Goal: Information Seeking & Learning: Understand process/instructions

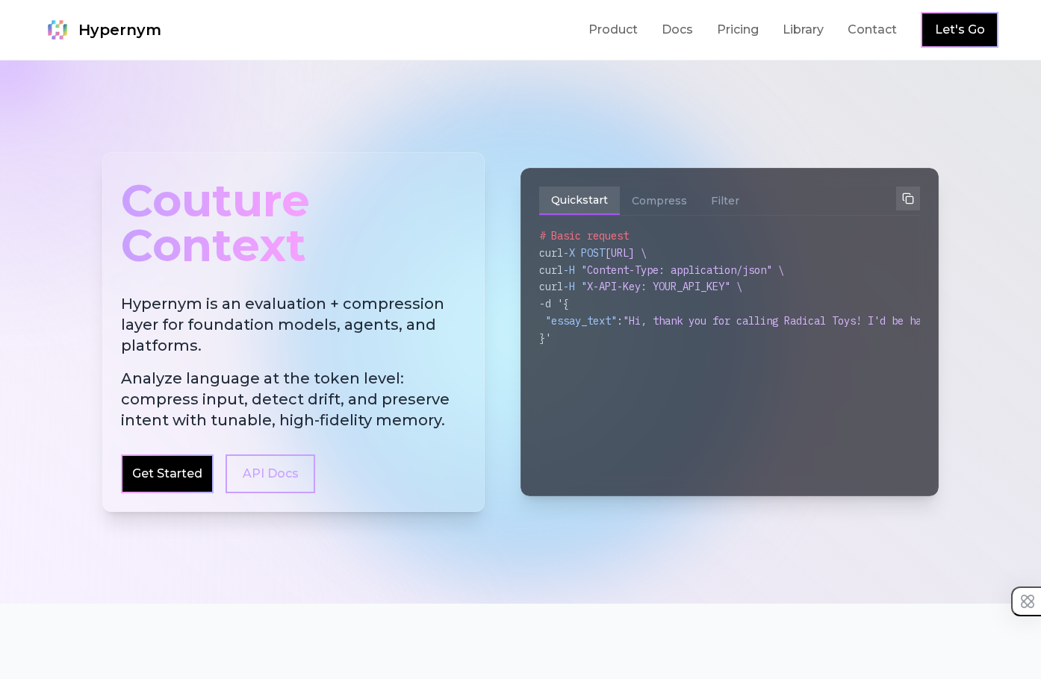
click at [289, 306] on h2 "Hypernym is an evaluation + compression layer for foundation models, agents, an…" at bounding box center [293, 361] width 345 height 137
click at [291, 307] on h2 "Hypernym is an evaluation + compression layer for foundation models, agents, an…" at bounding box center [293, 361] width 345 height 137
click at [306, 378] on span "Analyze language at the token level: compress input, detect drift, and preserve…" at bounding box center [293, 399] width 345 height 63
click at [308, 379] on span "Analyze language at the token level: compress input, detect drift, and preserve…" at bounding box center [293, 399] width 345 height 63
click at [310, 331] on h2 "Hypernym is an evaluation + compression layer for foundation models, agents, an…" at bounding box center [293, 361] width 345 height 137
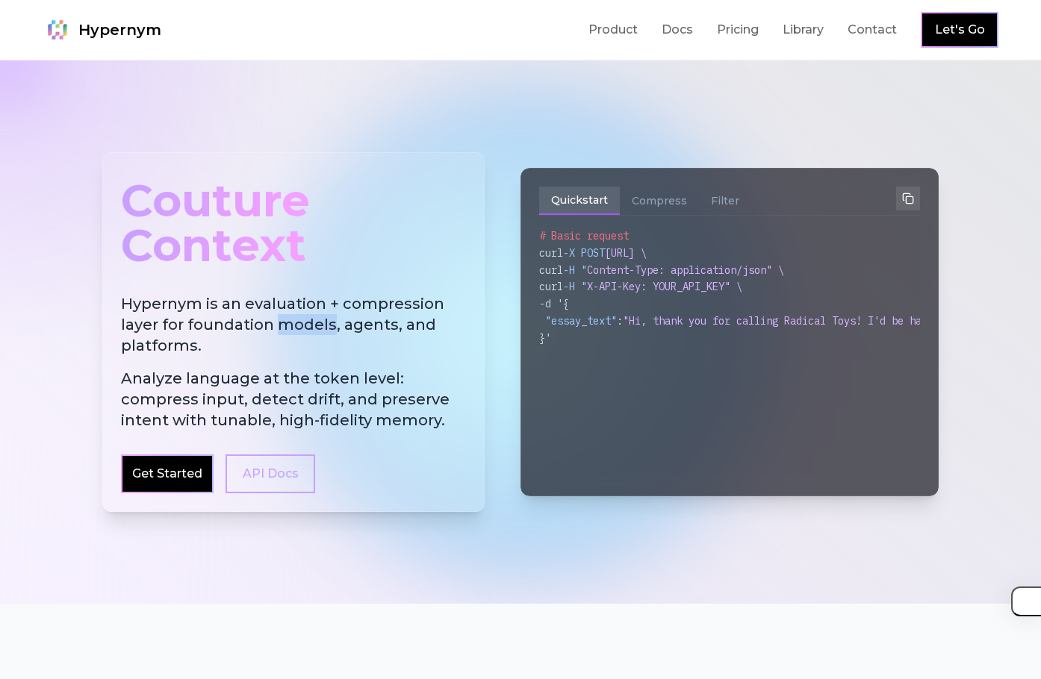
click at [310, 331] on h2 "Hypernym is an evaluation + compression layer for foundation models, agents, an…" at bounding box center [293, 361] width 345 height 137
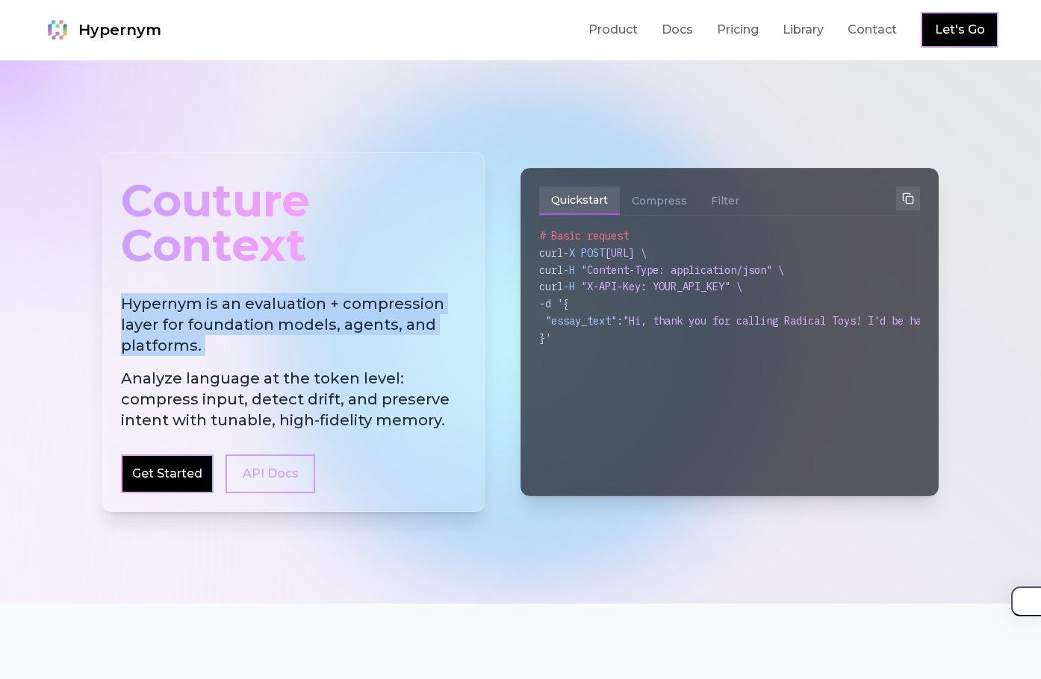
click at [310, 330] on h2 "Hypernym is an evaluation + compression layer for foundation models, agents, an…" at bounding box center [293, 361] width 345 height 137
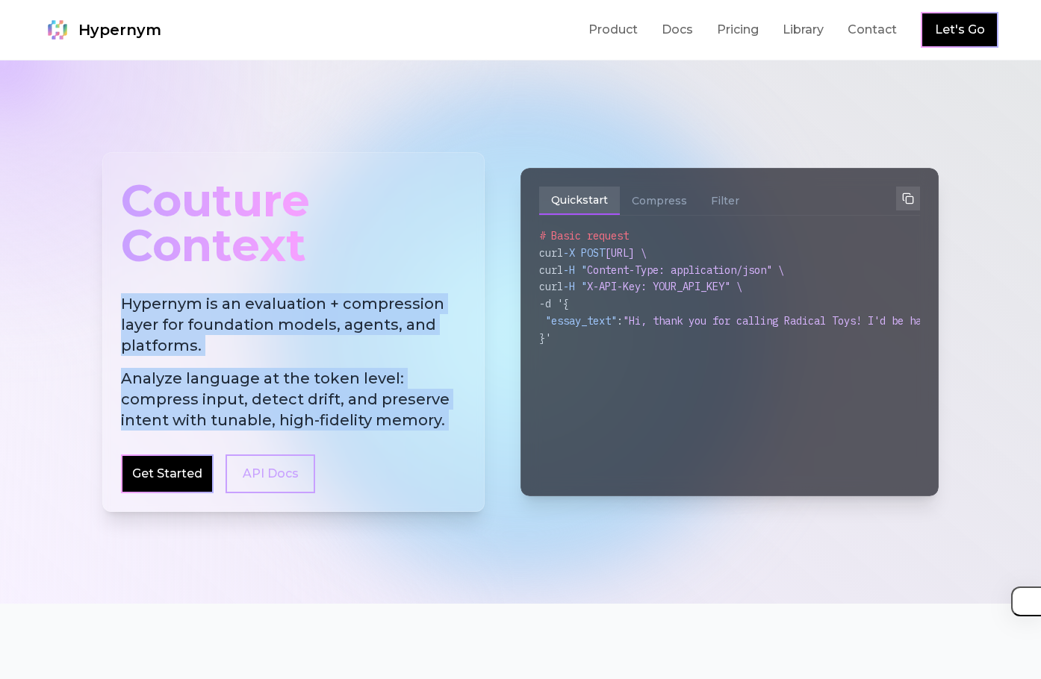
drag, startPoint x: 310, startPoint y: 330, endPoint x: 309, endPoint y: 380, distance: 50.0
click at [309, 380] on h2 "Hypernym is an evaluation + compression layer for foundation models, agents, an…" at bounding box center [293, 361] width 345 height 137
click at [308, 379] on span "Analyze language at the token level: compress input, detect drift, and preserve…" at bounding box center [293, 399] width 345 height 63
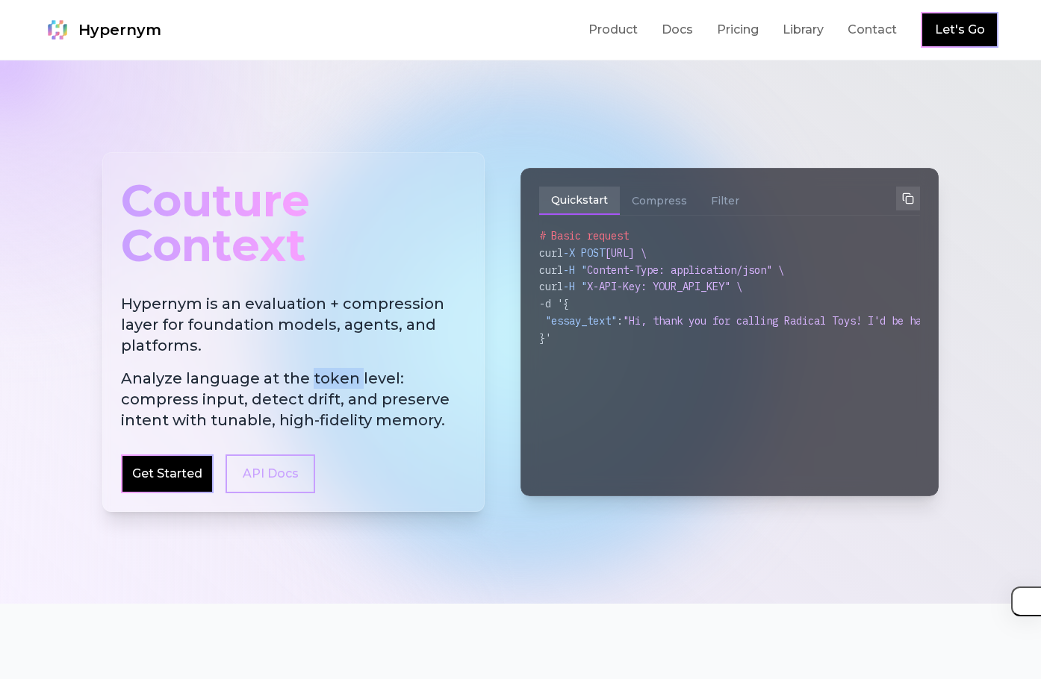
click at [308, 379] on span "Analyze language at the token level: compress input, detect drift, and preserve…" at bounding box center [293, 399] width 345 height 63
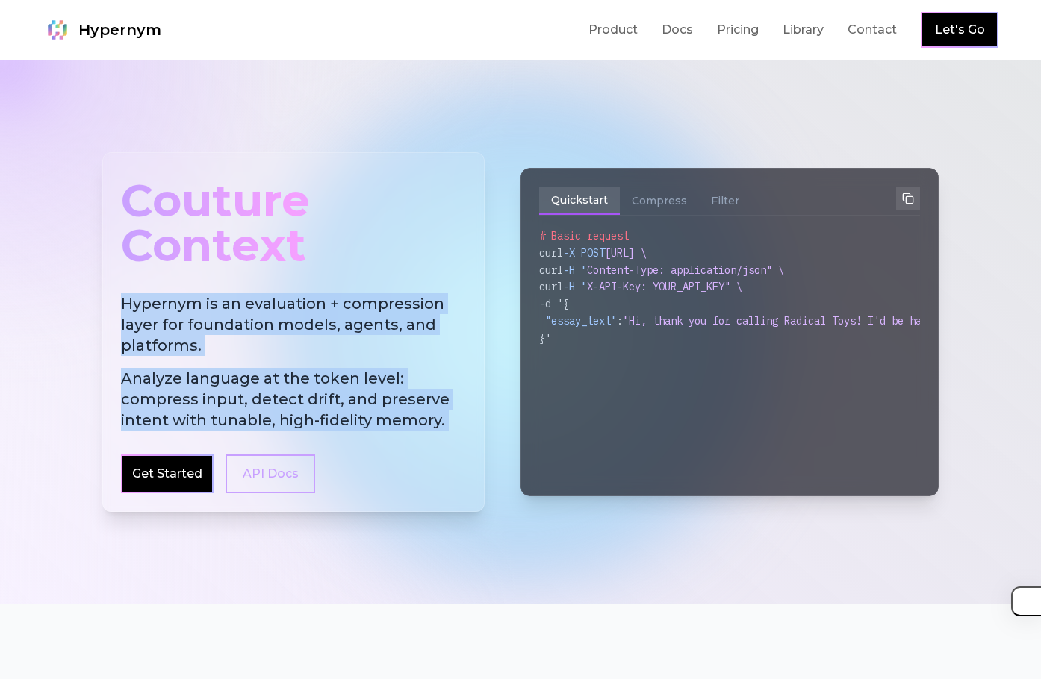
drag, startPoint x: 308, startPoint y: 379, endPoint x: 305, endPoint y: 333, distance: 46.4
click at [305, 333] on h2 "Hypernym is an evaluation + compression layer for foundation models, agents, an…" at bounding box center [293, 361] width 345 height 137
click at [301, 330] on h2 "Hypernym is an evaluation + compression layer for foundation models, agents, an…" at bounding box center [293, 361] width 345 height 137
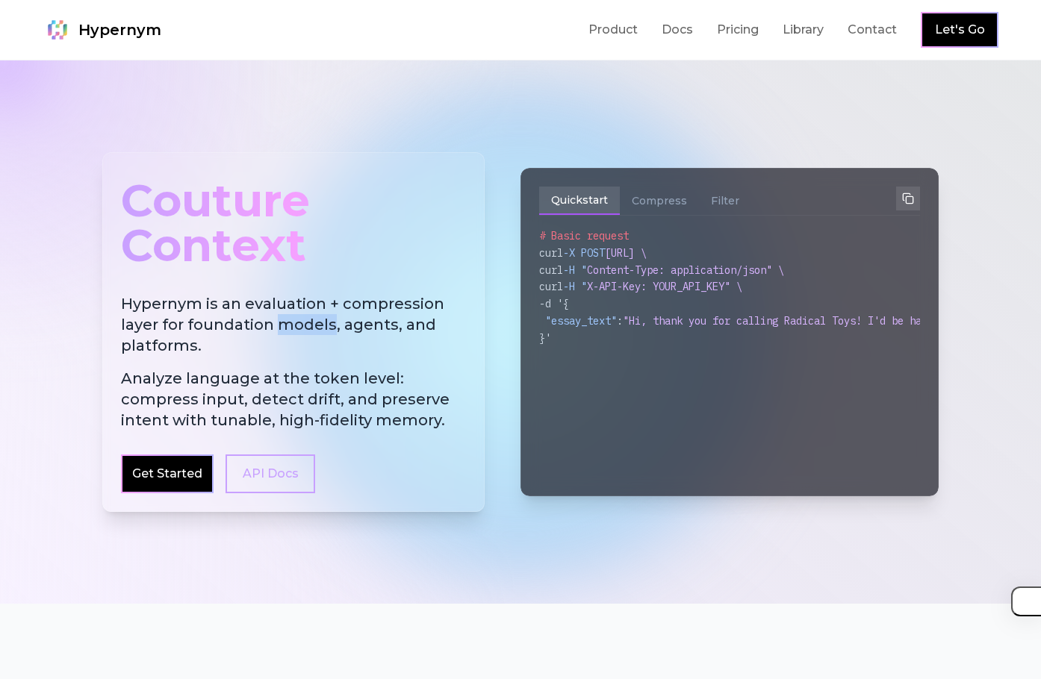
click at [301, 330] on h2 "Hypernym is an evaluation + compression layer for foundation models, agents, an…" at bounding box center [293, 361] width 345 height 137
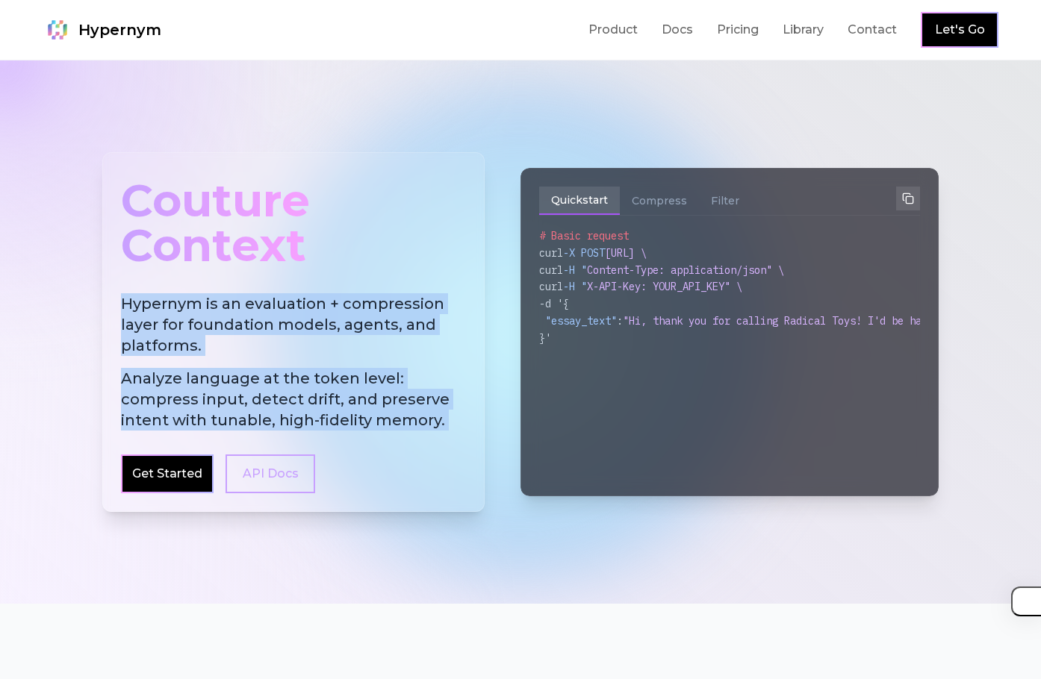
drag, startPoint x: 301, startPoint y: 330, endPoint x: 305, endPoint y: 358, distance: 27.9
click at [305, 358] on h2 "Hypernym is an evaluation + compression layer for foundation models, agents, an…" at bounding box center [293, 361] width 345 height 137
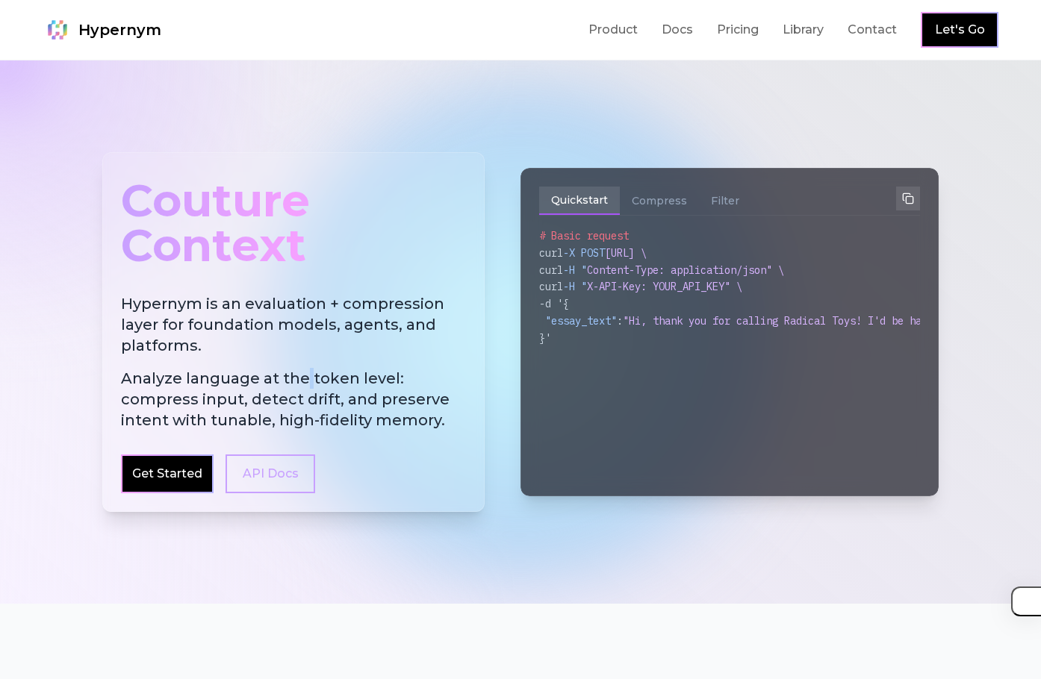
click at [305, 358] on h2 "Hypernym is an evaluation + compression layer for foundation models, agents, an…" at bounding box center [293, 361] width 345 height 137
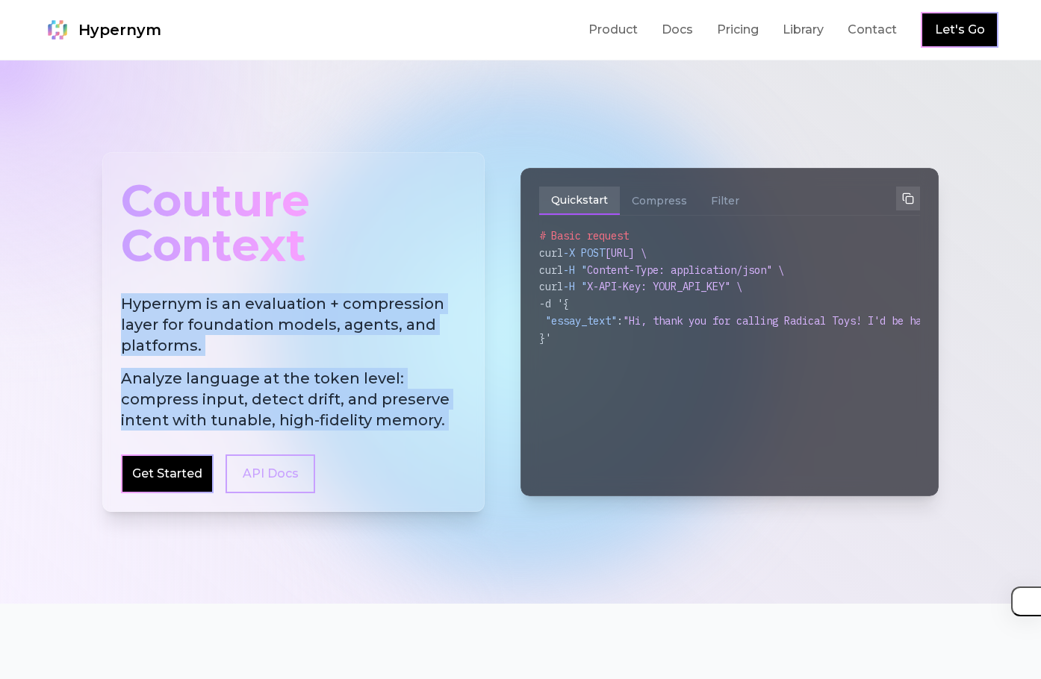
drag, startPoint x: 305, startPoint y: 358, endPoint x: 302, endPoint y: 337, distance: 20.3
click at [302, 337] on h2 "Hypernym is an evaluation + compression layer for foundation models, agents, an…" at bounding box center [293, 361] width 345 height 137
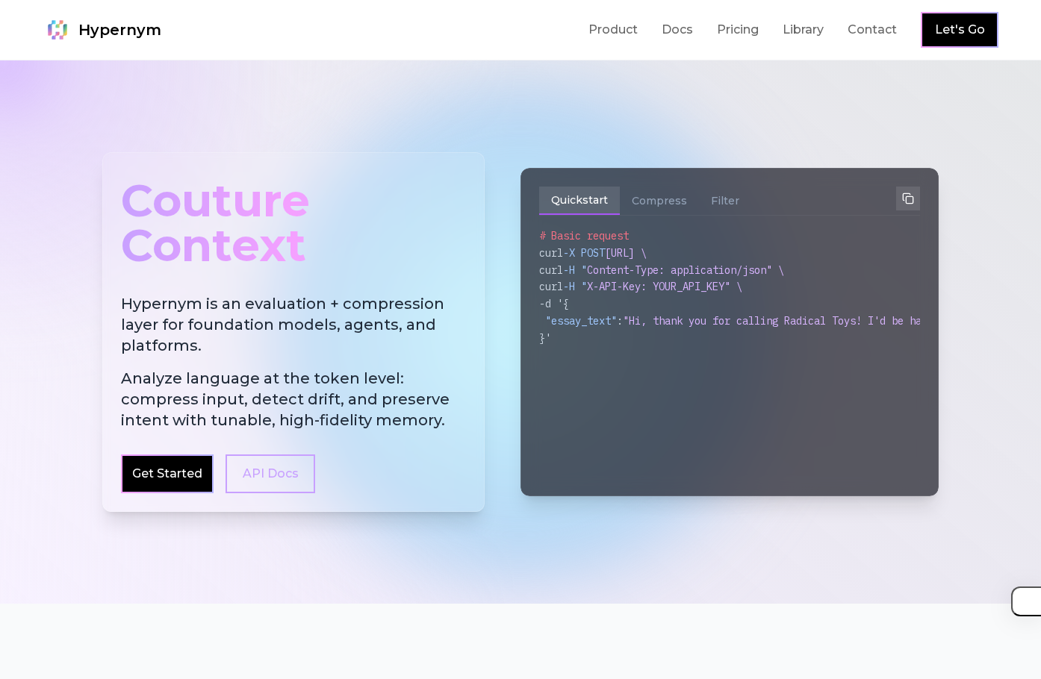
click at [302, 337] on h2 "Hypernym is an evaluation + compression layer for foundation models, agents, an…" at bounding box center [293, 361] width 345 height 137
click at [308, 361] on h2 "Hypernym is an evaluation + compression layer for foundation models, agents, an…" at bounding box center [293, 361] width 345 height 137
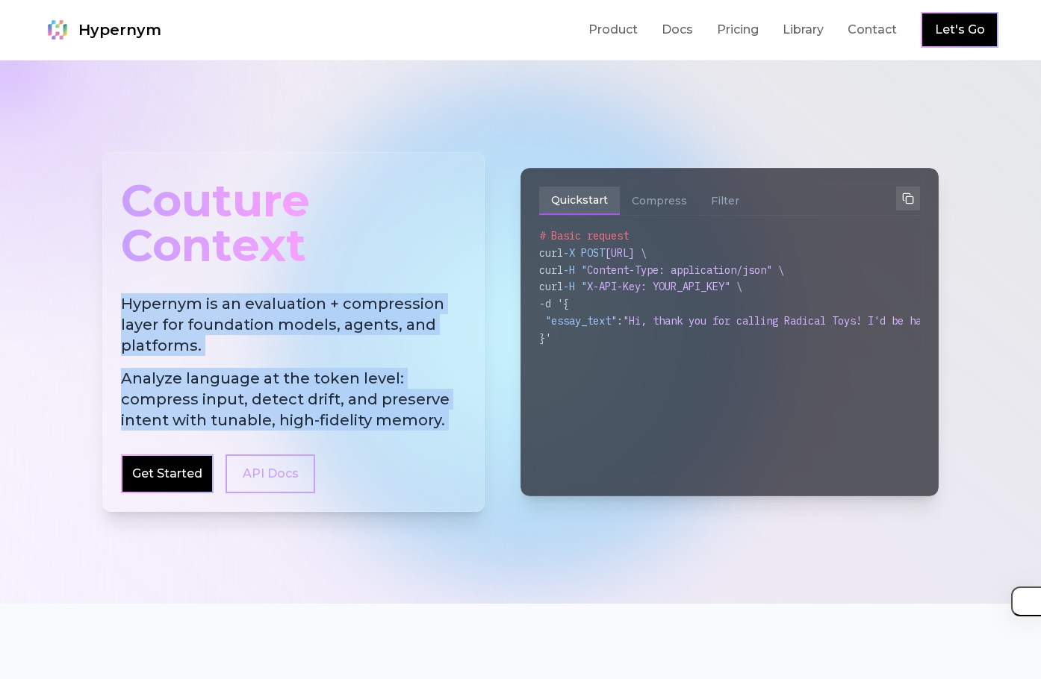
drag, startPoint x: 308, startPoint y: 360, endPoint x: 303, endPoint y: 329, distance: 30.9
click at [303, 329] on h2 "Hypernym is an evaluation + compression layer for foundation models, agents, an…" at bounding box center [293, 361] width 345 height 137
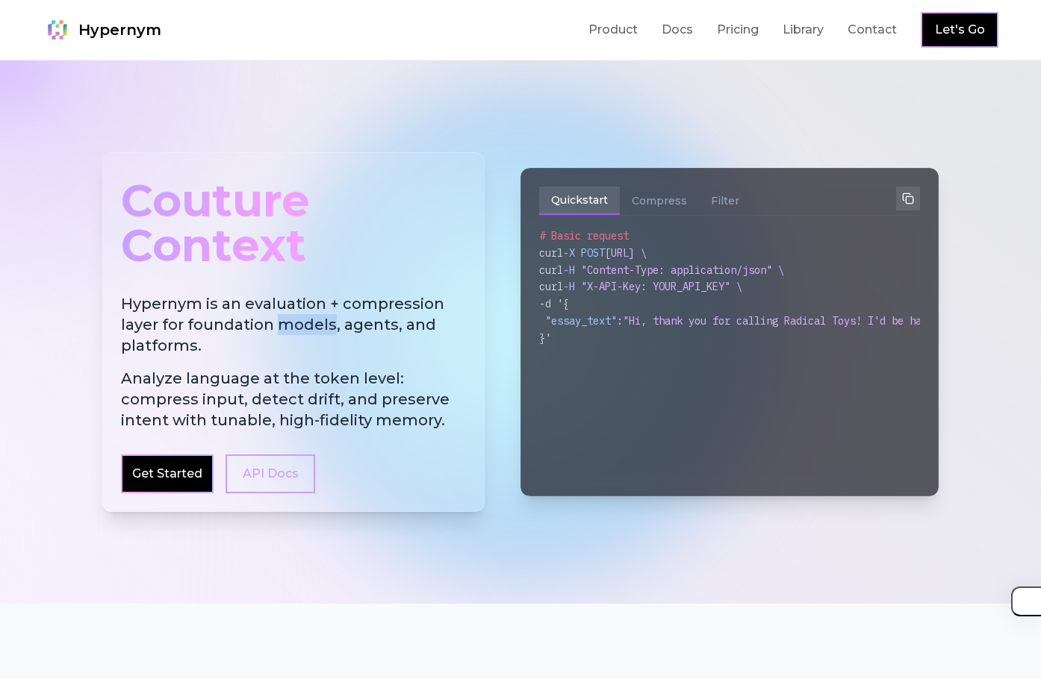
click at [303, 329] on h2 "Hypernym is an evaluation + compression layer for foundation models, agents, an…" at bounding box center [293, 361] width 345 height 137
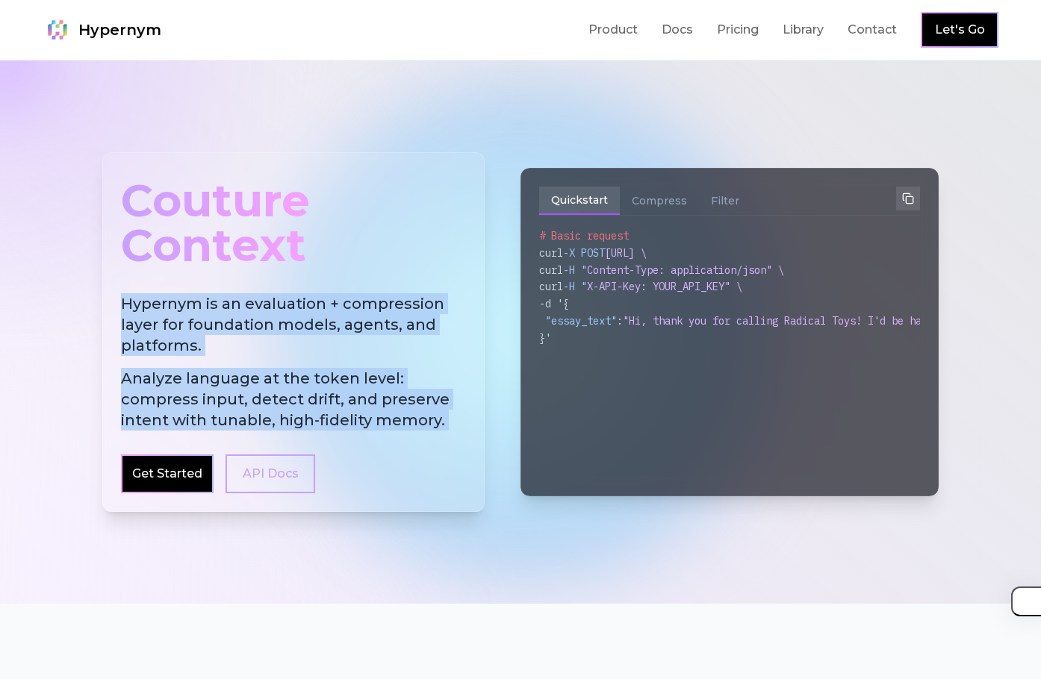
drag, startPoint x: 303, startPoint y: 329, endPoint x: 328, endPoint y: 377, distance: 54.1
click at [328, 377] on h2 "Hypernym is an evaluation + compression layer for foundation models, agents, an…" at bounding box center [293, 361] width 345 height 137
click at [329, 378] on span "Analyze language at the token level: compress input, detect drift, and preserve…" at bounding box center [293, 399] width 345 height 63
click at [330, 378] on span "Analyze language at the token level: compress input, detect drift, and preserve…" at bounding box center [293, 399] width 345 height 63
drag, startPoint x: 330, startPoint y: 378, endPoint x: 322, endPoint y: 346, distance: 32.2
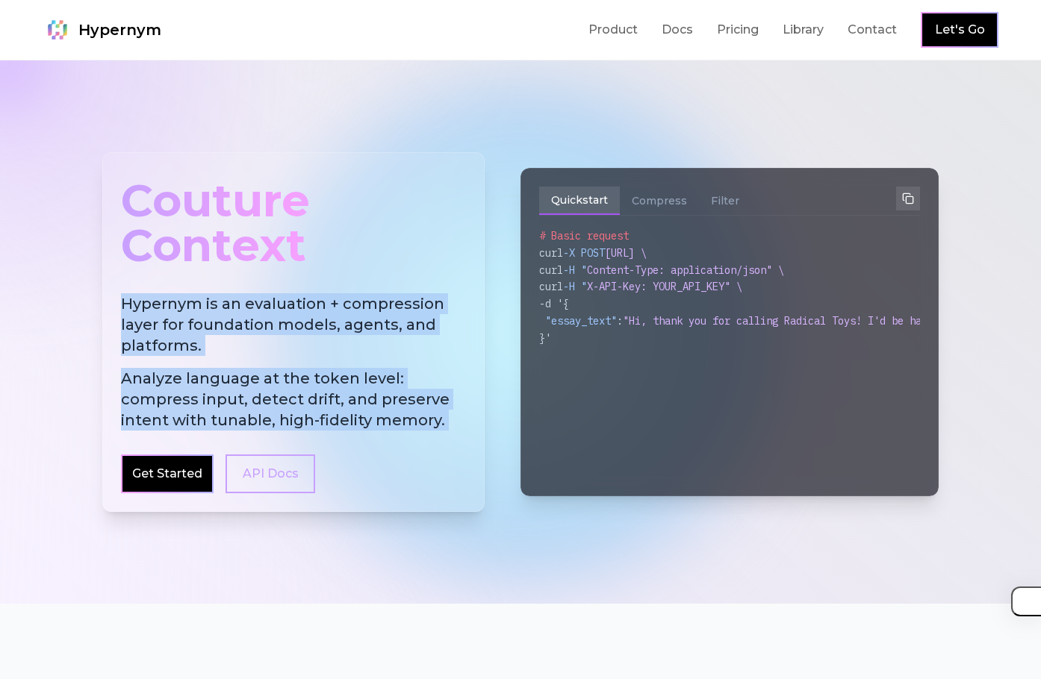
click at [322, 346] on h2 "Hypernym is an evaluation + compression layer for foundation models, agents, an…" at bounding box center [293, 361] width 345 height 137
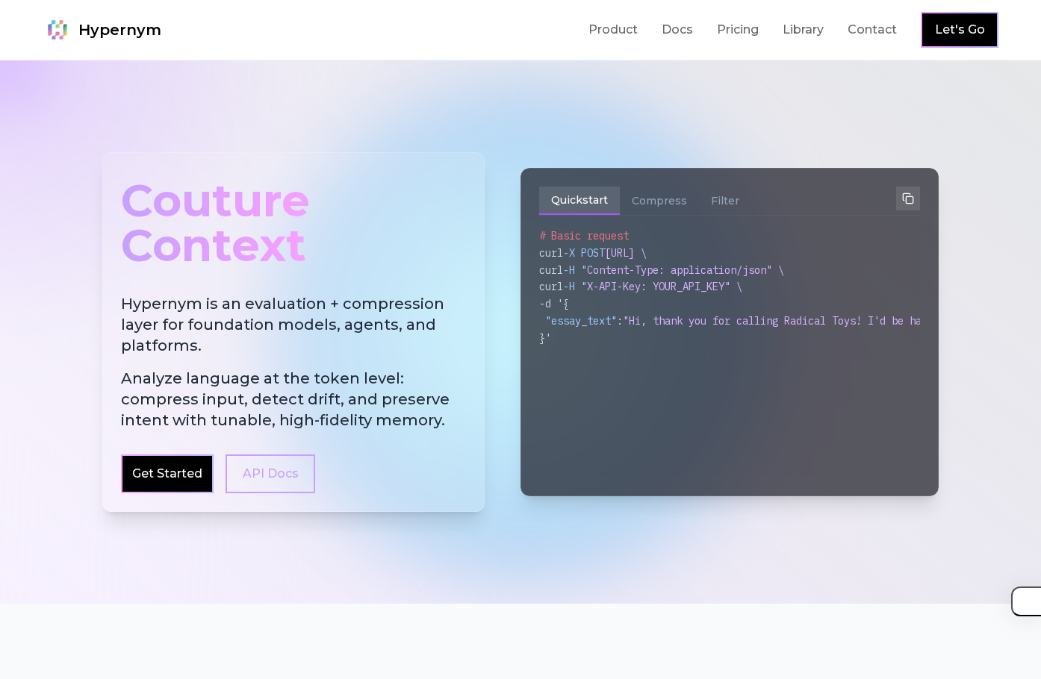
click at [322, 346] on h2 "Hypernym is an evaluation + compression layer for foundation models, agents, an…" at bounding box center [293, 361] width 345 height 137
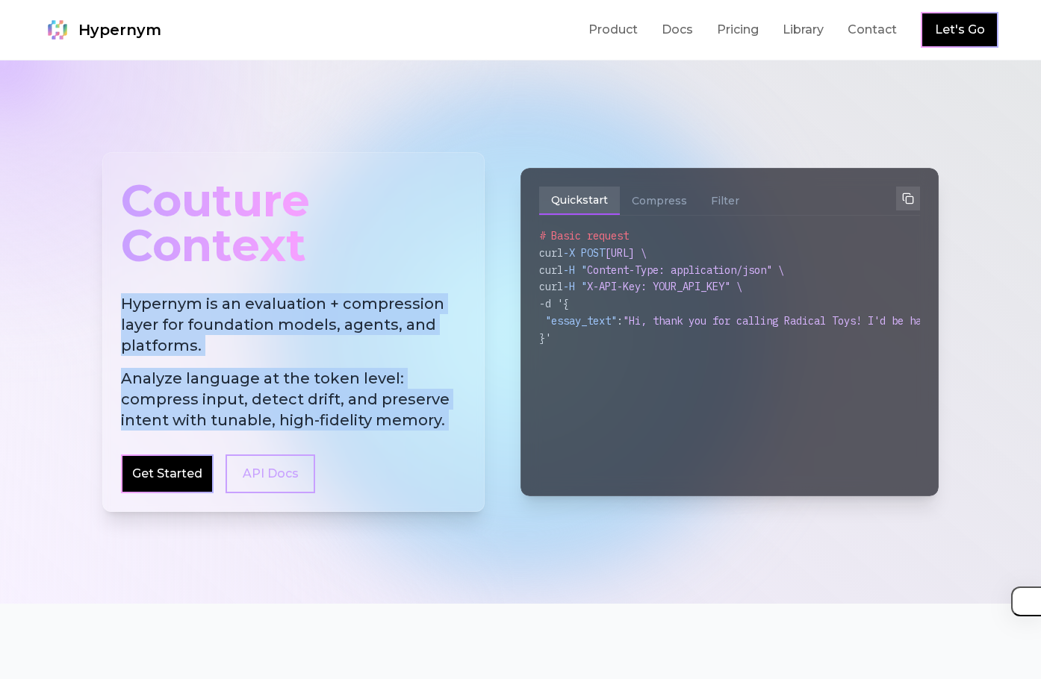
drag, startPoint x: 322, startPoint y: 346, endPoint x: 328, endPoint y: 381, distance: 34.7
click at [328, 381] on h2 "Hypernym is an evaluation + compression layer for foundation models, agents, an…" at bounding box center [293, 361] width 345 height 137
click at [328, 381] on span "Analyze language at the token level: compress input, detect drift, and preserve…" at bounding box center [293, 399] width 345 height 63
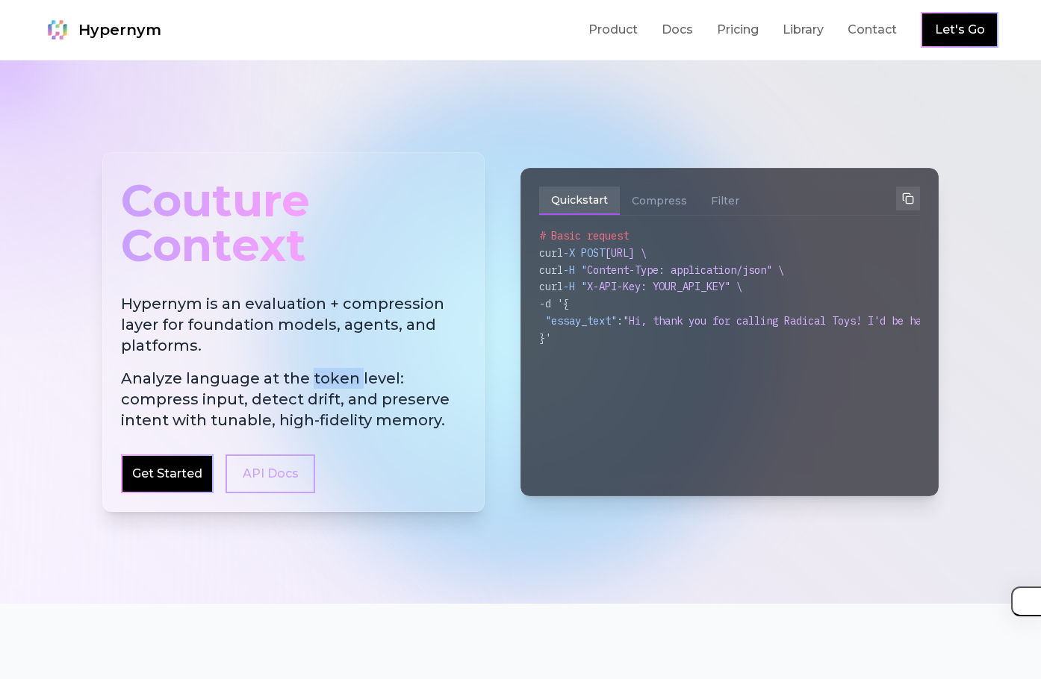
click at [328, 381] on span "Analyze language at the token level: compress input, detect drift, and preserve…" at bounding box center [293, 399] width 345 height 63
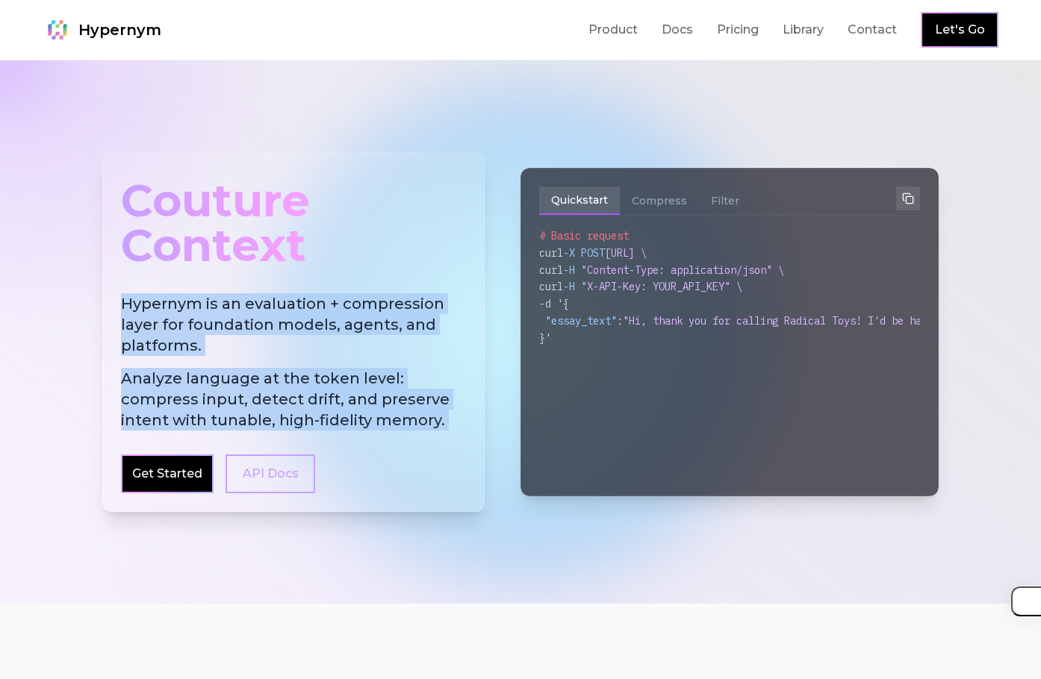
drag, startPoint x: 328, startPoint y: 381, endPoint x: 323, endPoint y: 350, distance: 30.9
click at [323, 350] on h2 "Hypernym is an evaluation + compression layer for foundation models, agents, an…" at bounding box center [293, 361] width 345 height 137
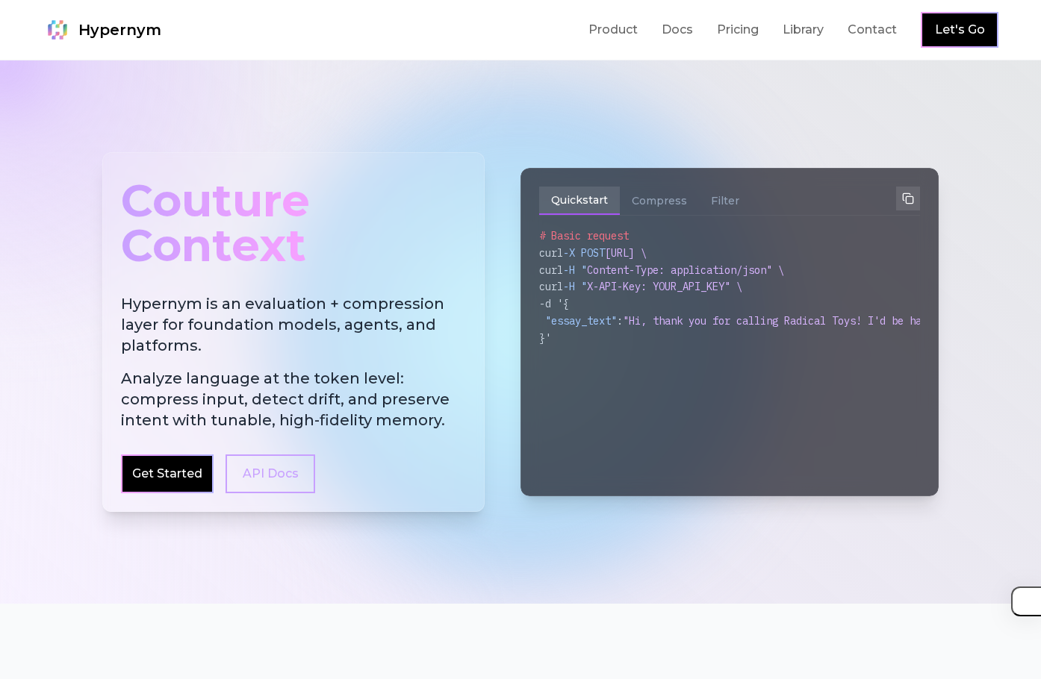
click at [323, 350] on h2 "Hypernym is an evaluation + compression layer for foundation models, agents, an…" at bounding box center [293, 361] width 345 height 137
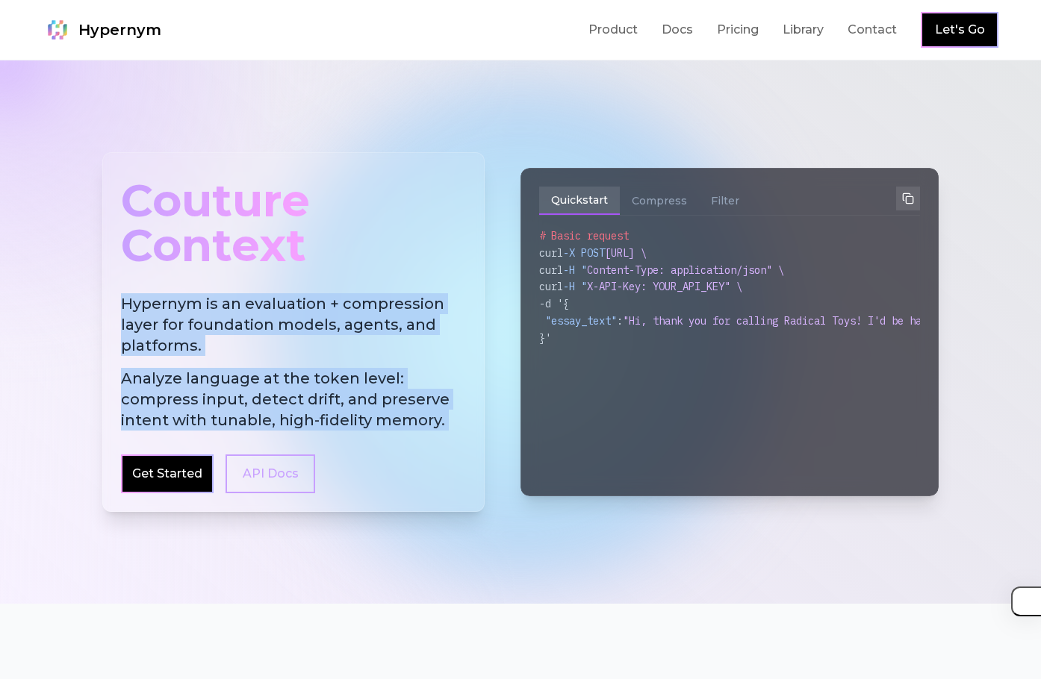
drag, startPoint x: 323, startPoint y: 350, endPoint x: 323, endPoint y: 375, distance: 25.4
click at [323, 375] on h2 "Hypernym is an evaluation + compression layer for foundation models, agents, an…" at bounding box center [293, 361] width 345 height 137
click at [323, 376] on span "Analyze language at the token level: compress input, detect drift, and preserve…" at bounding box center [293, 399] width 345 height 63
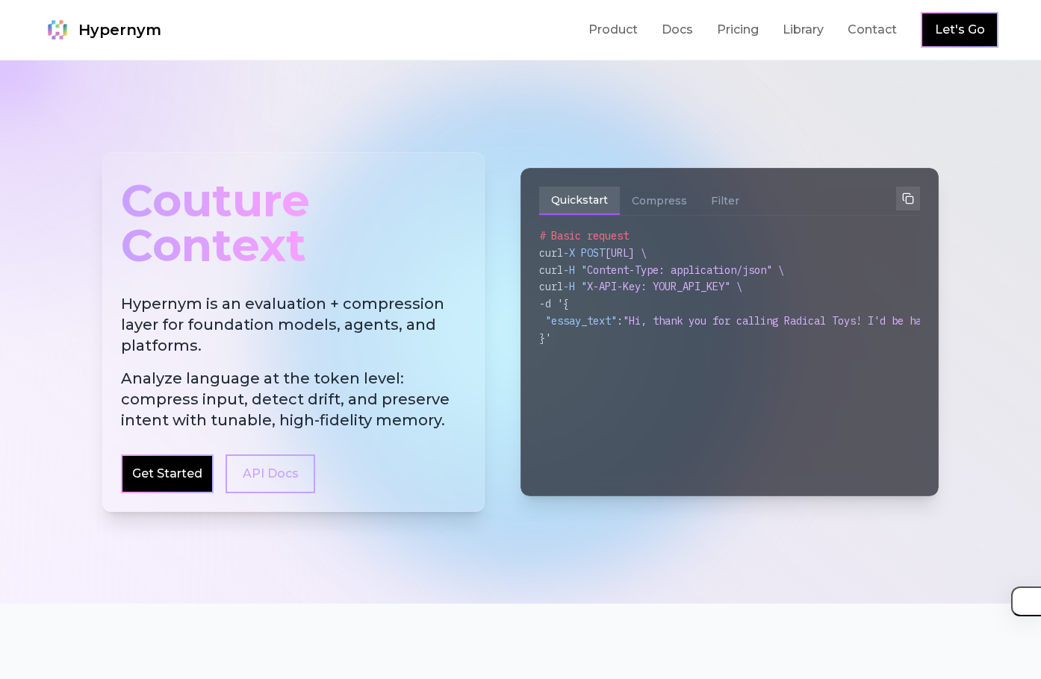
click at [323, 374] on span "Analyze language at the token level: compress input, detect drift, and preserve…" at bounding box center [293, 399] width 345 height 63
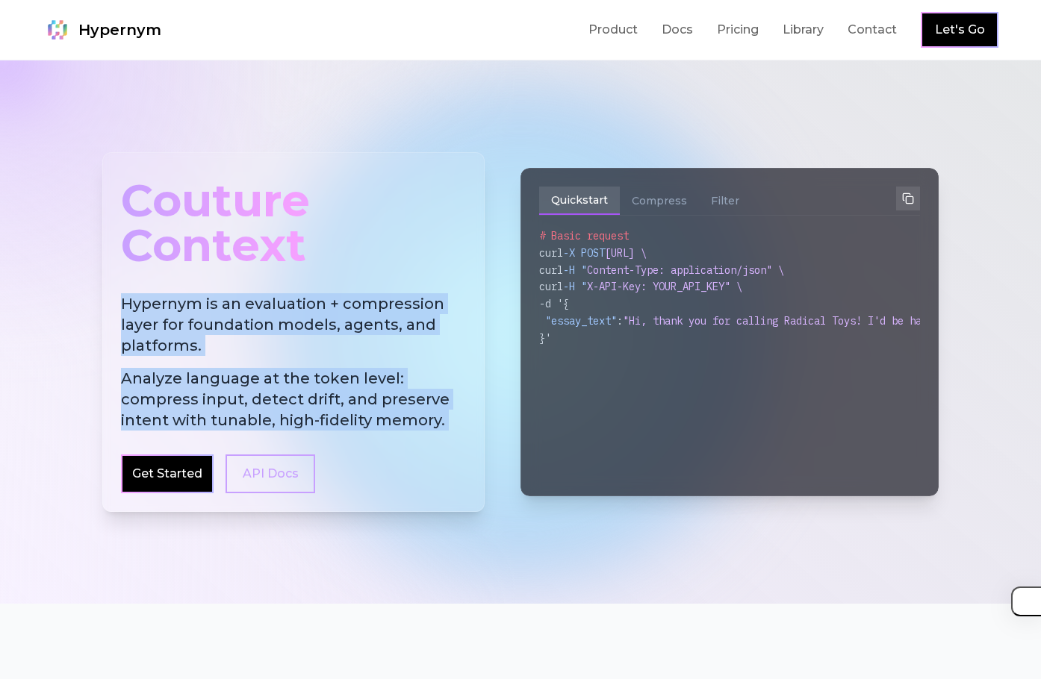
drag, startPoint x: 323, startPoint y: 374, endPoint x: 311, endPoint y: 332, distance: 43.7
click at [311, 332] on h2 "Hypernym is an evaluation + compression layer for foundation models, agents, an…" at bounding box center [293, 361] width 345 height 137
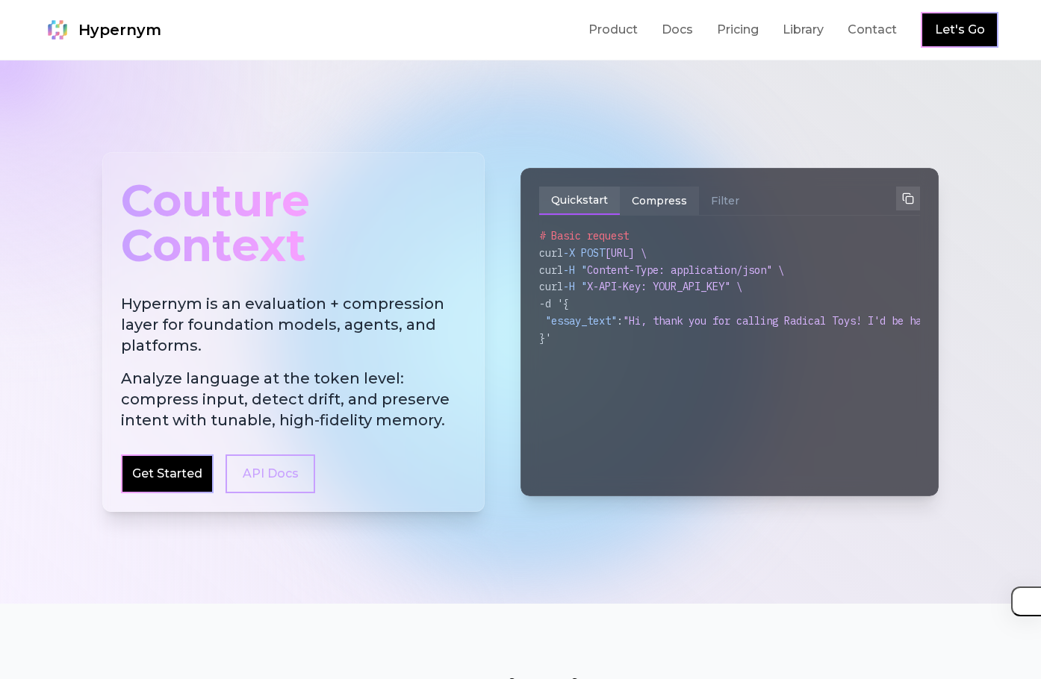
click at [664, 199] on button "Compress" at bounding box center [659, 201] width 79 height 28
click at [695, 469] on div "# Basic request curl -X POST https://api.hypernym.ai/analyze_sync \ curl -H " C…" at bounding box center [729, 353] width 381 height 250
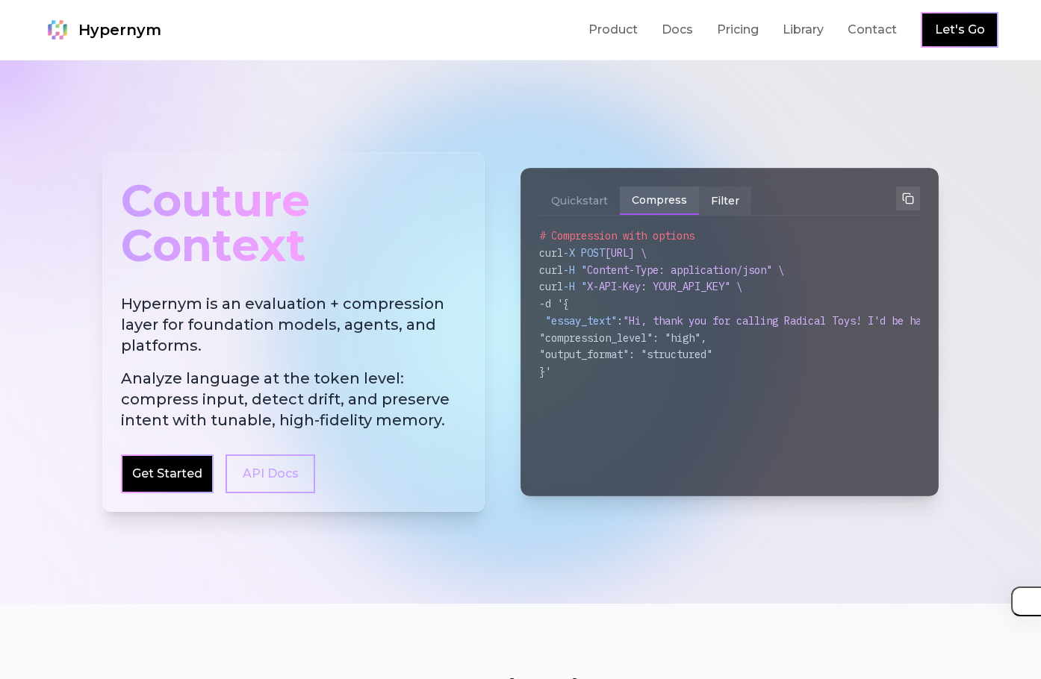
click at [719, 195] on button "Filter" at bounding box center [725, 201] width 52 height 28
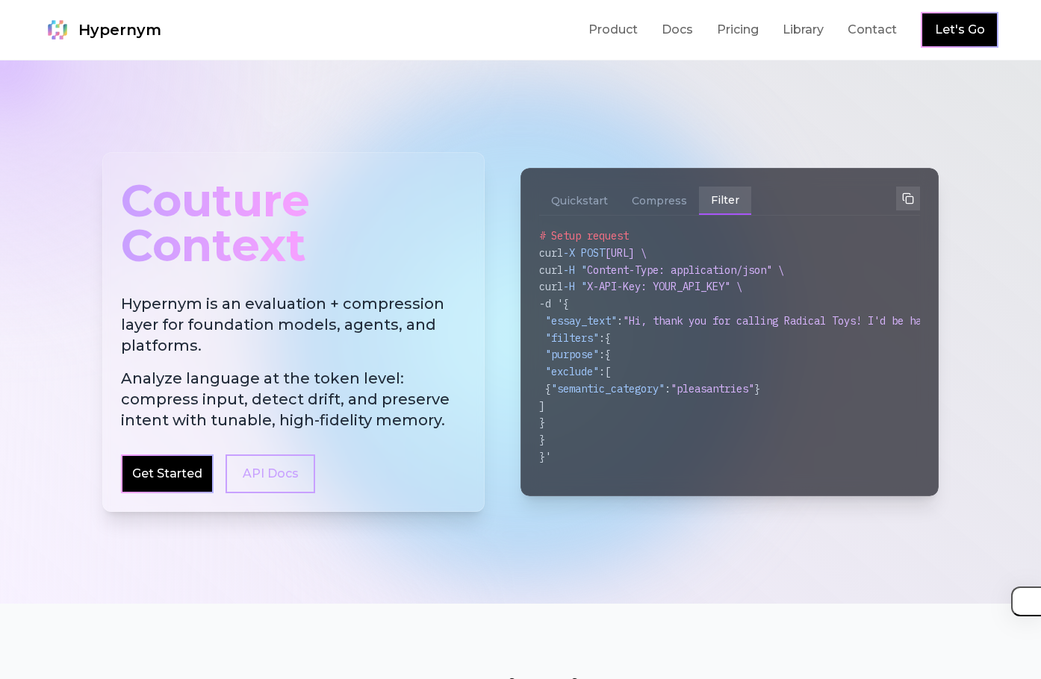
click at [206, 314] on h2 "Hypernym is an evaluation + compression layer for foundation models, agents, an…" at bounding box center [293, 361] width 345 height 137
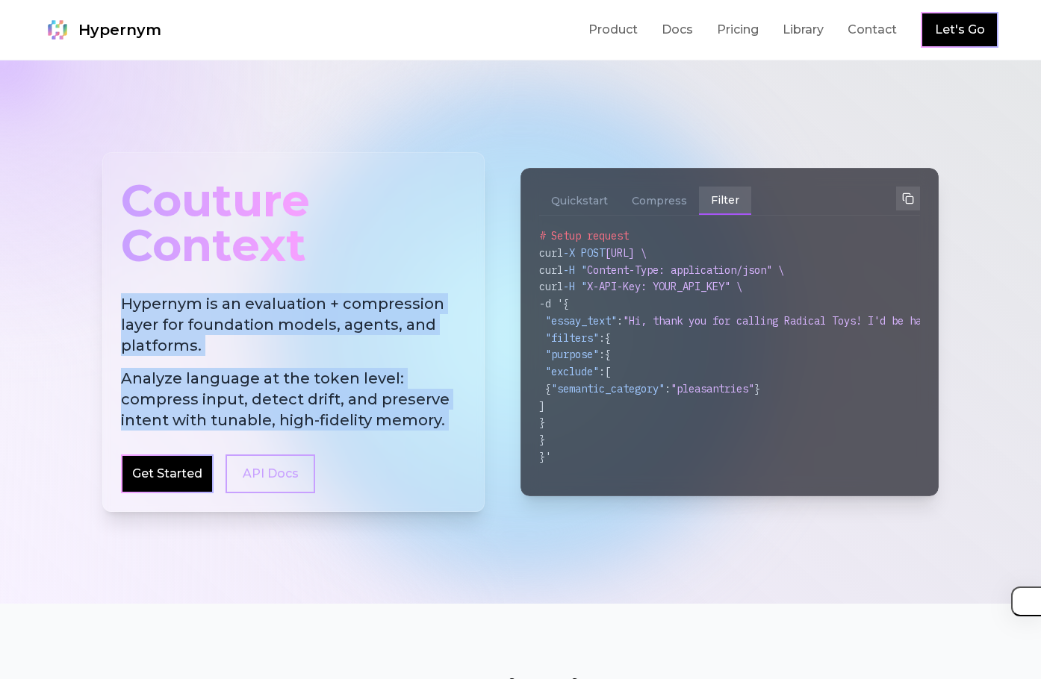
drag, startPoint x: 206, startPoint y: 314, endPoint x: 212, endPoint y: 364, distance: 50.4
click at [211, 364] on h2 "Hypernym is an evaluation + compression layer for foundation models, agents, an…" at bounding box center [293, 361] width 345 height 137
click at [212, 364] on h2 "Hypernym is an evaluation + compression layer for foundation models, agents, an…" at bounding box center [293, 361] width 345 height 137
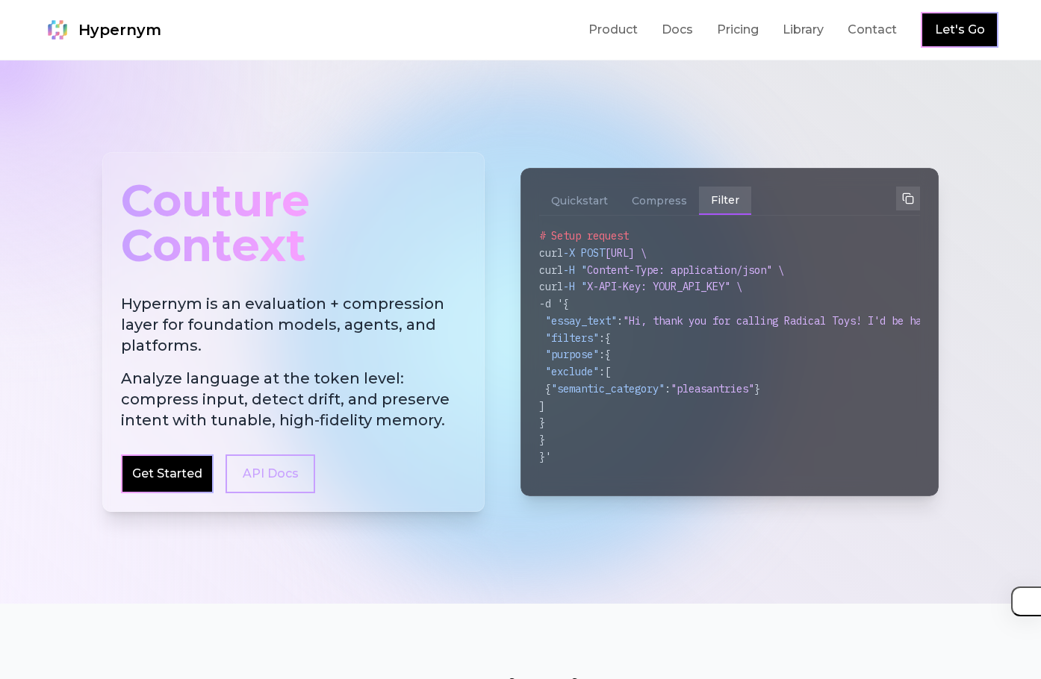
click at [208, 478] on div "Get Started" at bounding box center [167, 474] width 90 height 36
click at [201, 478] on link "Get Started" at bounding box center [167, 474] width 70 height 18
click at [269, 467] on link "API Docs" at bounding box center [270, 474] width 90 height 39
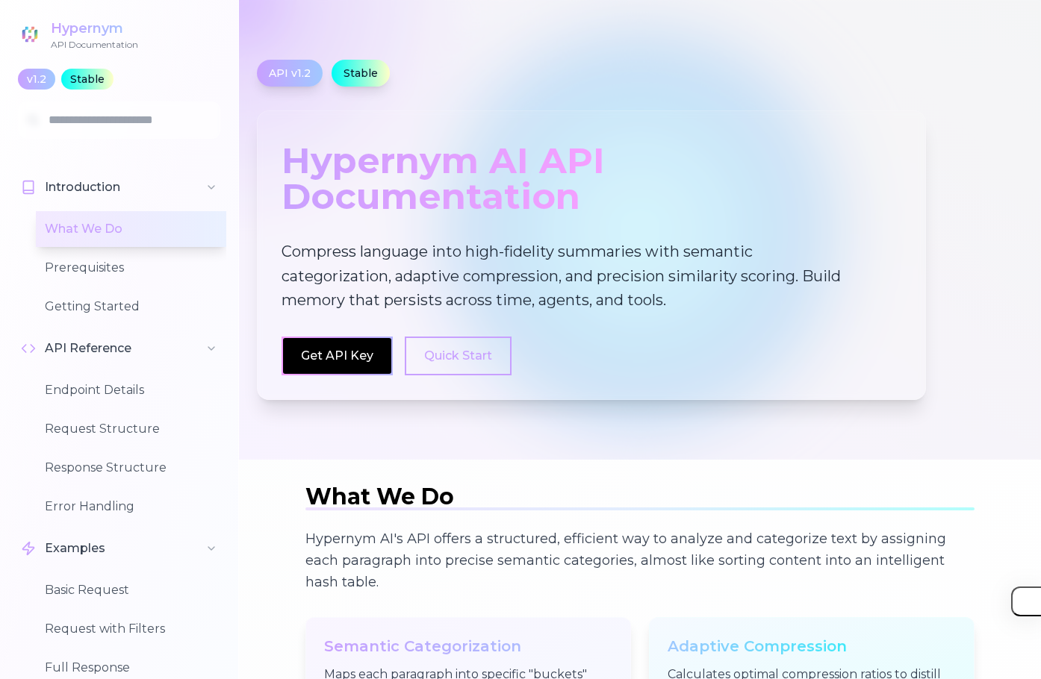
click at [387, 265] on p "Compress language into high-fidelity summaries with semantic categorization, ad…" at bounding box center [567, 276] width 573 height 73
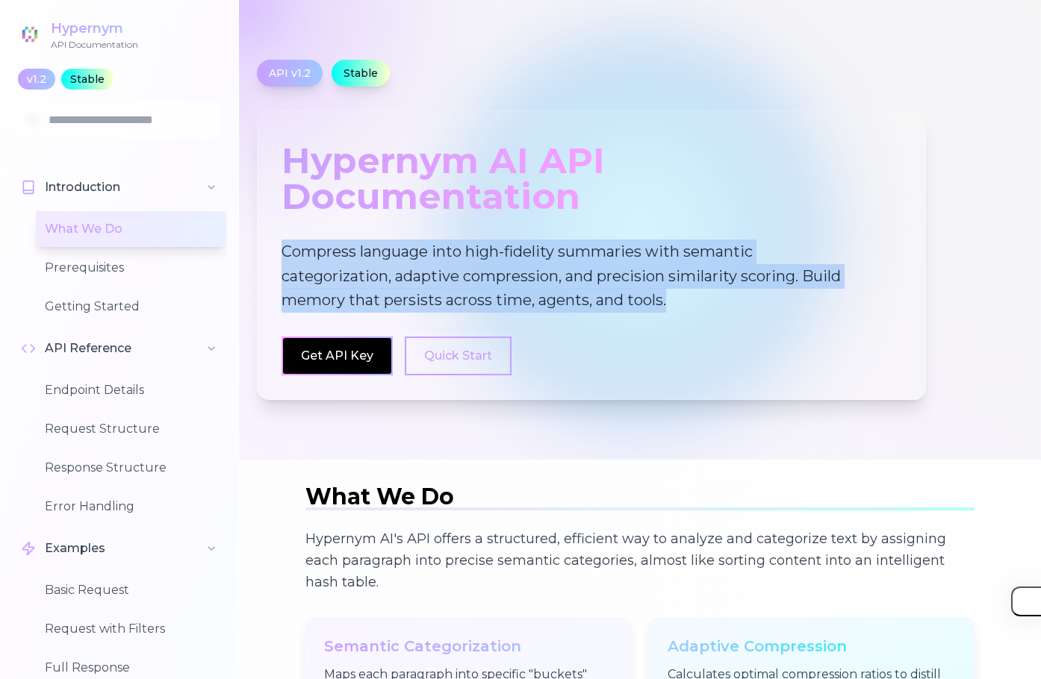
drag, startPoint x: 387, startPoint y: 265, endPoint x: 375, endPoint y: 266, distance: 12.0
click at [382, 265] on p "Compress language into high-fidelity summaries with semantic categorization, ad…" at bounding box center [567, 276] width 573 height 73
click at [365, 268] on p "Compress language into high-fidelity summaries with semantic categorization, ad…" at bounding box center [567, 276] width 573 height 73
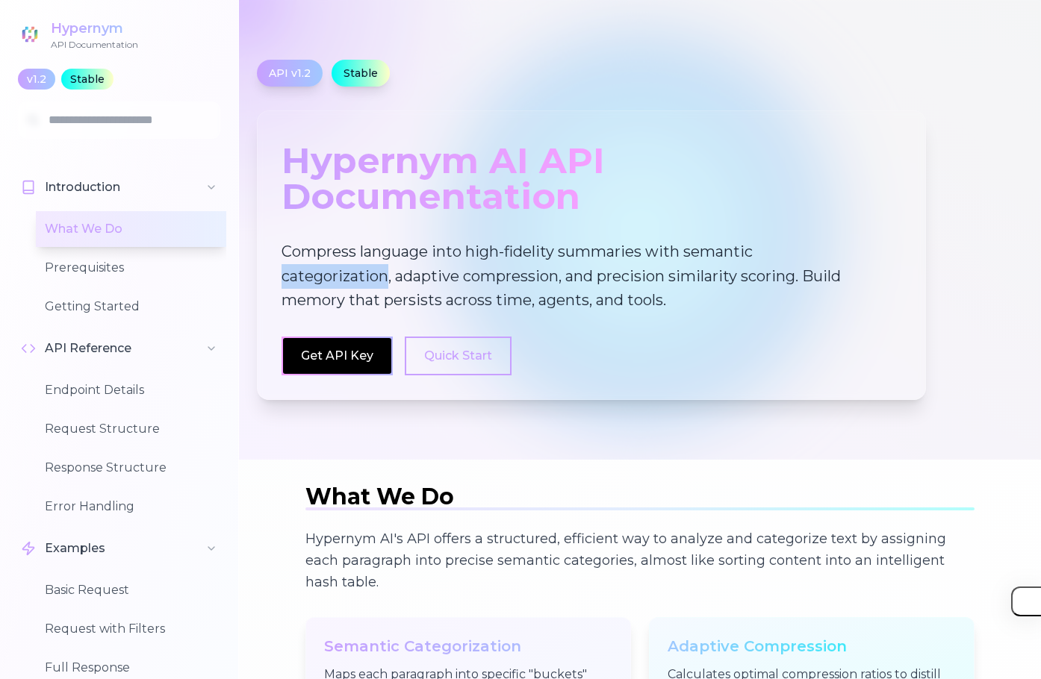
click at [365, 268] on p "Compress language into high-fidelity summaries with semantic categorization, ad…" at bounding box center [567, 276] width 573 height 73
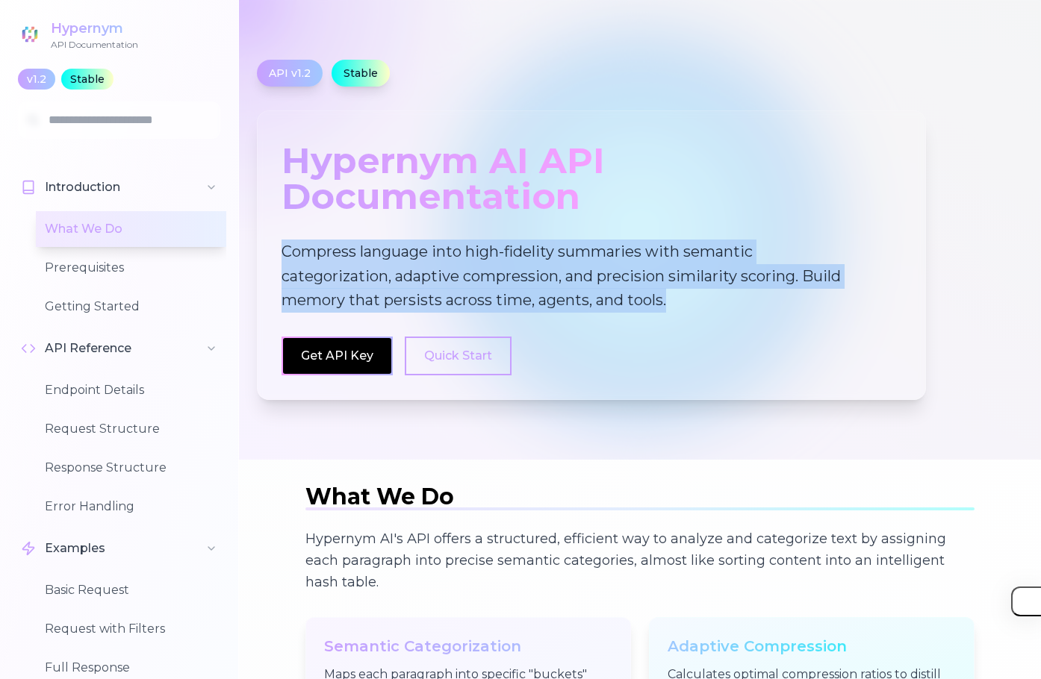
drag, startPoint x: 365, startPoint y: 268, endPoint x: 503, endPoint y: 292, distance: 140.1
click at [503, 292] on p "Compress language into high-fidelity summaries with semantic categorization, ad…" at bounding box center [567, 276] width 573 height 73
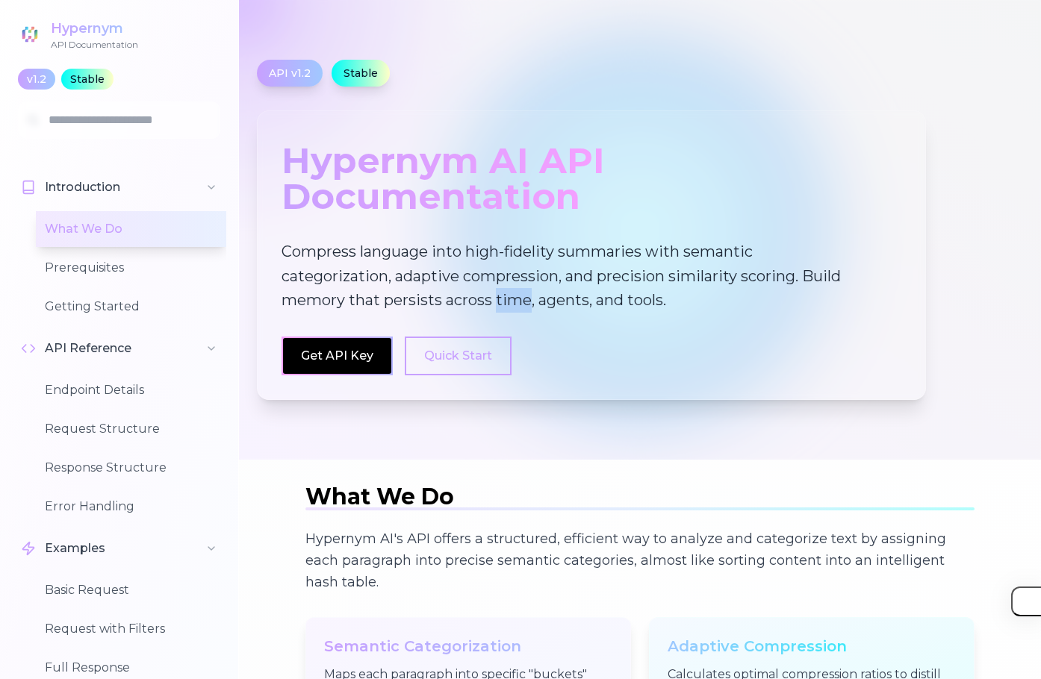
click at [503, 292] on p "Compress language into high-fidelity summaries with semantic categorization, ad…" at bounding box center [567, 276] width 573 height 73
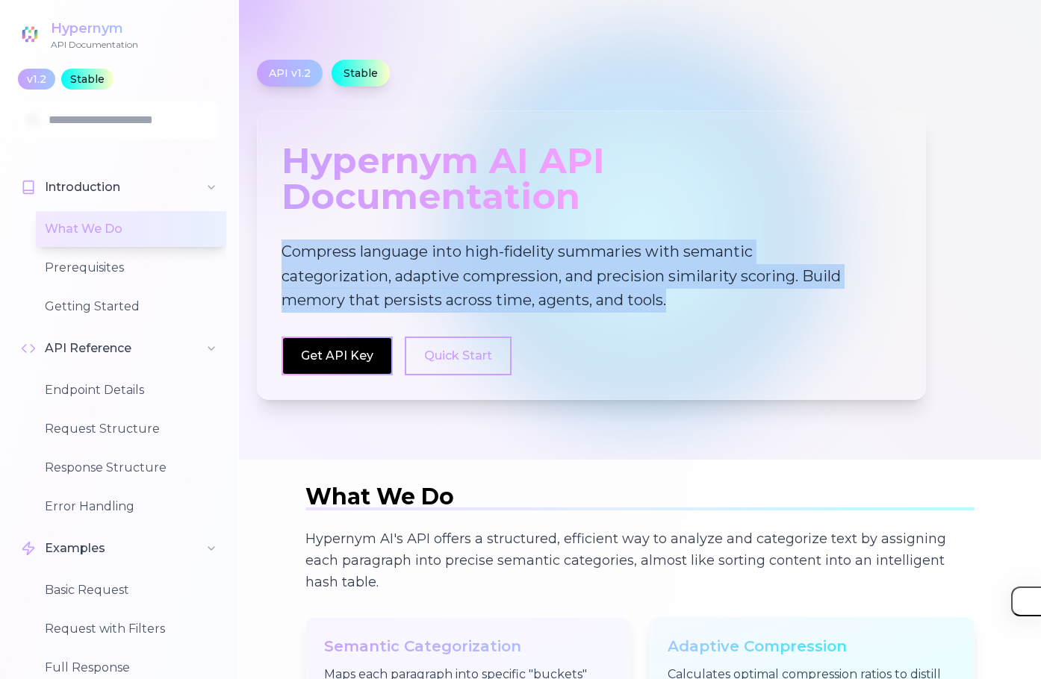
drag, startPoint x: 503, startPoint y: 292, endPoint x: 559, endPoint y: 292, distance: 56.0
click at [513, 292] on p "Compress language into high-fidelity summaries with semantic categorization, ad…" at bounding box center [567, 276] width 573 height 73
click at [628, 292] on p "Compress language into high-fidelity summaries with semantic categorization, ad…" at bounding box center [567, 276] width 573 height 73
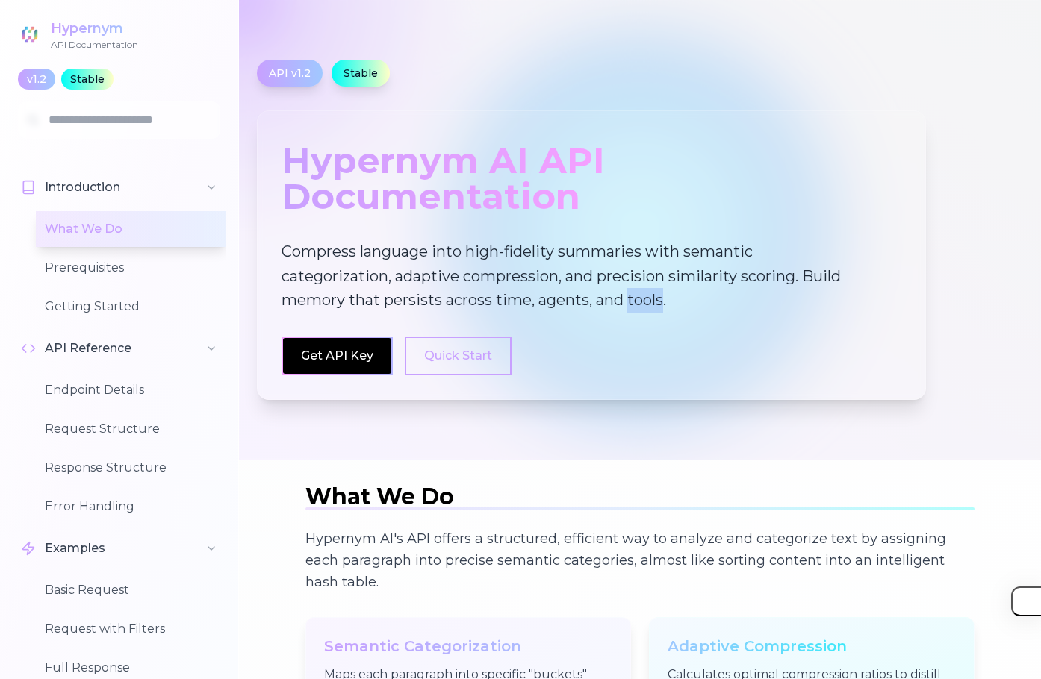
click at [628, 292] on p "Compress language into high-fidelity summaries with semantic categorization, ad…" at bounding box center [567, 276] width 573 height 73
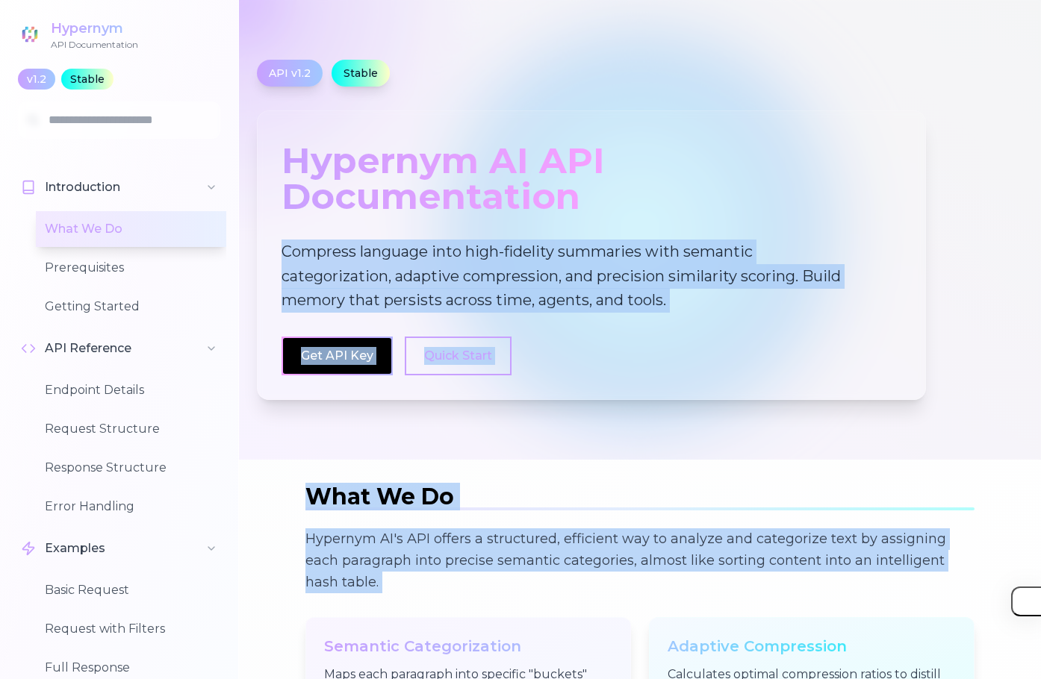
drag, startPoint x: 628, startPoint y: 292, endPoint x: 454, endPoint y: 520, distance: 287.1
click at [454, 520] on section "What We Do Hypernym AI's API offers a structured, efficient way to analyze and …" at bounding box center [639, 672] width 669 height 376
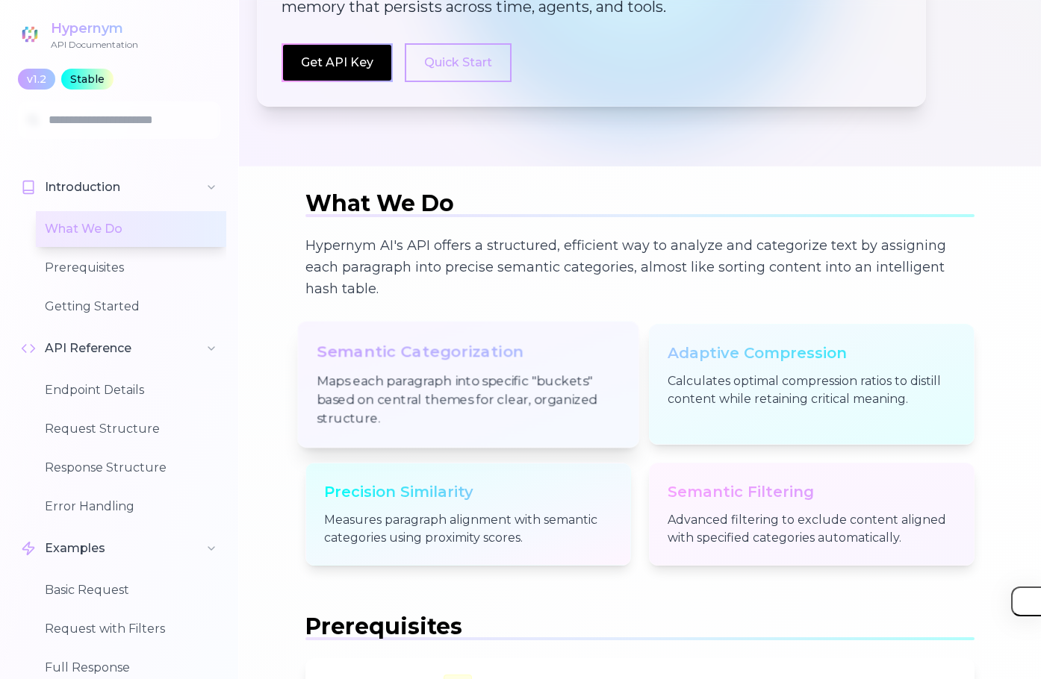
scroll to position [299, 0]
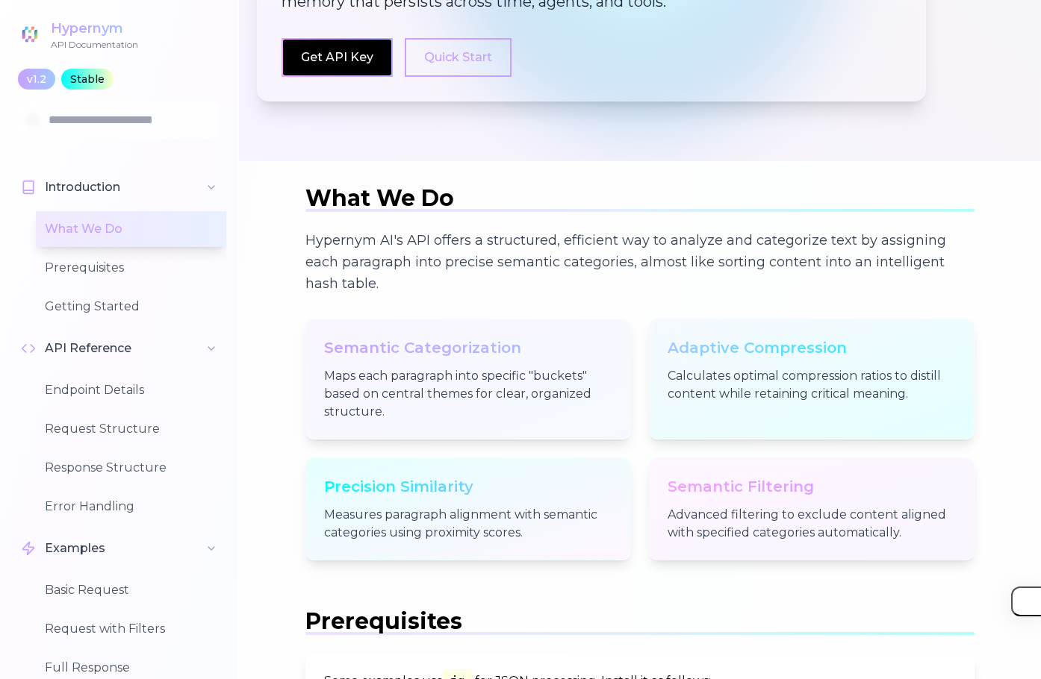
click at [465, 266] on p "Hypernym AI's API offers a structured, efficient way to analyze and categorize …" at bounding box center [639, 263] width 669 height 66
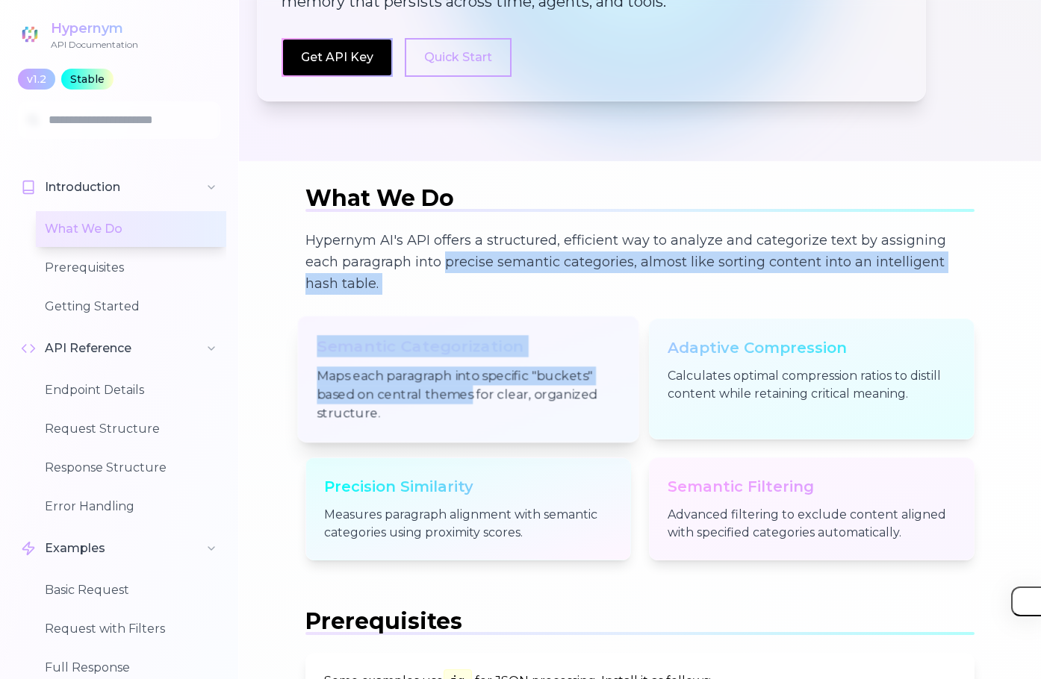
drag, startPoint x: 465, startPoint y: 266, endPoint x: 464, endPoint y: 388, distance: 122.4
click at [464, 389] on div "Hypernym AI's API offers a structured, efficient way to analyze and categorize …" at bounding box center [639, 395] width 669 height 331
click at [464, 388] on p "Maps each paragraph into specific "buckets" based on central themes for clear, …" at bounding box center [467, 395] width 302 height 57
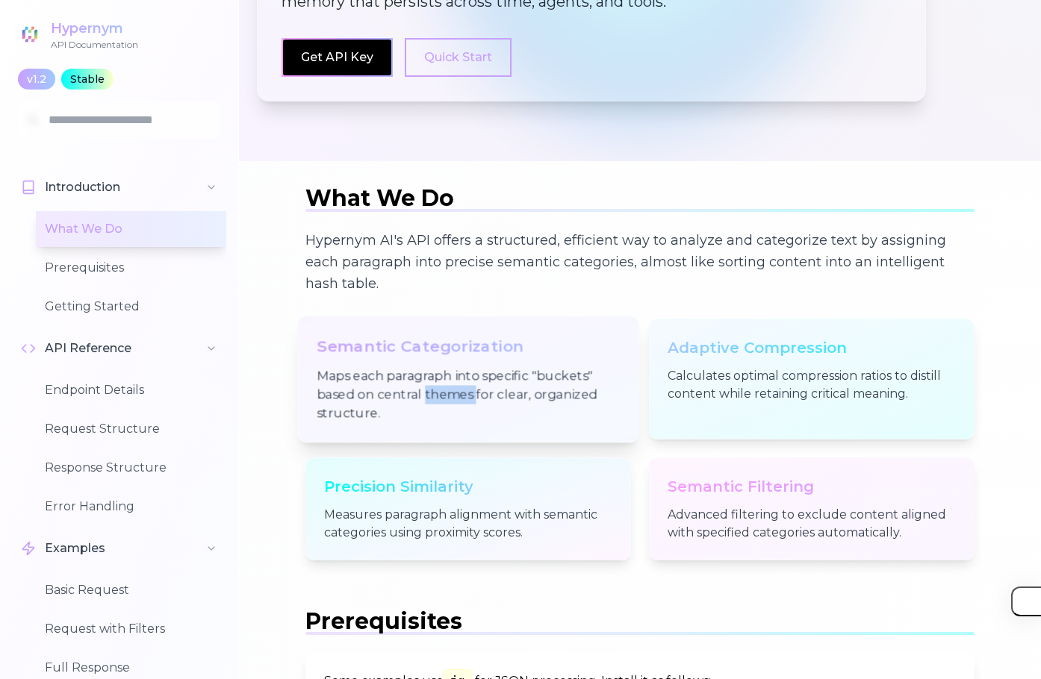
click at [464, 388] on p "Maps each paragraph into specific "buckets" based on central themes for clear, …" at bounding box center [467, 395] width 302 height 57
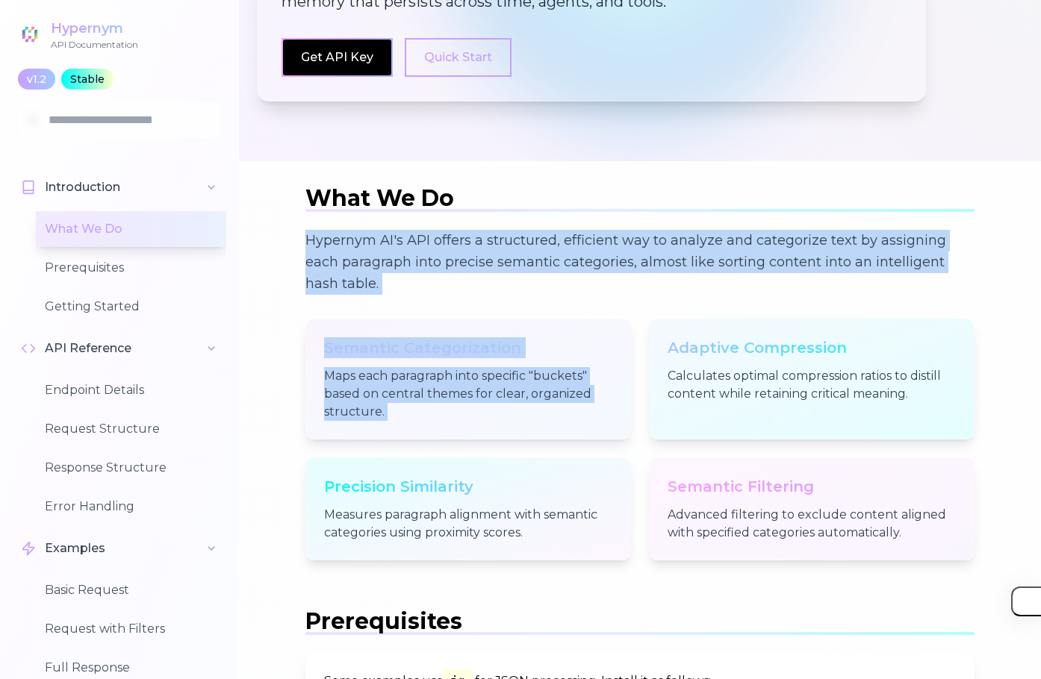
drag, startPoint x: 464, startPoint y: 388, endPoint x: 441, endPoint y: 276, distance: 114.3
click at [441, 276] on div "Hypernym AI's API offers a structured, efficient way to analyze and categorize …" at bounding box center [639, 395] width 669 height 331
click at [441, 276] on p "Hypernym AI's API offers a structured, efficient way to analyze and categorize …" at bounding box center [639, 263] width 669 height 66
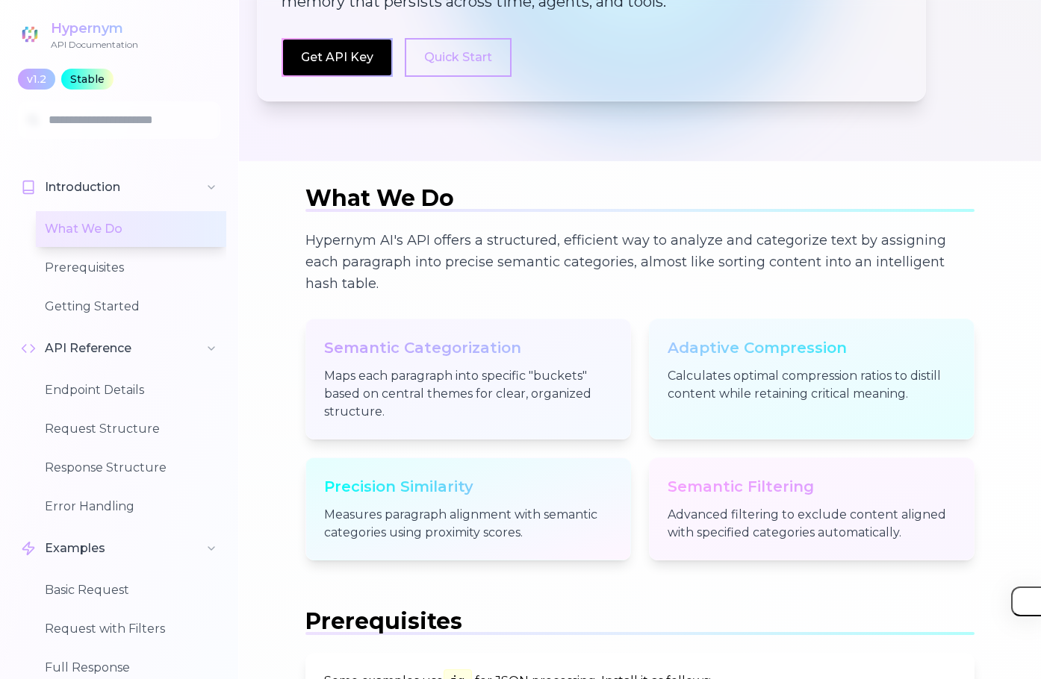
click at [441, 276] on p "Hypernym AI's API offers a structured, efficient way to analyze and categorize …" at bounding box center [639, 263] width 669 height 66
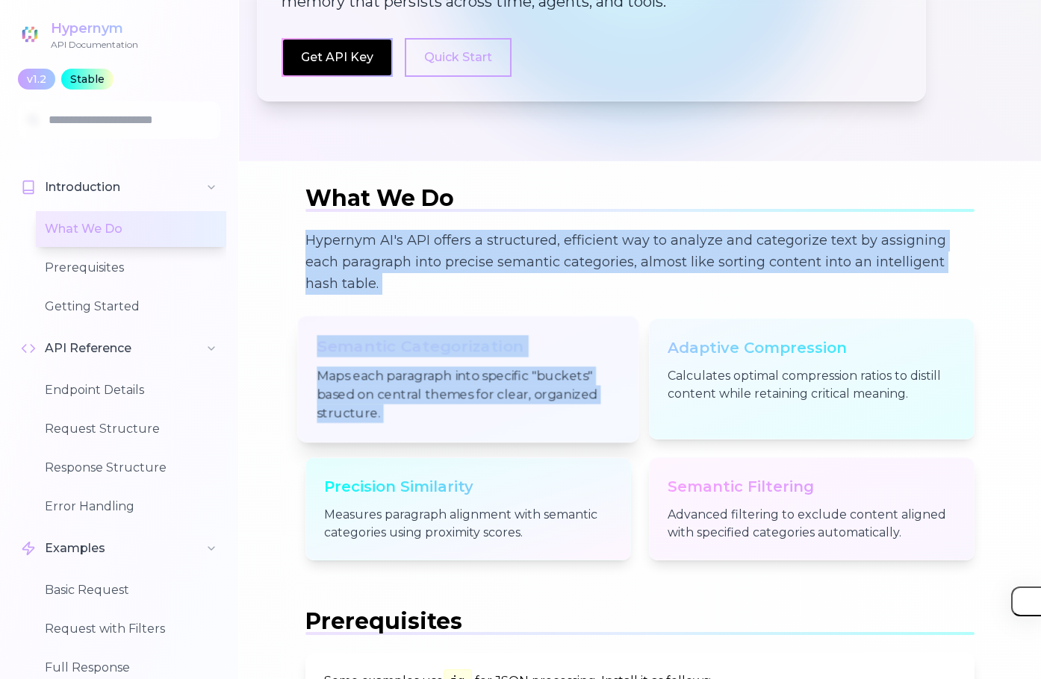
drag, startPoint x: 441, startPoint y: 276, endPoint x: 422, endPoint y: 369, distance: 94.6
click at [422, 369] on div "Hypernym AI's API offers a structured, efficient way to analyze and categorize …" at bounding box center [639, 395] width 669 height 331
click at [422, 369] on p "Maps each paragraph into specific "buckets" based on central themes for clear, …" at bounding box center [467, 395] width 302 height 57
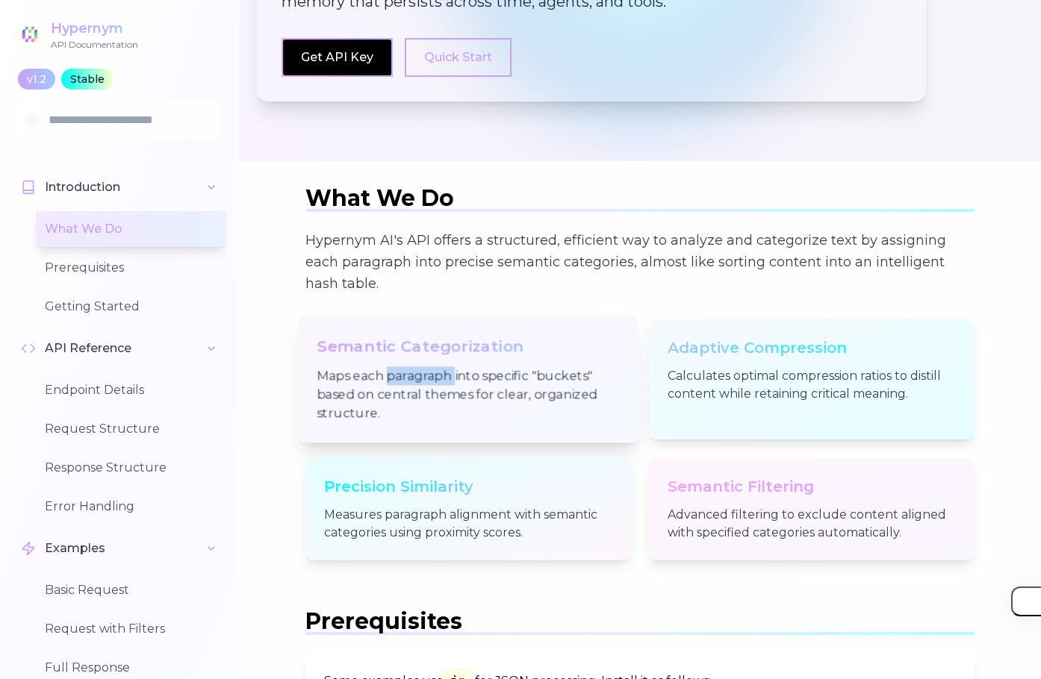
click at [422, 369] on p "Maps each paragraph into specific "buckets" based on central themes for clear, …" at bounding box center [467, 395] width 302 height 57
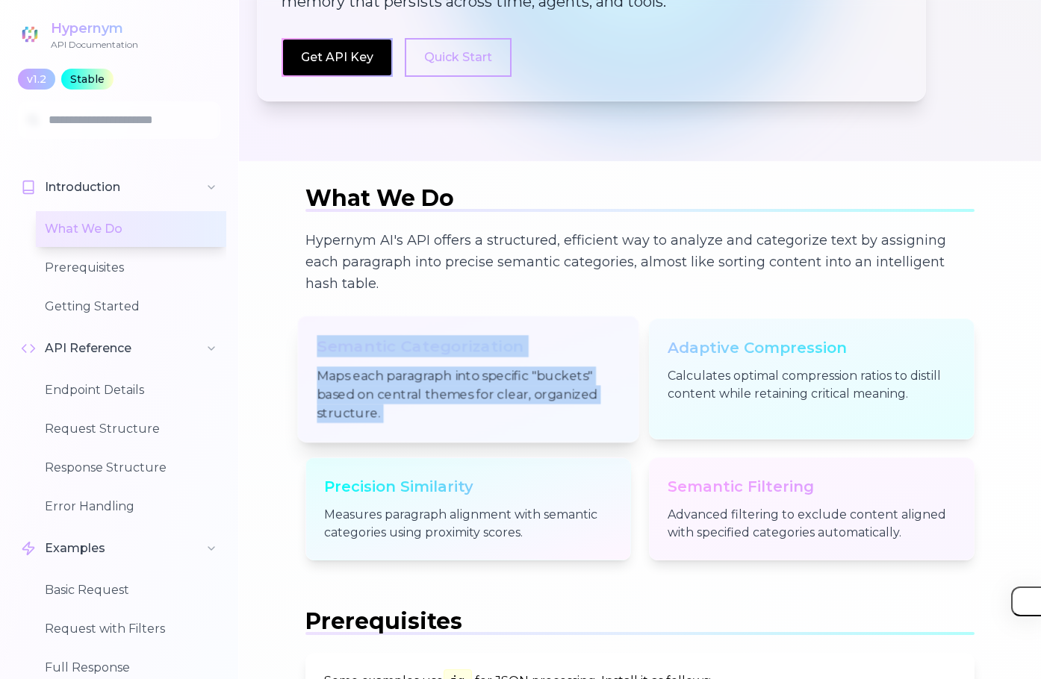
drag, startPoint x: 422, startPoint y: 369, endPoint x: 422, endPoint y: 349, distance: 19.4
click at [422, 349] on div "Semantic Categorization Maps each paragraph into specific "buckets" based on ce…" at bounding box center [468, 379] width 342 height 127
click at [422, 349] on h3 "Semantic Categorization" at bounding box center [467, 346] width 302 height 22
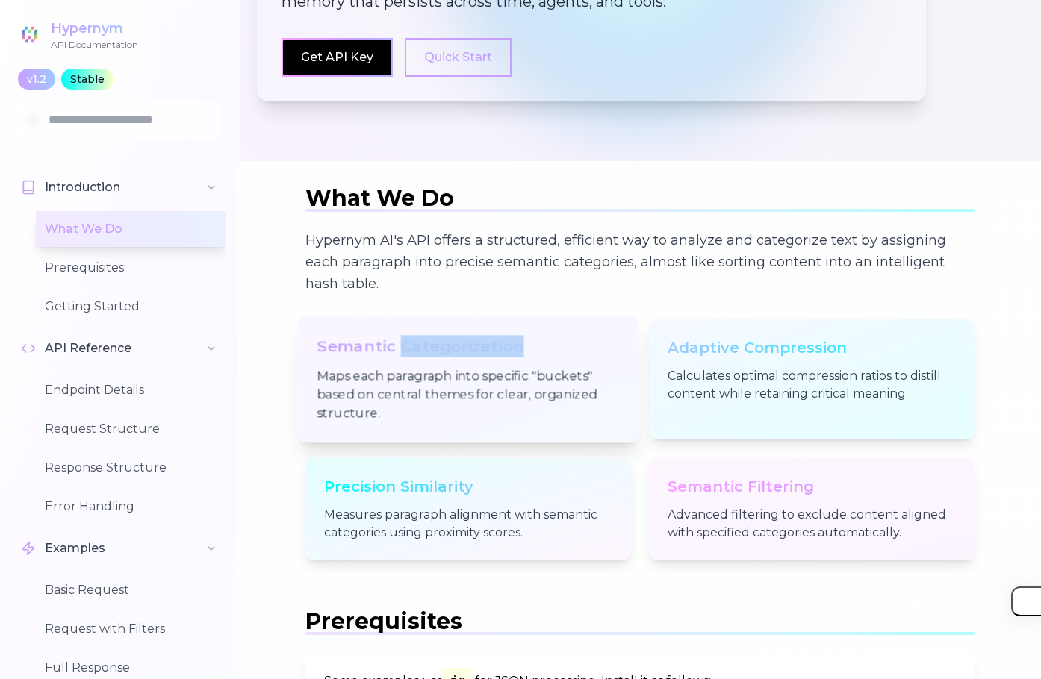
click at [422, 349] on h3 "Semantic Categorization" at bounding box center [467, 346] width 302 height 22
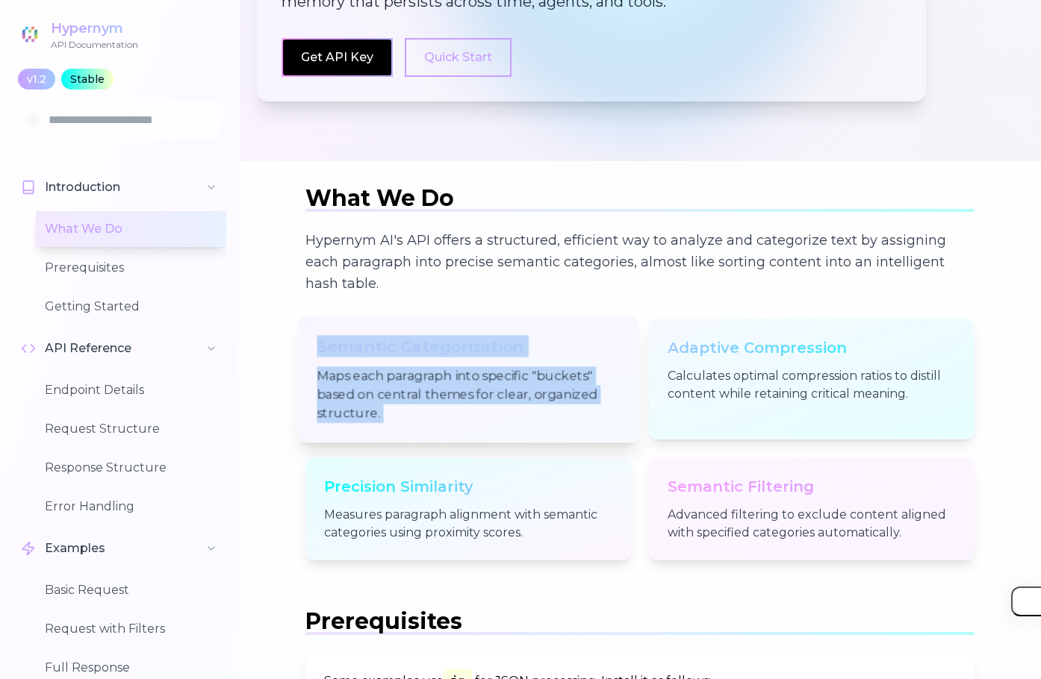
drag, startPoint x: 422, startPoint y: 349, endPoint x: 417, endPoint y: 371, distance: 22.1
click at [417, 371] on div "Semantic Categorization Maps each paragraph into specific "buckets" based on ce…" at bounding box center [468, 379] width 342 height 127
click at [417, 371] on p "Maps each paragraph into specific "buckets" based on central themes for clear, …" at bounding box center [467, 395] width 302 height 57
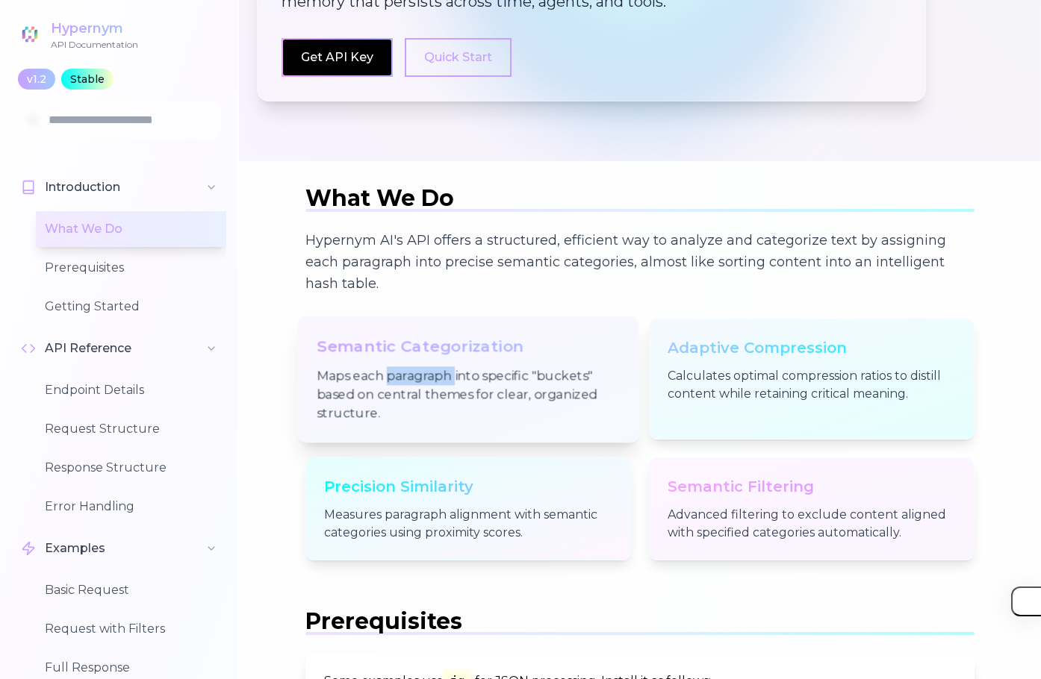
click at [417, 371] on p "Maps each paragraph into specific "buckets" based on central themes for clear, …" at bounding box center [467, 395] width 302 height 57
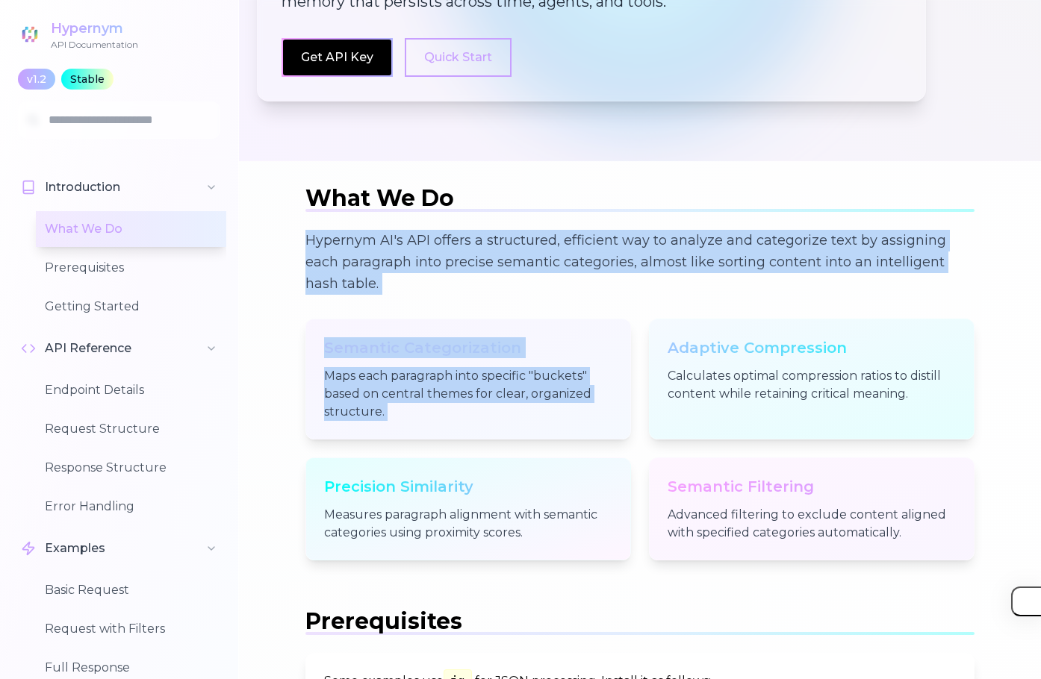
drag, startPoint x: 417, startPoint y: 371, endPoint x: 414, endPoint y: 258, distance: 113.5
click at [414, 258] on div "Hypernym AI's API offers a structured, efficient way to analyze and categorize …" at bounding box center [639, 395] width 669 height 331
click at [414, 258] on p "Hypernym AI's API offers a structured, efficient way to analyze and categorize …" at bounding box center [639, 263] width 669 height 66
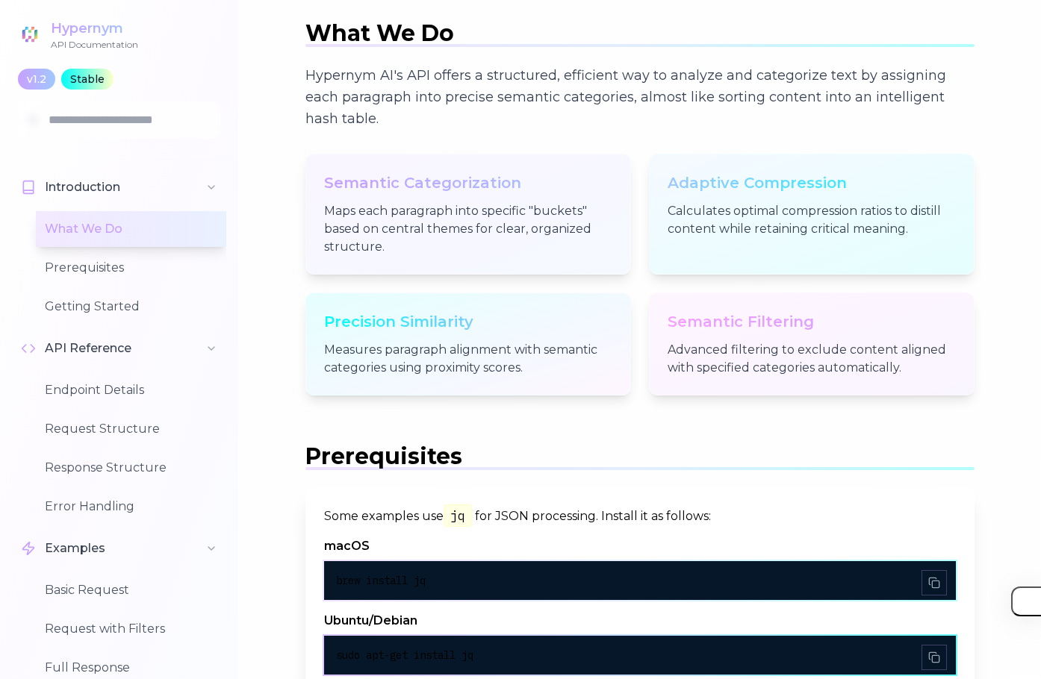
scroll to position [672, 0]
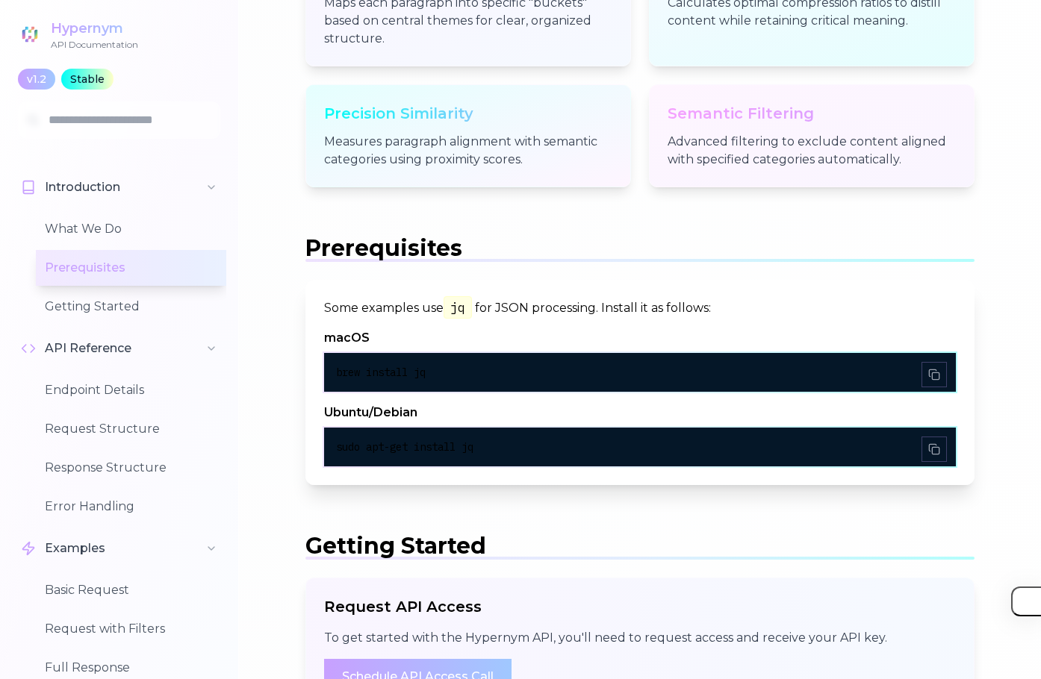
click at [499, 311] on p "Some examples use jq for JSON processing. Install it as follows:" at bounding box center [639, 308] width 631 height 19
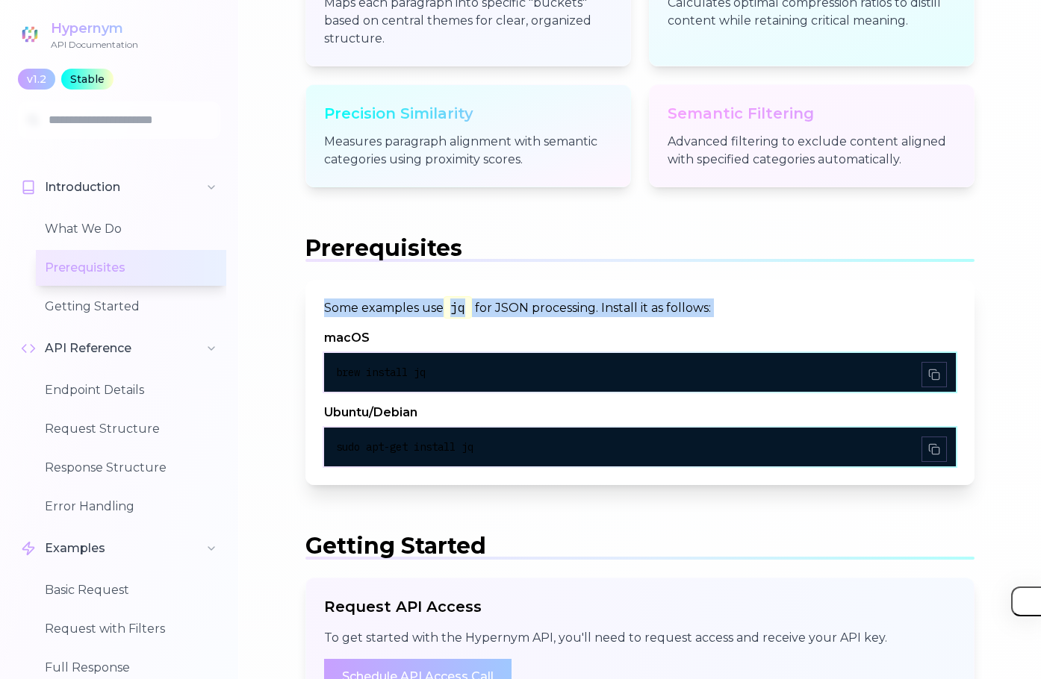
click at [499, 311] on p "Some examples use jq for JSON processing. Install it as follows:" at bounding box center [639, 308] width 631 height 19
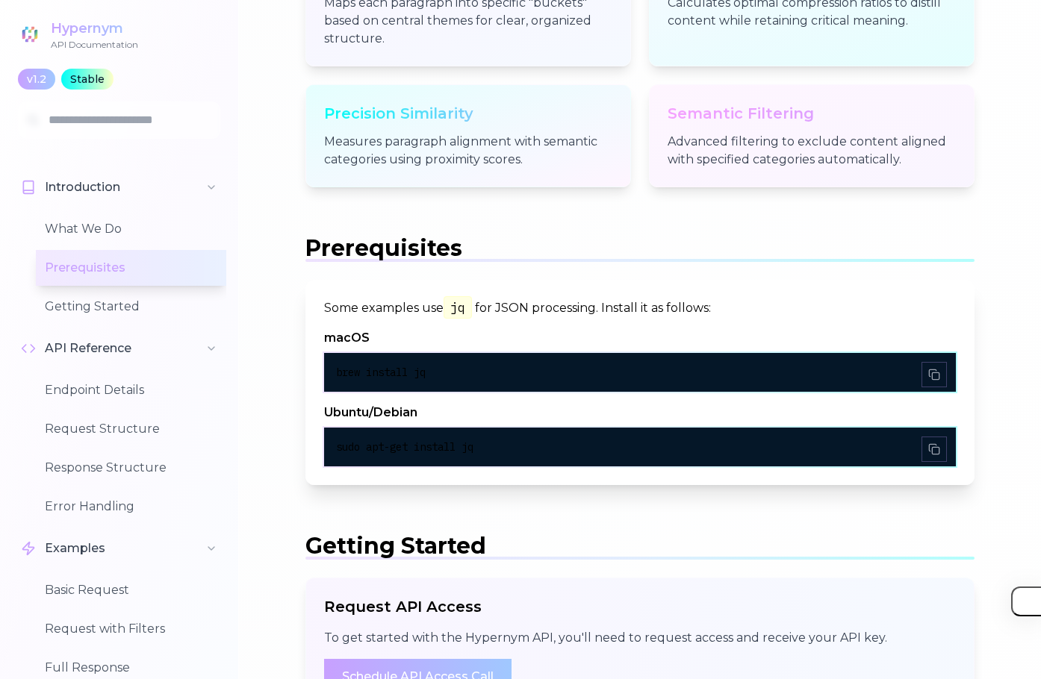
click at [470, 345] on h4 "macOS" at bounding box center [639, 338] width 631 height 18
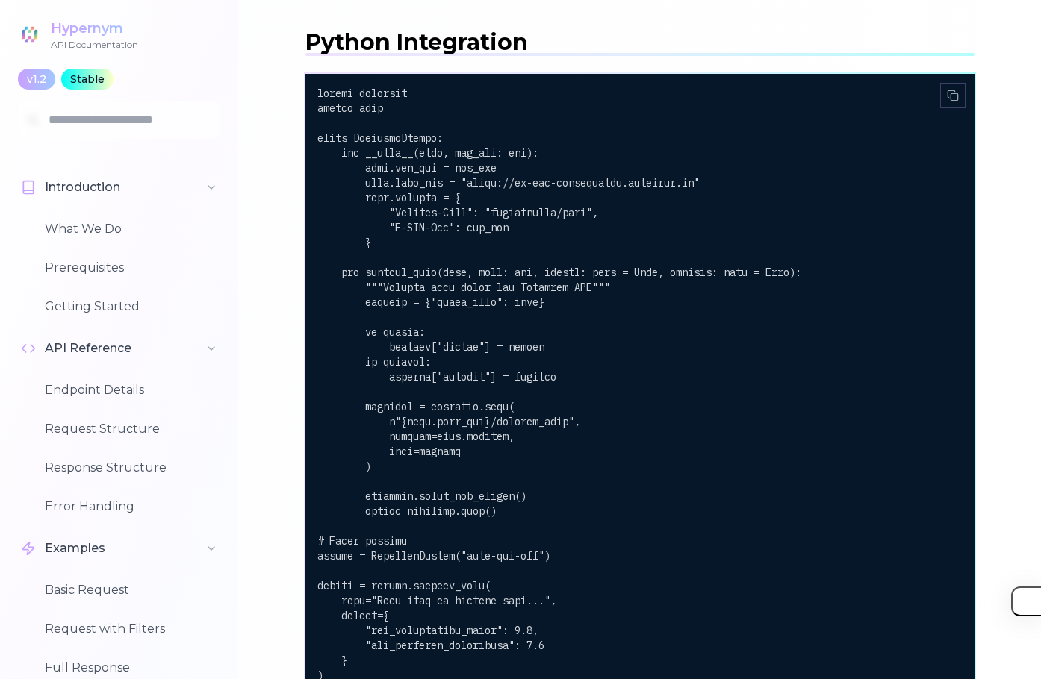
scroll to position [4186, 0]
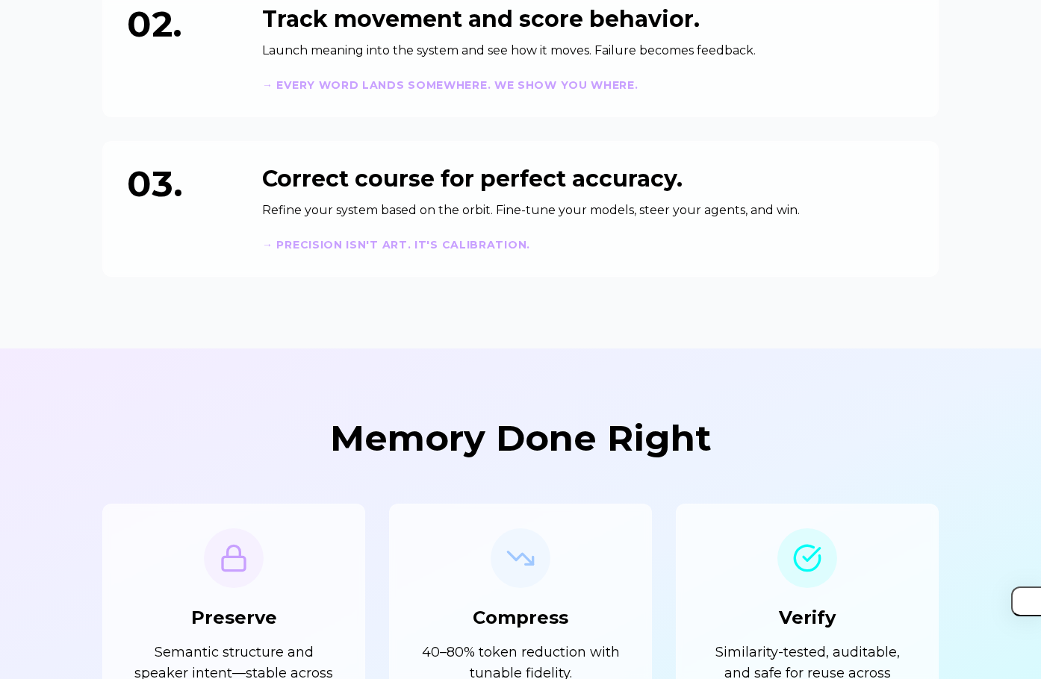
scroll to position [597, 0]
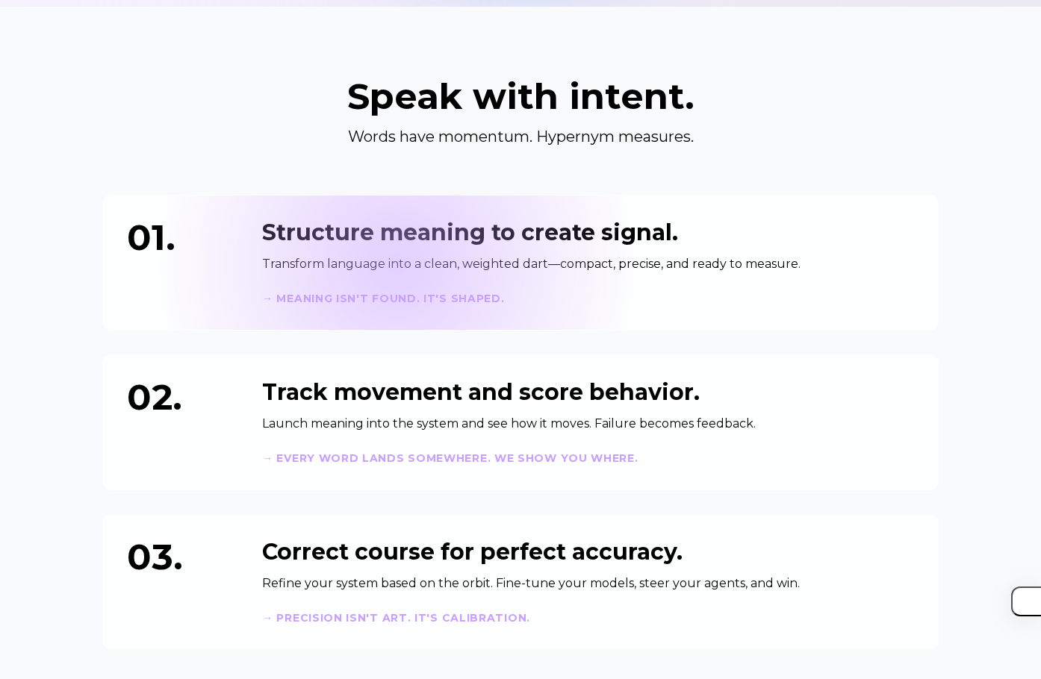
click at [396, 263] on p "Transform language into a clean, weighted dart—compact, precise, and ready to m…" at bounding box center [588, 264] width 652 height 18
click at [396, 266] on p "Transform language into a clean, weighted dart—compact, precise, and ready to m…" at bounding box center [588, 264] width 652 height 18
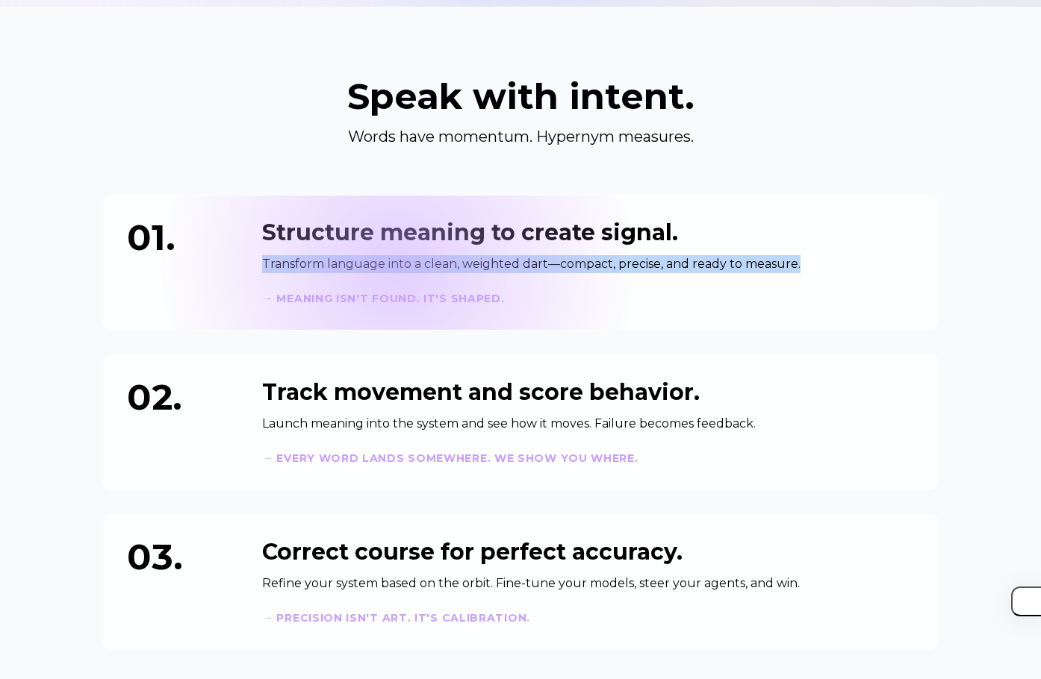
click at [396, 266] on p "Transform language into a clean, weighted dart—compact, precise, and ready to m…" at bounding box center [588, 264] width 652 height 18
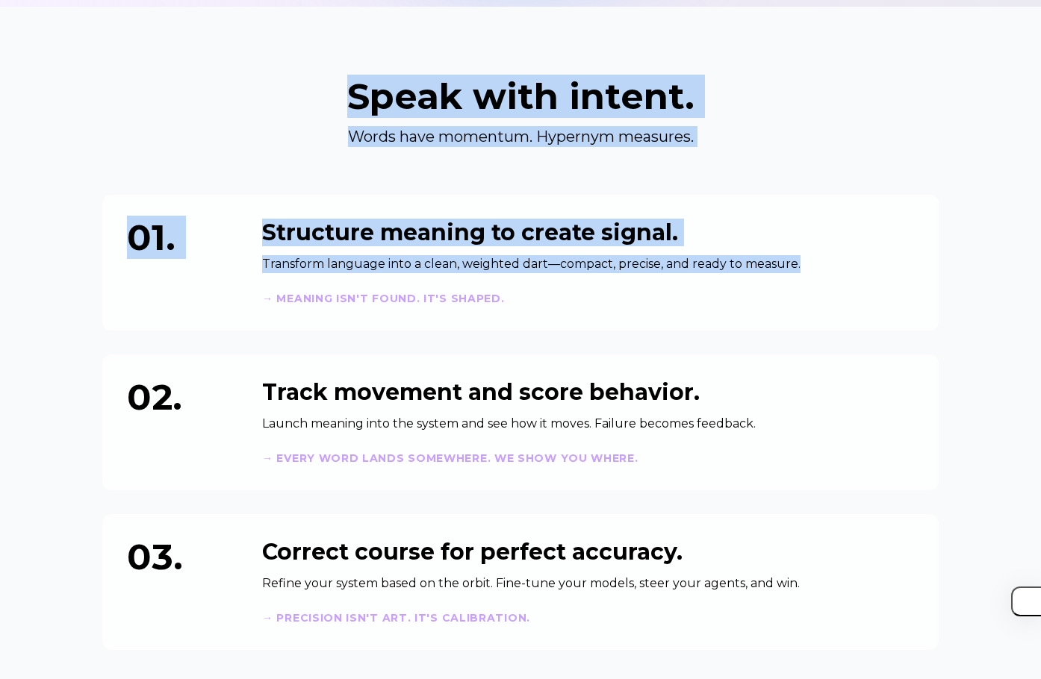
drag, startPoint x: 396, startPoint y: 266, endPoint x: 449, endPoint y: 95, distance: 178.7
click at [449, 95] on div "Speak with intent. Words have momentum. Hypernym measures. 01. Structure meanin…" at bounding box center [520, 364] width 860 height 572
click at [449, 95] on h2 "Speak with intent." at bounding box center [520, 96] width 836 height 36
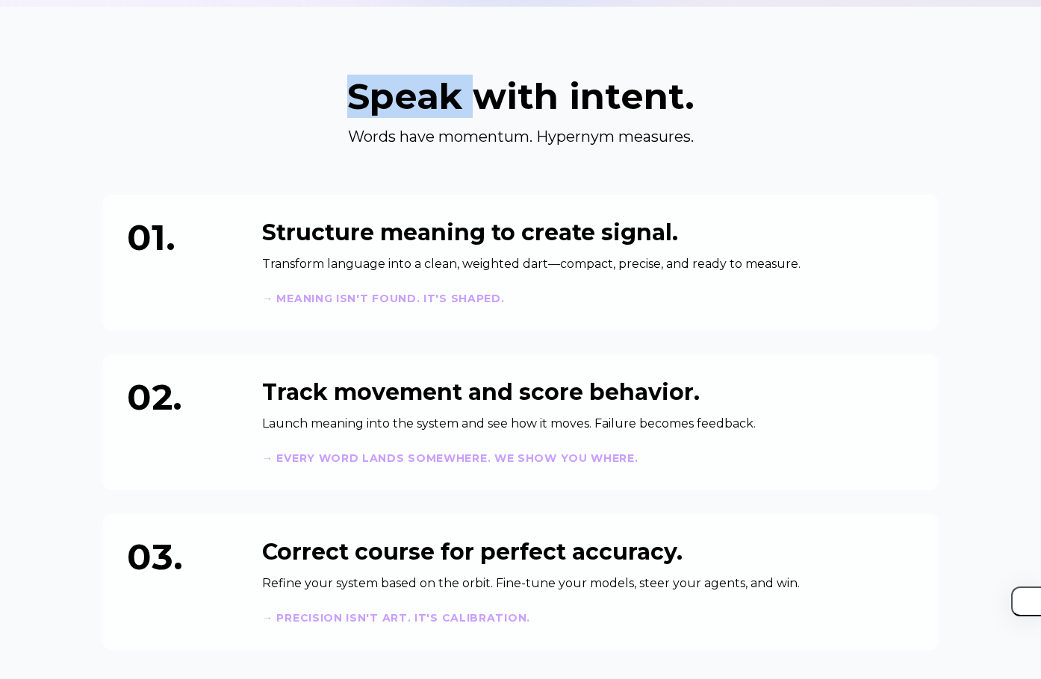
click at [449, 95] on h2 "Speak with intent." at bounding box center [520, 96] width 836 height 36
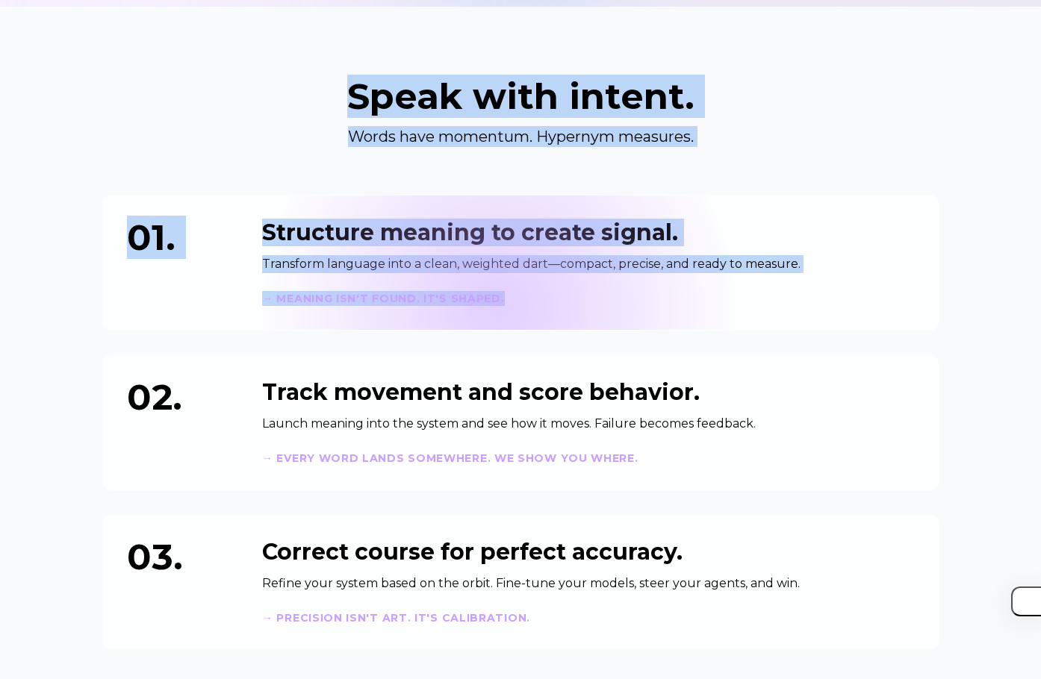
drag, startPoint x: 449, startPoint y: 95, endPoint x: 499, endPoint y: 307, distance: 218.0
click at [499, 307] on div "Speak with intent. Words have momentum. Hypernym measures. 01. Structure meanin…" at bounding box center [520, 364] width 860 height 572
click at [499, 307] on div "01. Structure meaning to create signal. Transform language into a clean, weight…" at bounding box center [520, 263] width 836 height 136
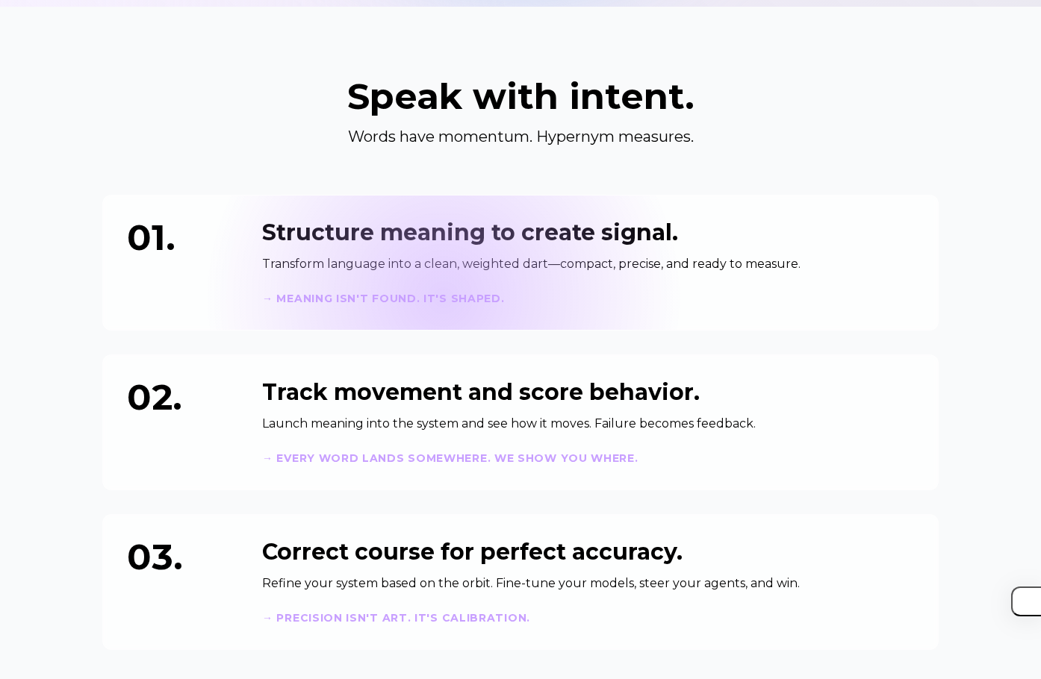
click at [443, 297] on strong "→ Meaning isn't found. It's shaped." at bounding box center [383, 298] width 243 height 13
drag, startPoint x: 443, startPoint y: 297, endPoint x: 444, endPoint y: 278, distance: 18.7
click at [444, 278] on div "Structure meaning to create signal. Transform language into a clean, weighted d…" at bounding box center [588, 262] width 652 height 87
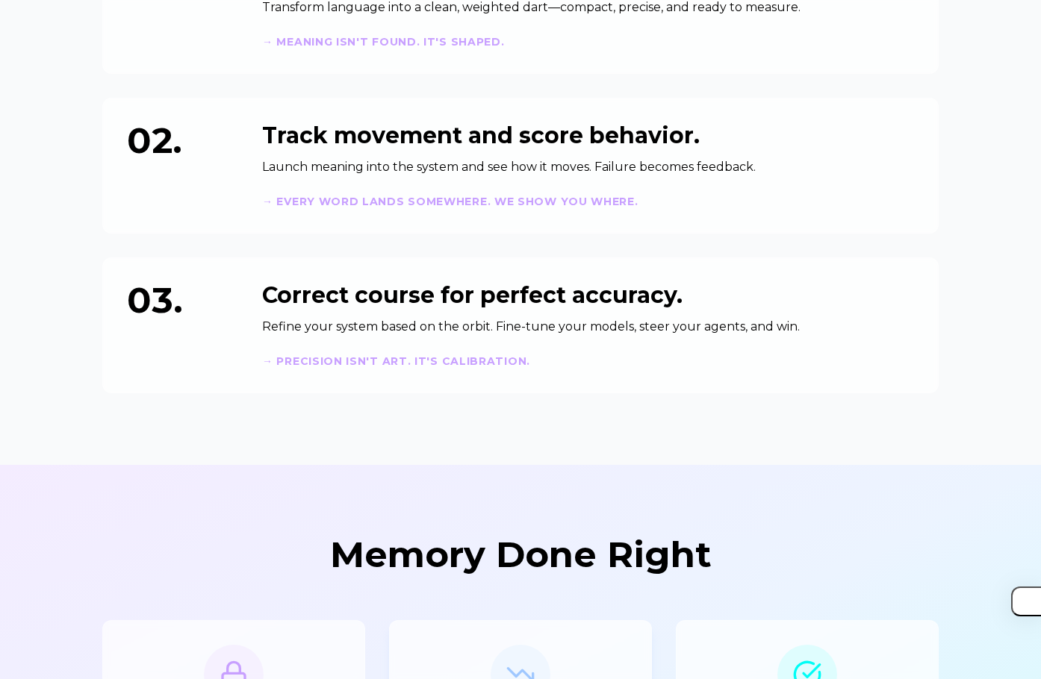
scroll to position [1194, 0]
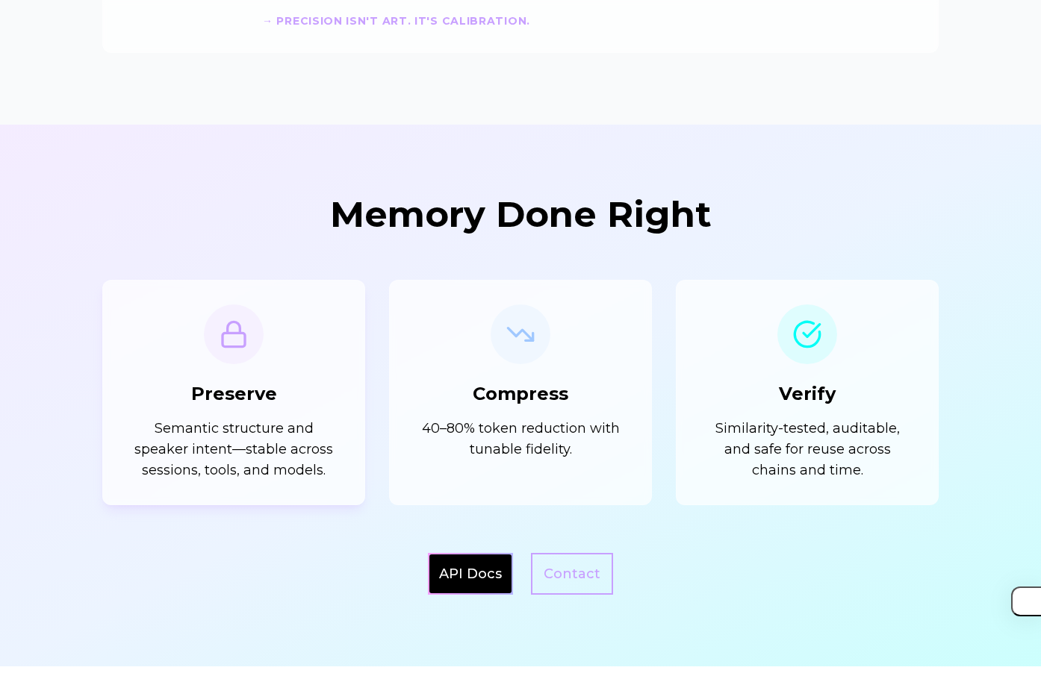
click at [329, 387] on div "Preserve Semantic structure and speaker intent—stable across sessions, tools, a…" at bounding box center [233, 393] width 213 height 176
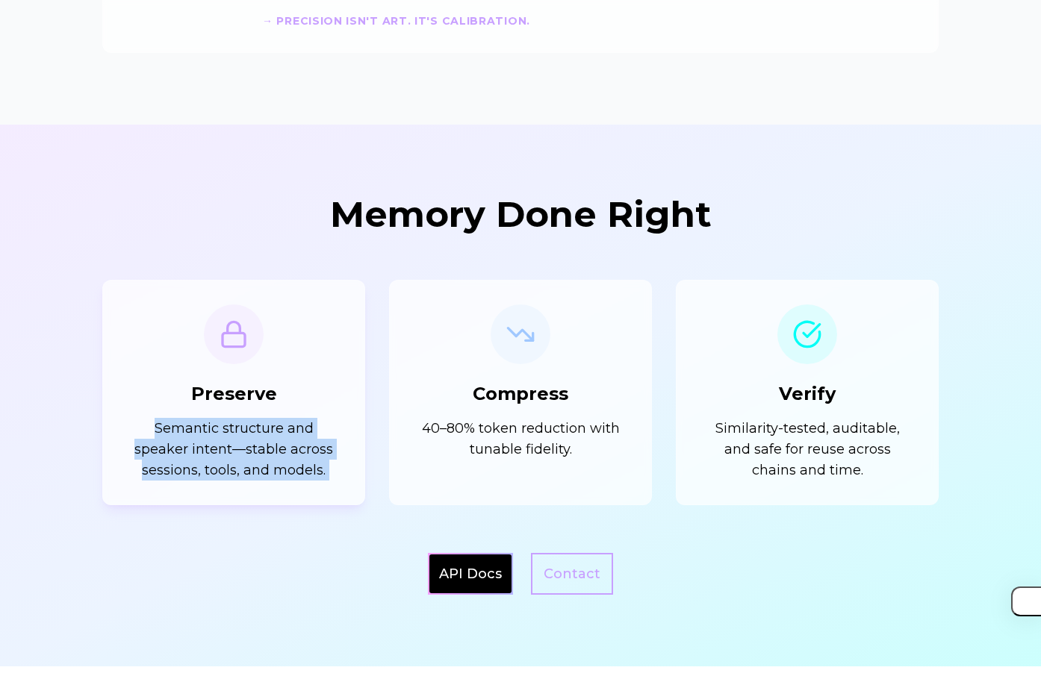
drag, startPoint x: 329, startPoint y: 387, endPoint x: 331, endPoint y: 440, distance: 53.0
click at [331, 440] on div "Preserve Semantic structure and speaker intent—stable across sessions, tools, a…" at bounding box center [233, 393] width 213 height 176
click at [331, 440] on p "Semantic structure and speaker intent—stable across sessions, tools, and models." at bounding box center [233, 449] width 213 height 63
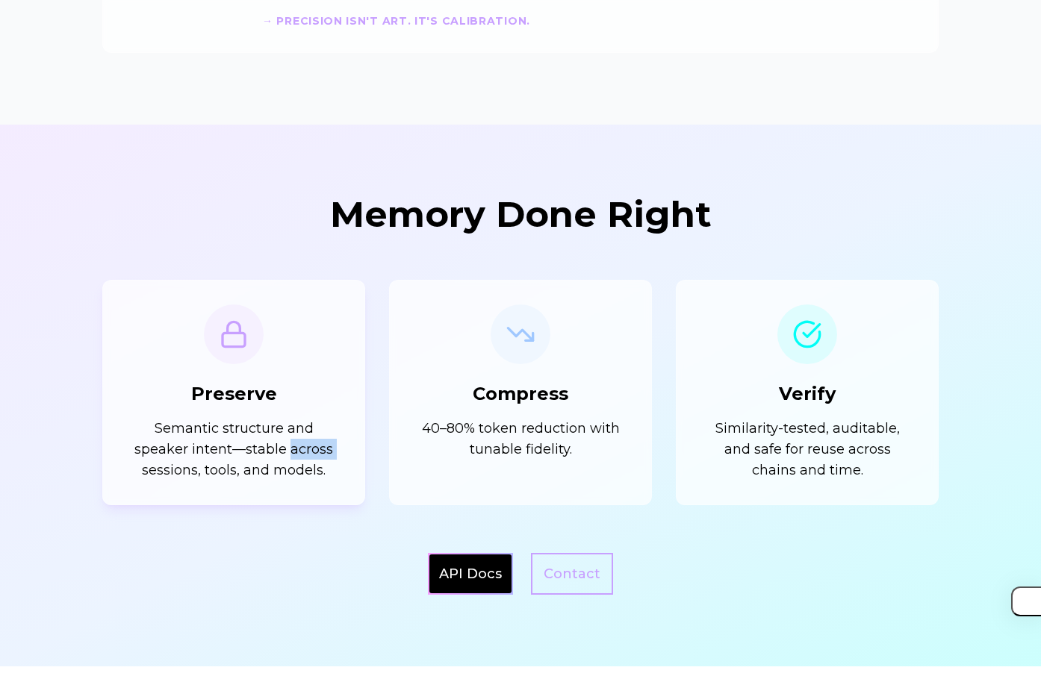
click at [331, 440] on p "Semantic structure and speaker intent—stable across sessions, tools, and models." at bounding box center [233, 449] width 213 height 63
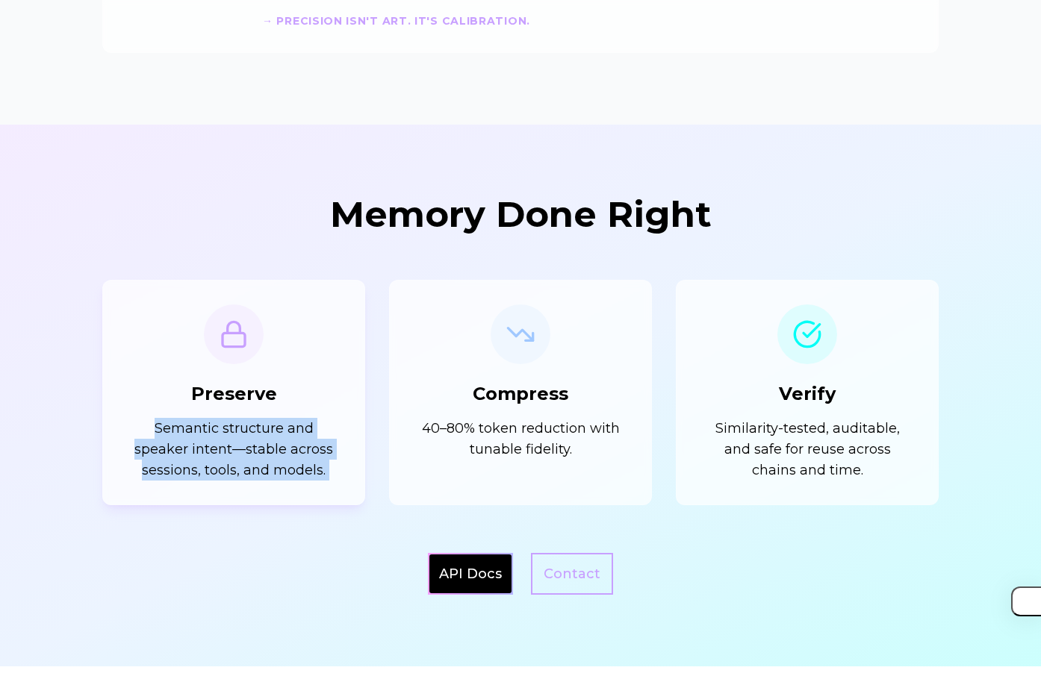
drag, startPoint x: 331, startPoint y: 440, endPoint x: 326, endPoint y: 399, distance: 41.3
click at [326, 399] on div "Preserve Semantic structure and speaker intent—stable across sessions, tools, a…" at bounding box center [233, 393] width 213 height 176
click at [329, 386] on div "Preserve Semantic structure and speaker intent—stable across sessions, tools, a…" at bounding box center [233, 393] width 213 height 176
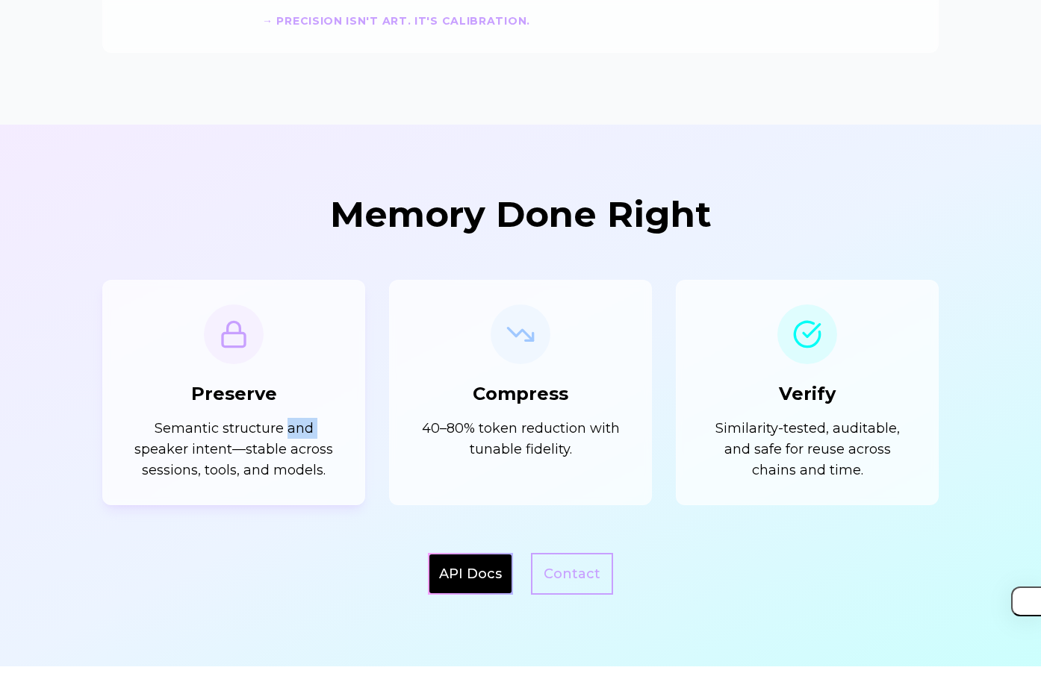
click at [329, 386] on div "Preserve Semantic structure and speaker intent—stable across sessions, tools, a…" at bounding box center [233, 393] width 213 height 176
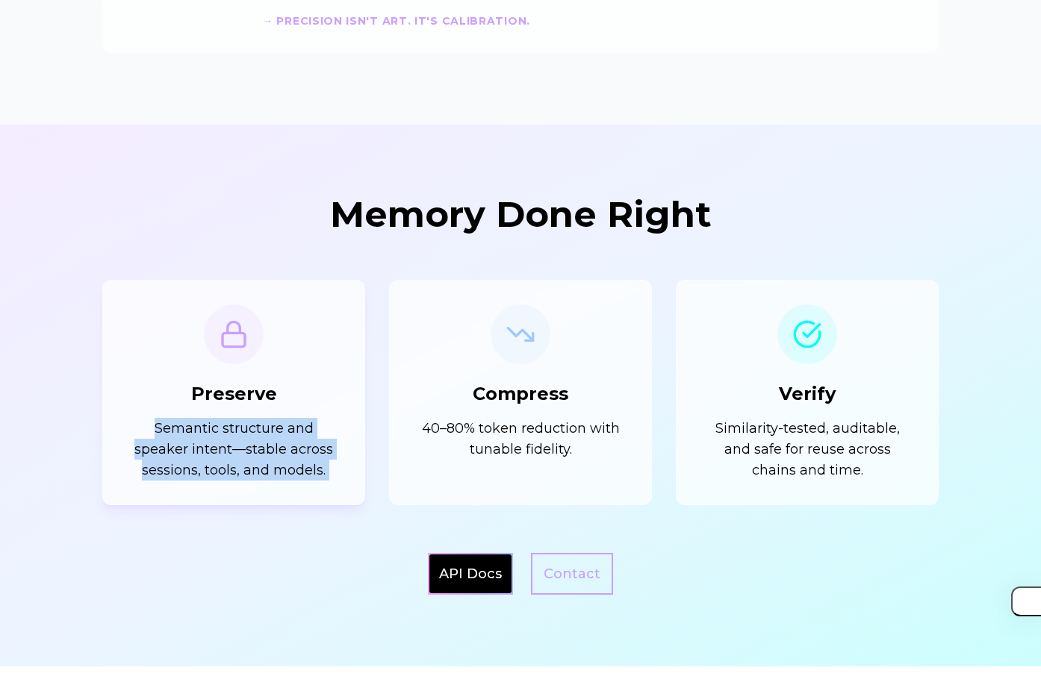
drag, startPoint x: 329, startPoint y: 386, endPoint x: 315, endPoint y: 431, distance: 47.7
click at [315, 431] on div "Preserve Semantic structure and speaker intent—stable across sessions, tools, a…" at bounding box center [233, 393] width 213 height 176
click at [315, 431] on p "Semantic structure and speaker intent—stable across sessions, tools, and models." at bounding box center [233, 449] width 213 height 63
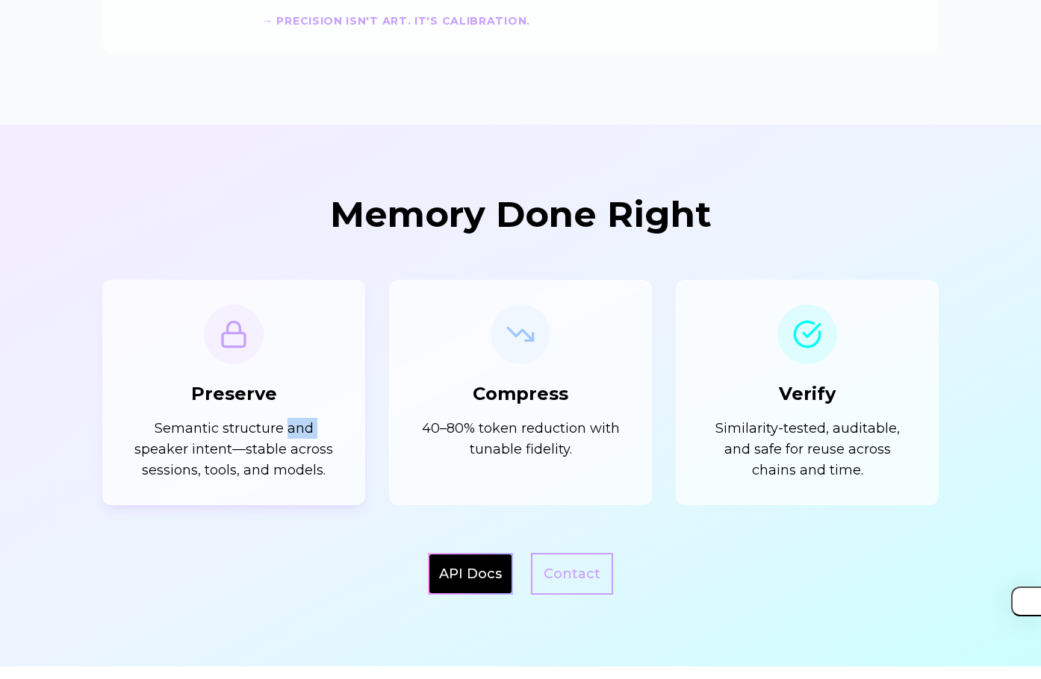
click at [315, 431] on p "Semantic structure and speaker intent—stable across sessions, tools, and models." at bounding box center [233, 449] width 213 height 63
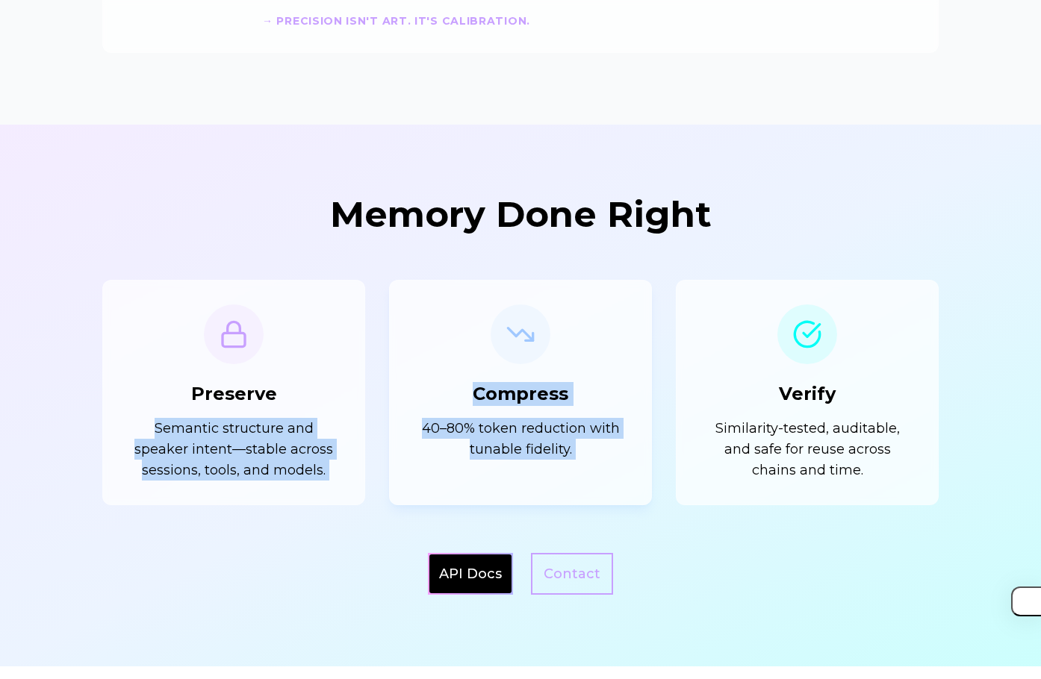
drag, startPoint x: 315, startPoint y: 431, endPoint x: 464, endPoint y: 426, distance: 148.6
click at [464, 427] on div "Preserve Semantic structure and speaker intent—stable across sessions, tools, a…" at bounding box center [520, 392] width 836 height 225
click at [464, 426] on p "40–80% token reduction with tunable fidelity." at bounding box center [520, 439] width 213 height 42
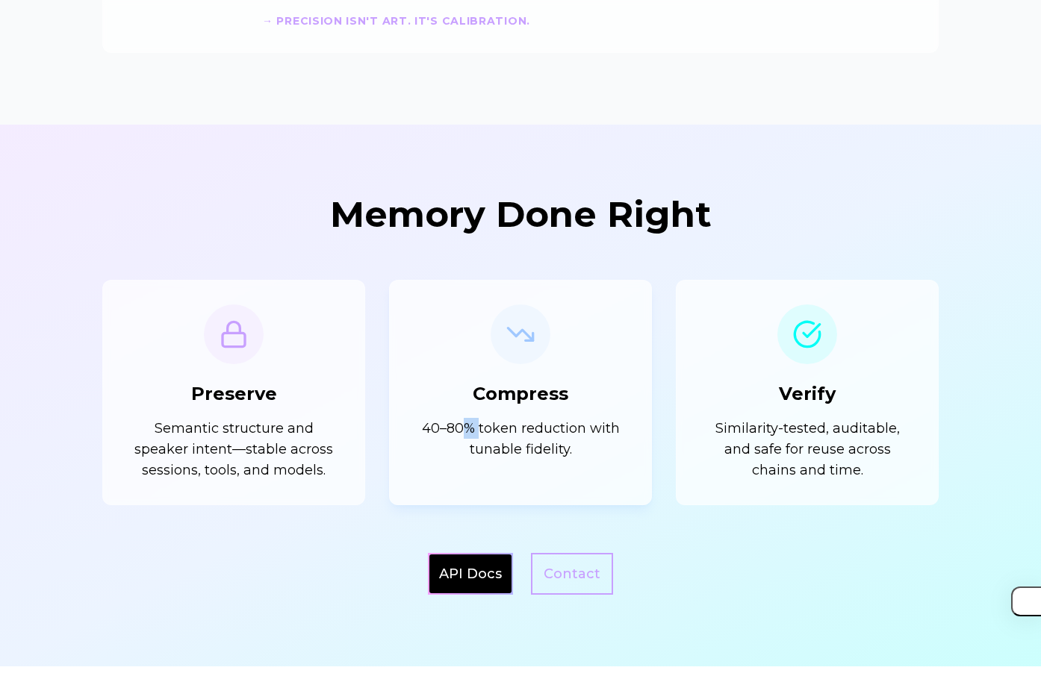
click at [464, 426] on p "40–80% token reduction with tunable fidelity." at bounding box center [520, 439] width 213 height 42
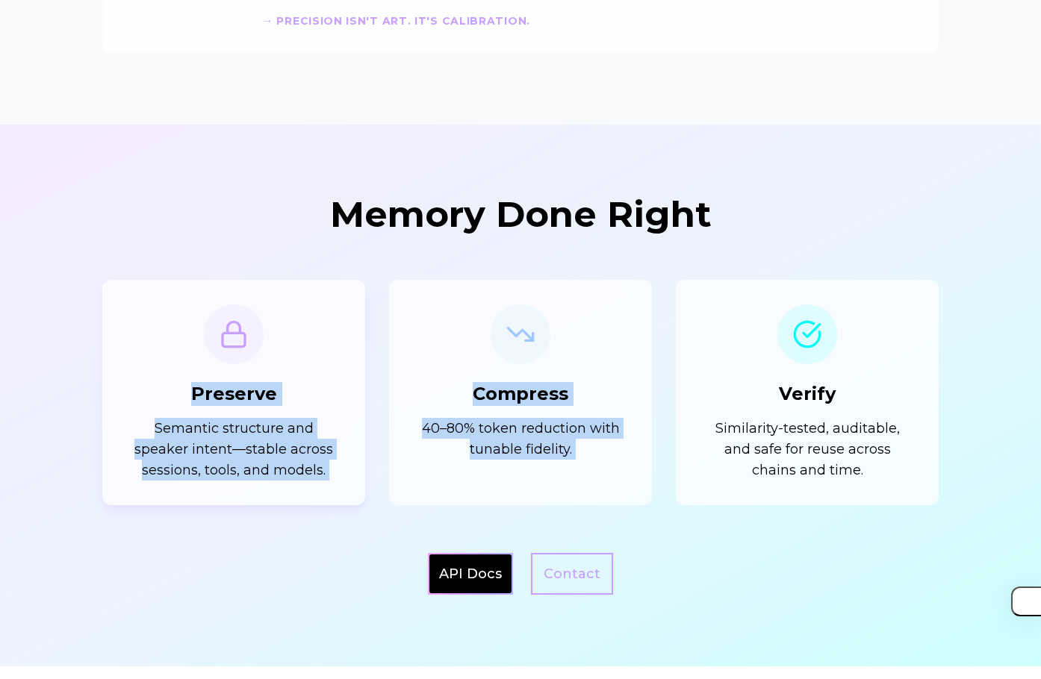
drag, startPoint x: 464, startPoint y: 426, endPoint x: 331, endPoint y: 300, distance: 183.2
click at [331, 300] on div "Preserve Semantic structure and speaker intent—stable across sessions, tools, a…" at bounding box center [520, 392] width 836 height 225
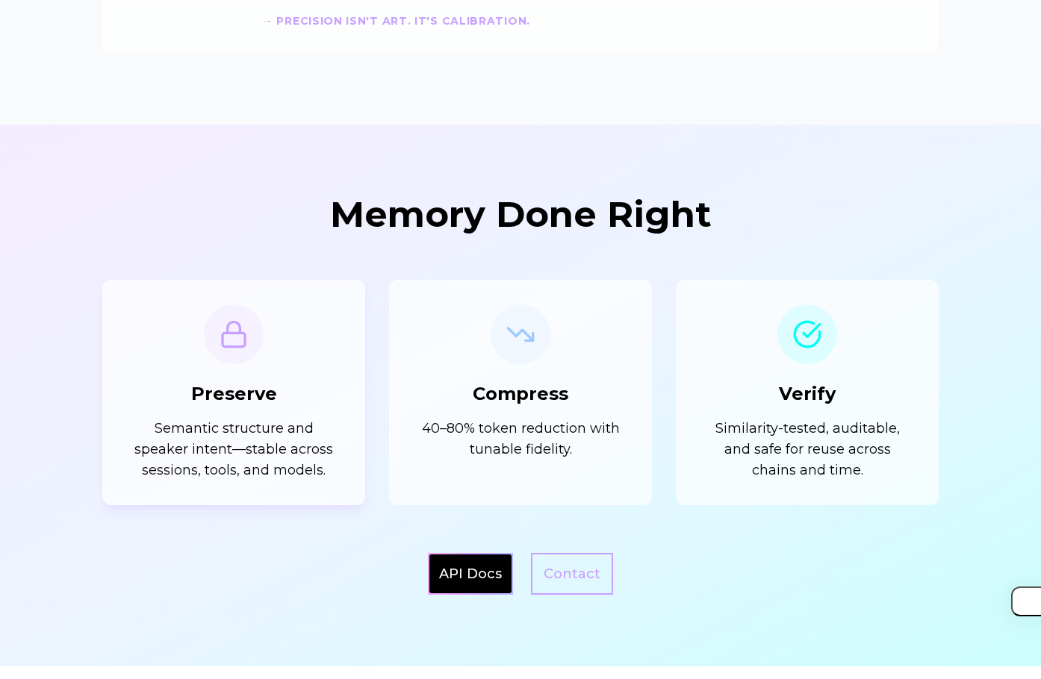
click at [331, 300] on div "Preserve Semantic structure and speaker intent—stable across sessions, tools, a…" at bounding box center [233, 392] width 263 height 225
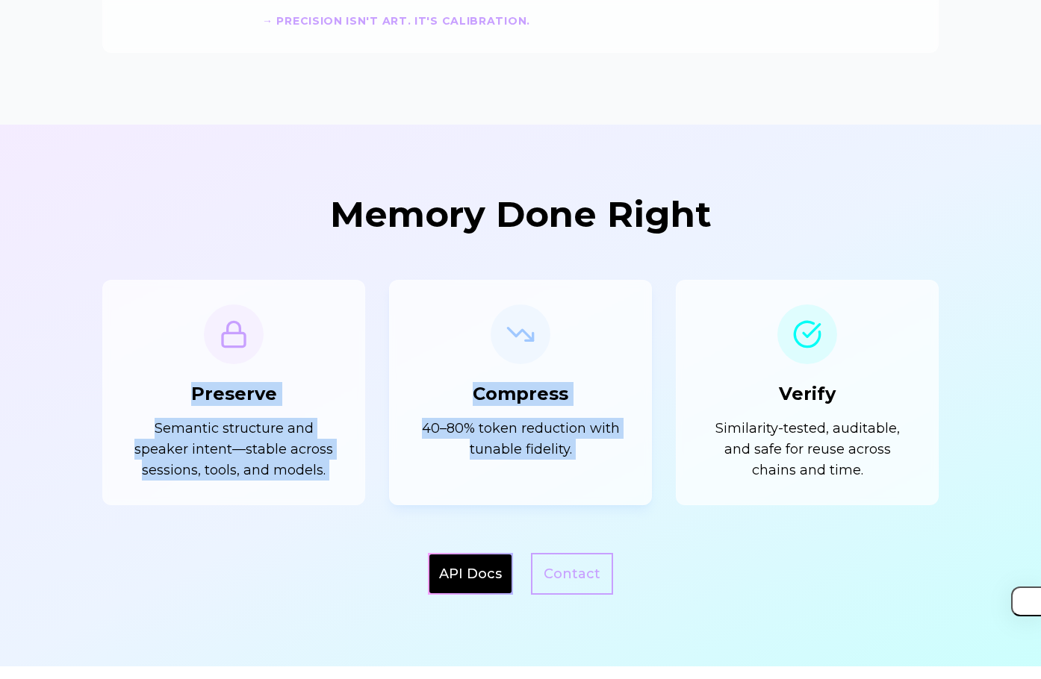
drag, startPoint x: 331, startPoint y: 300, endPoint x: 475, endPoint y: 440, distance: 200.6
click at [475, 440] on div "Preserve Semantic structure and speaker intent—stable across sessions, tools, a…" at bounding box center [520, 392] width 836 height 225
click at [474, 440] on p "40–80% token reduction with tunable fidelity." at bounding box center [520, 439] width 213 height 42
click at [473, 440] on p "40–80% token reduction with tunable fidelity." at bounding box center [520, 439] width 213 height 42
drag, startPoint x: 473, startPoint y: 440, endPoint x: 295, endPoint y: 292, distance: 231.7
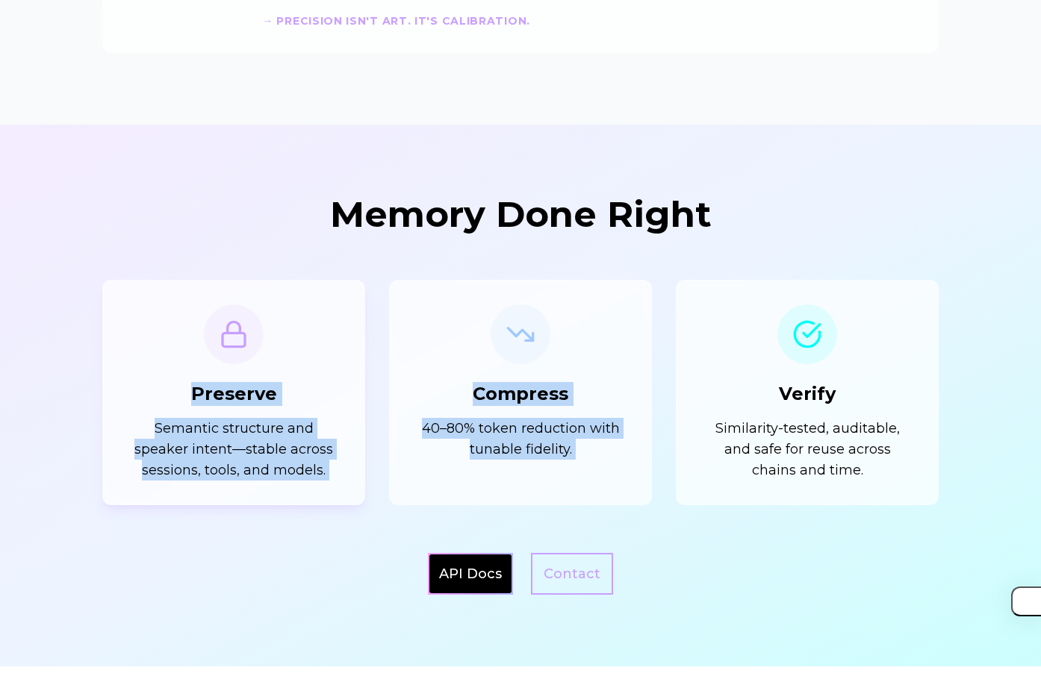
click at [295, 292] on div "Preserve Semantic structure and speaker intent—stable across sessions, tools, a…" at bounding box center [520, 392] width 836 height 225
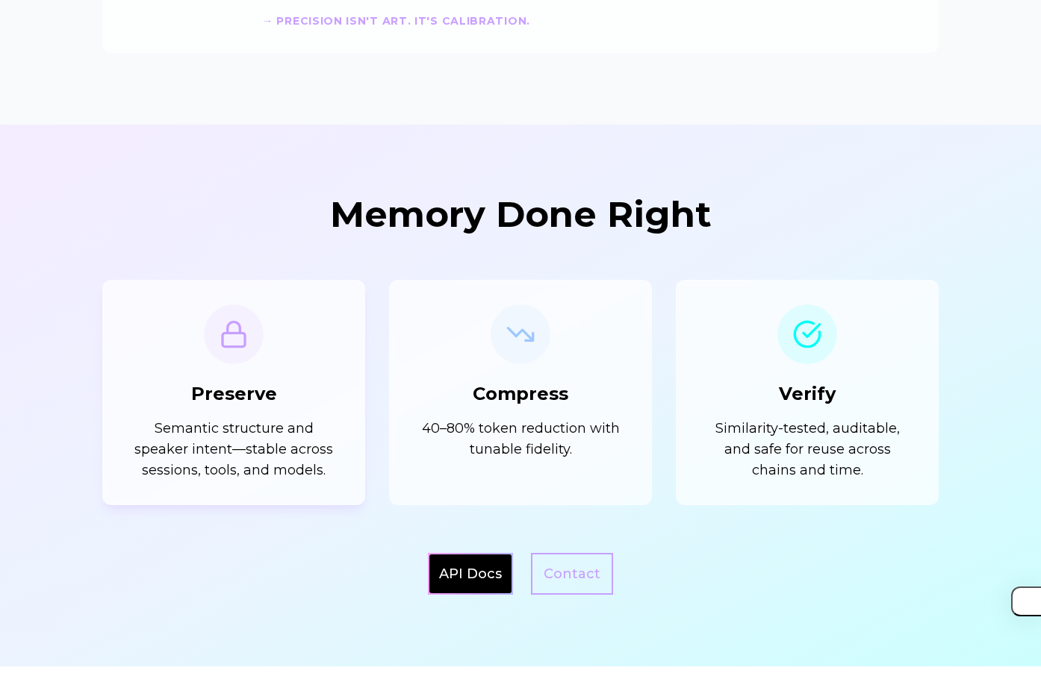
click at [294, 292] on div "Preserve Semantic structure and speaker intent—stable across sessions, tools, a…" at bounding box center [233, 392] width 263 height 225
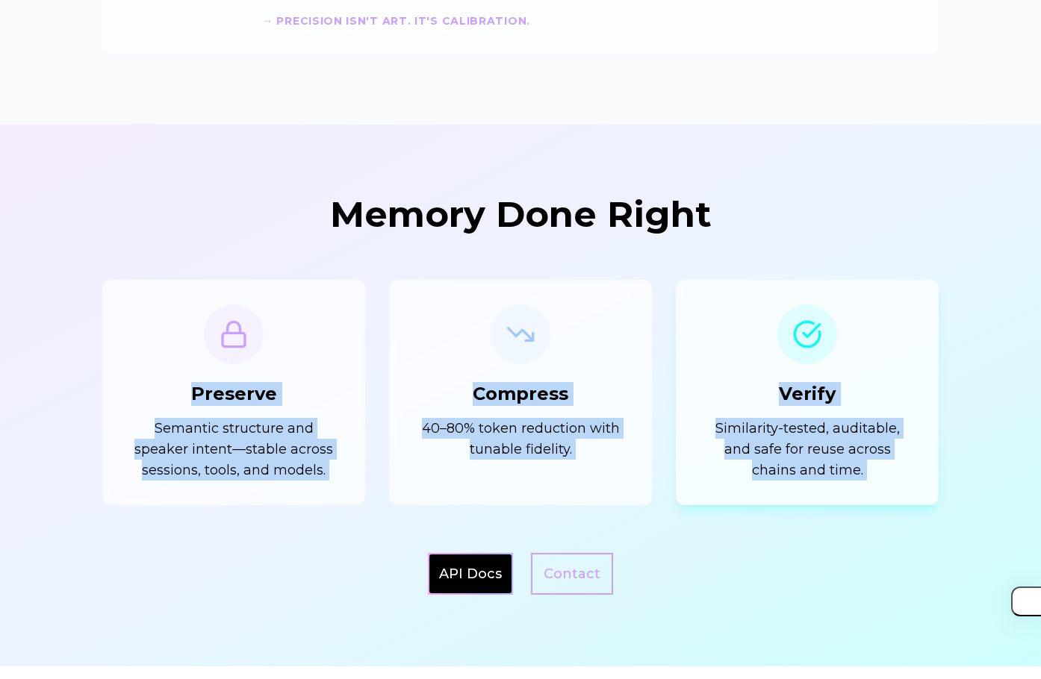
drag, startPoint x: 294, startPoint y: 292, endPoint x: 805, endPoint y: 464, distance: 538.9
click at [805, 465] on div "Preserve Semantic structure and speaker intent—stable across sessions, tools, a…" at bounding box center [520, 392] width 836 height 225
click at [804, 464] on p "Similarity-tested, auditable, and safe for reuse across chains and time." at bounding box center [806, 449] width 213 height 63
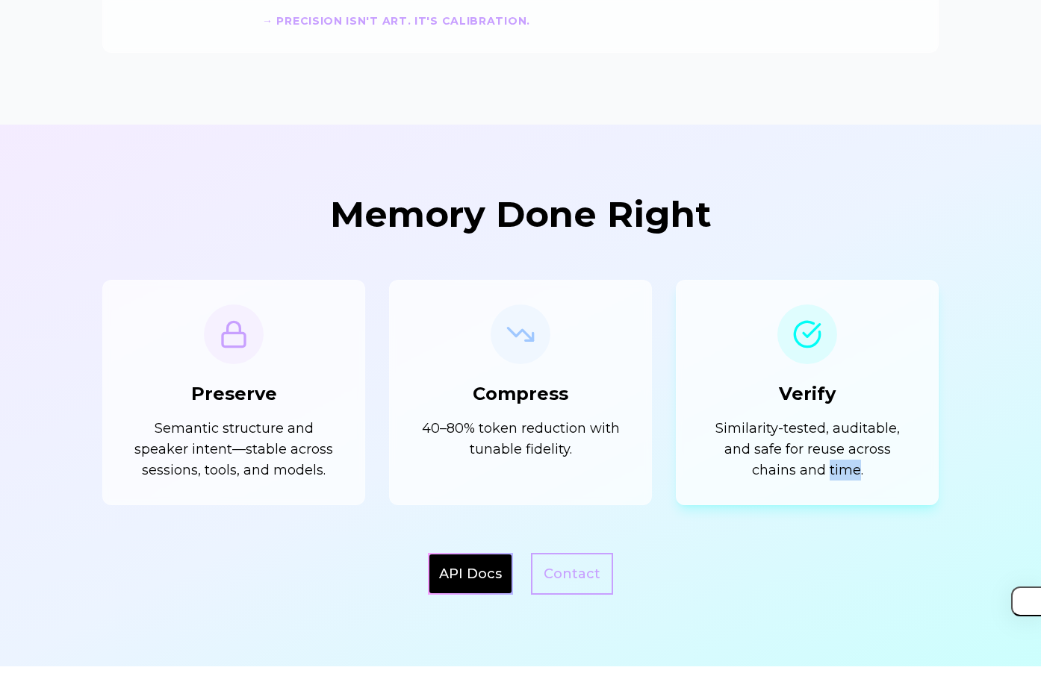
click at [804, 464] on p "Similarity-tested, auditable, and safe for reuse across chains and time." at bounding box center [806, 449] width 213 height 63
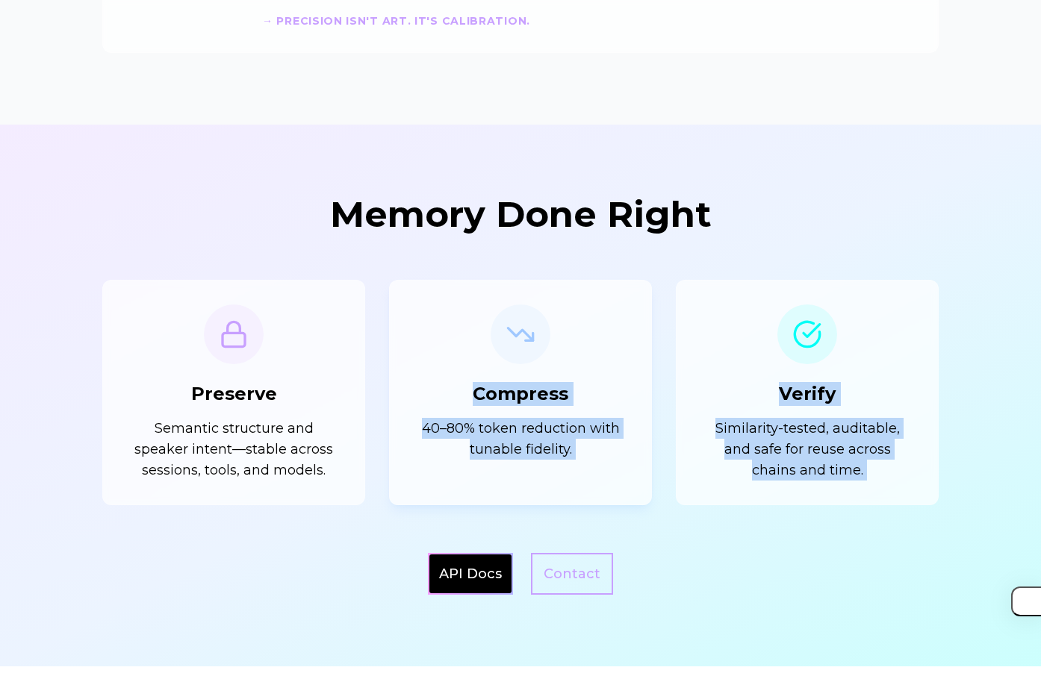
drag, startPoint x: 804, startPoint y: 464, endPoint x: 582, endPoint y: 290, distance: 281.8
click at [582, 290] on div "Preserve Semantic structure and speaker intent—stable across sessions, tools, a…" at bounding box center [520, 392] width 836 height 225
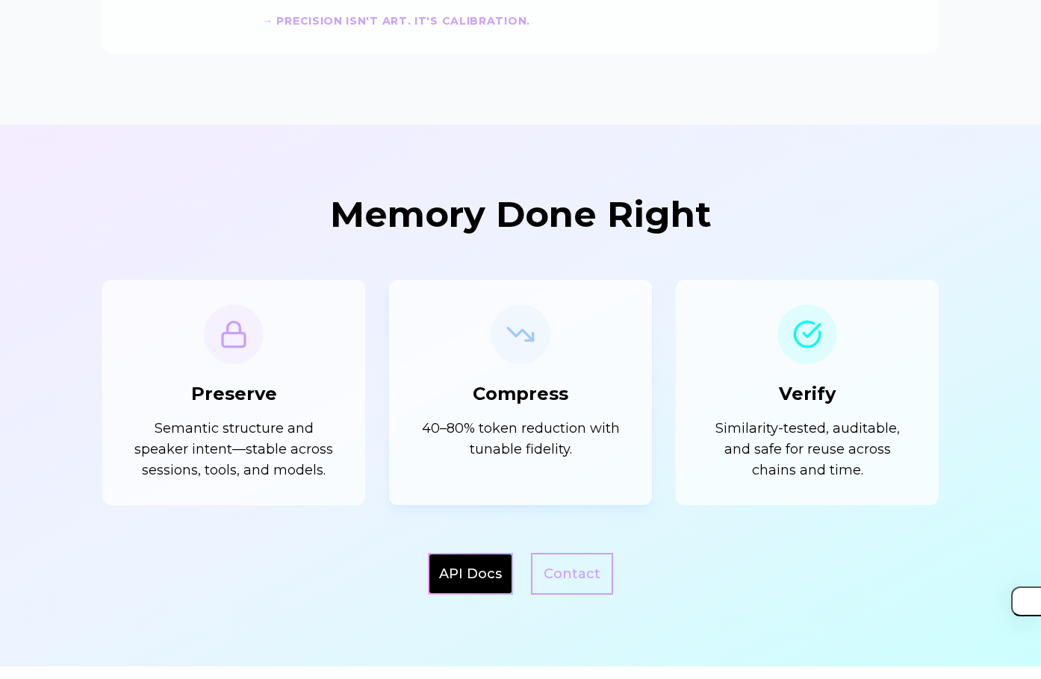
click at [582, 290] on div "Compress 40–80% token reduction with tunable fidelity." at bounding box center [520, 392] width 263 height 225
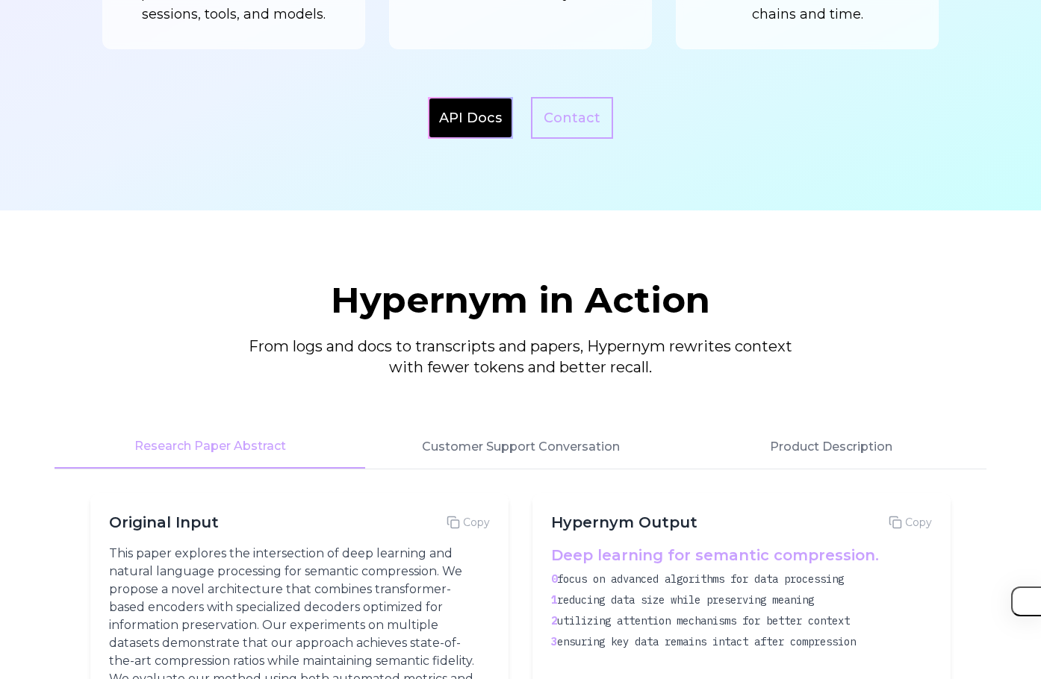
scroll to position [1791, 0]
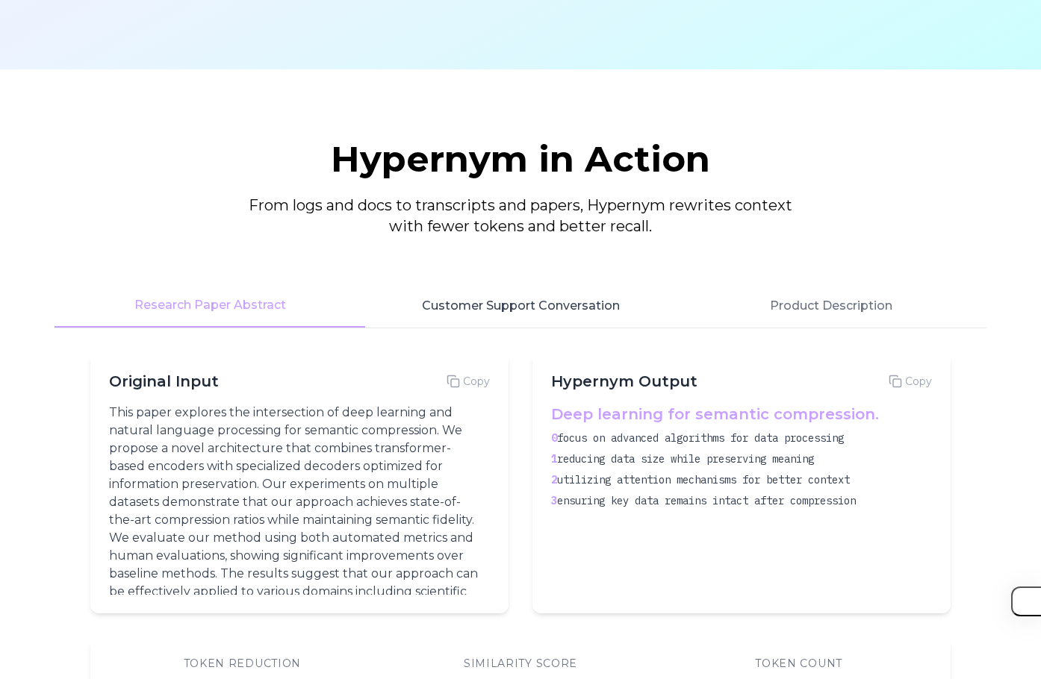
click at [478, 325] on button "Customer Support Conversation" at bounding box center [520, 305] width 311 height 43
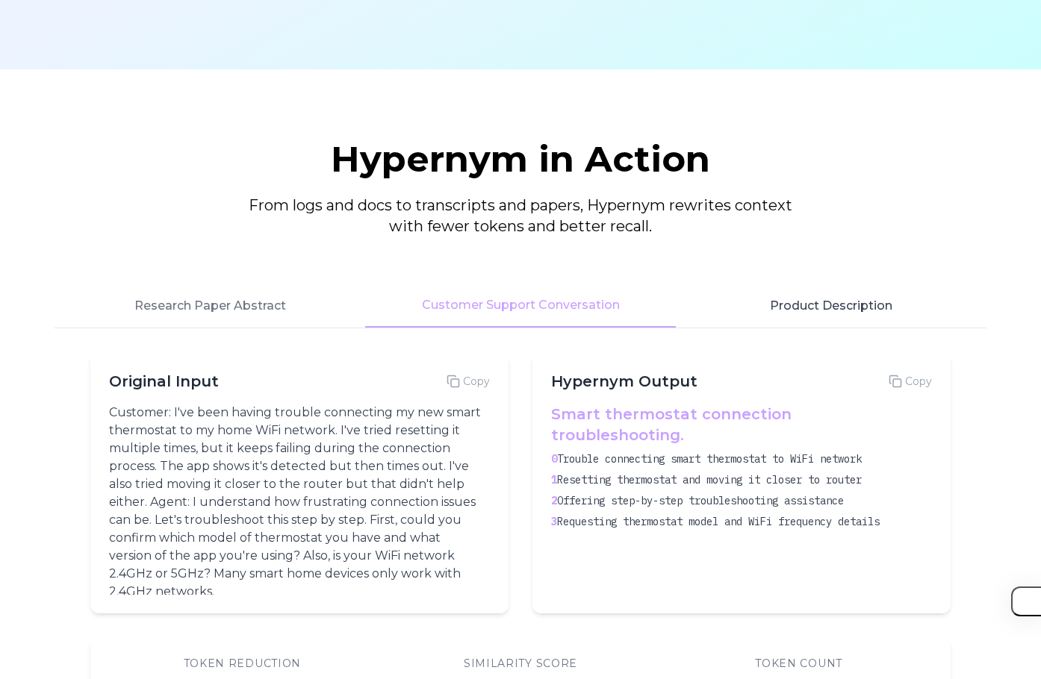
click at [802, 305] on button "Product Description" at bounding box center [831, 305] width 311 height 43
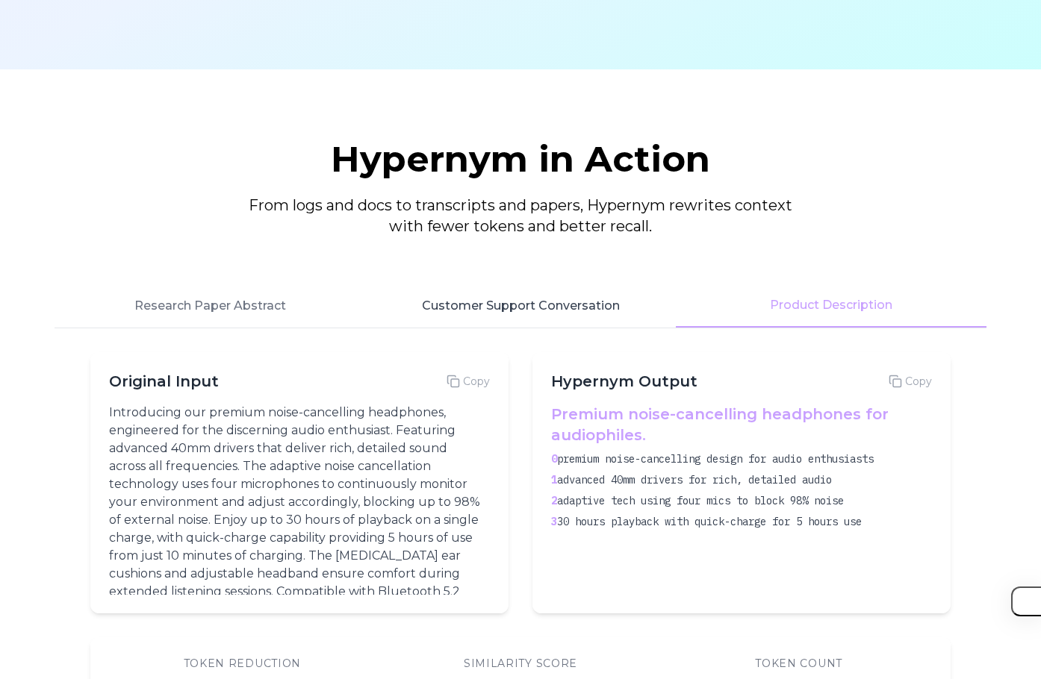
click at [592, 313] on button "Customer Support Conversation" at bounding box center [520, 305] width 311 height 43
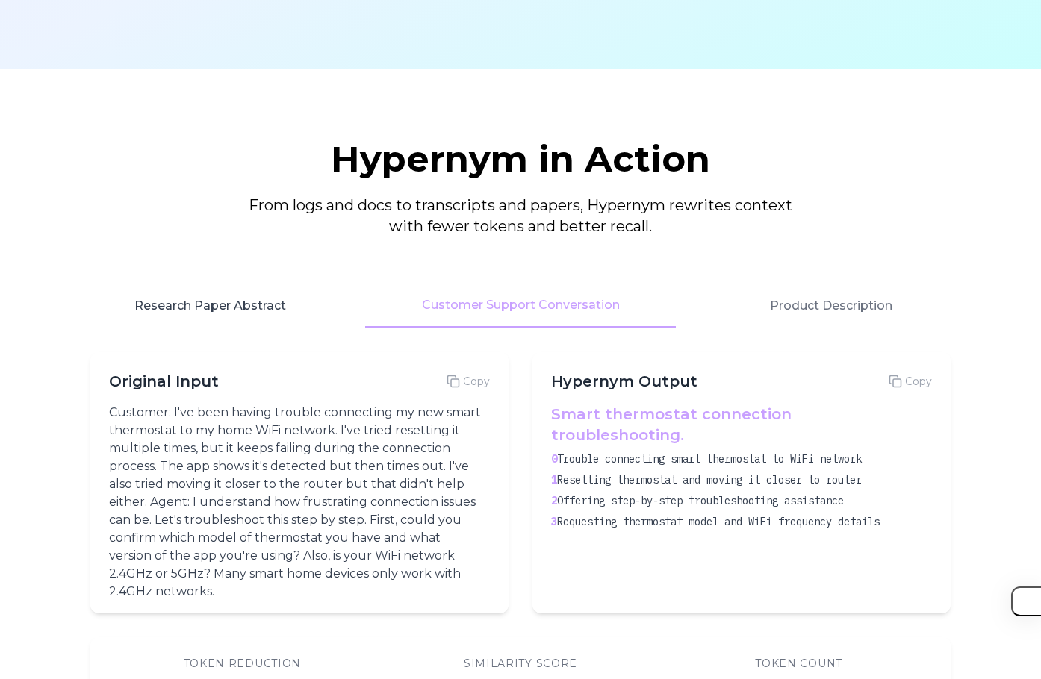
click at [303, 317] on button "Research Paper Abstract" at bounding box center [209, 305] width 311 height 43
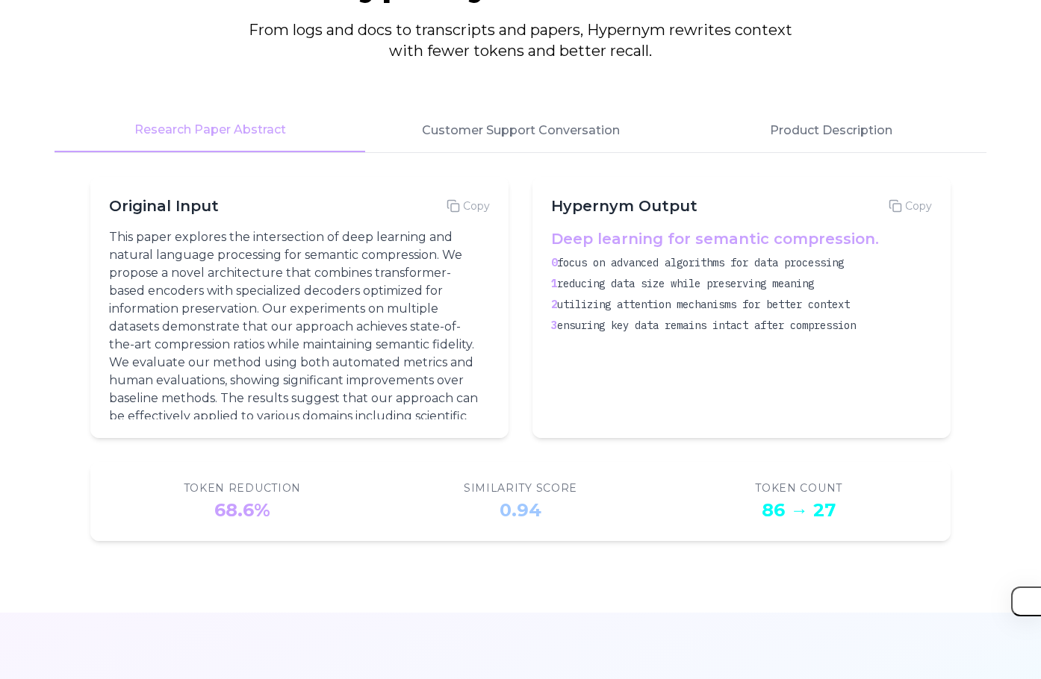
scroll to position [1941, 0]
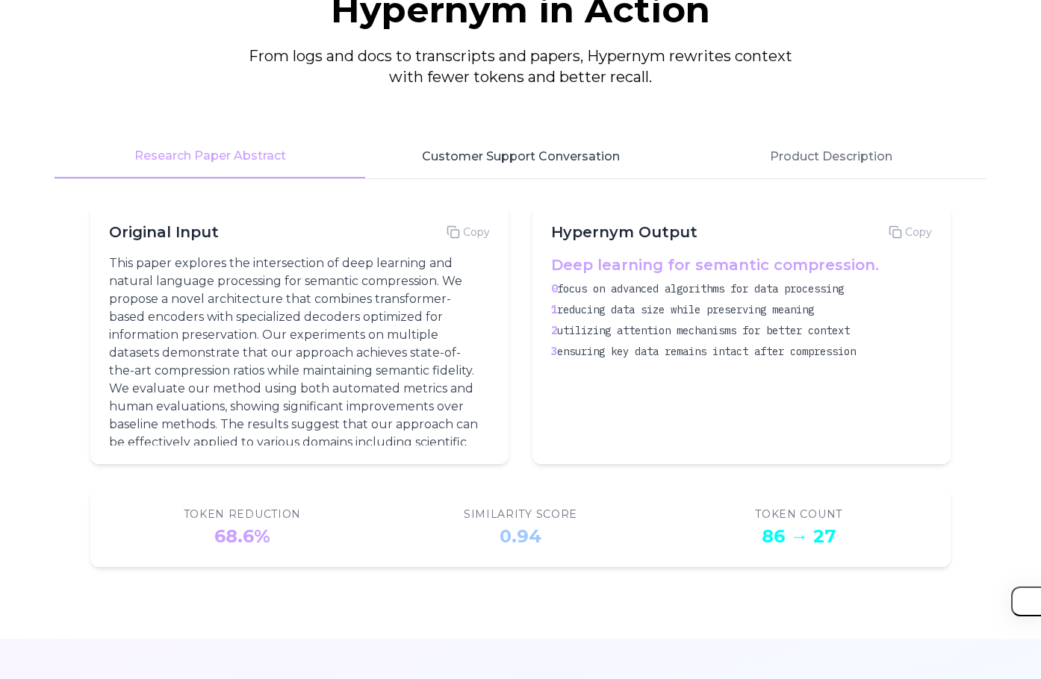
click at [516, 160] on button "Customer Support Conversation" at bounding box center [520, 156] width 311 height 43
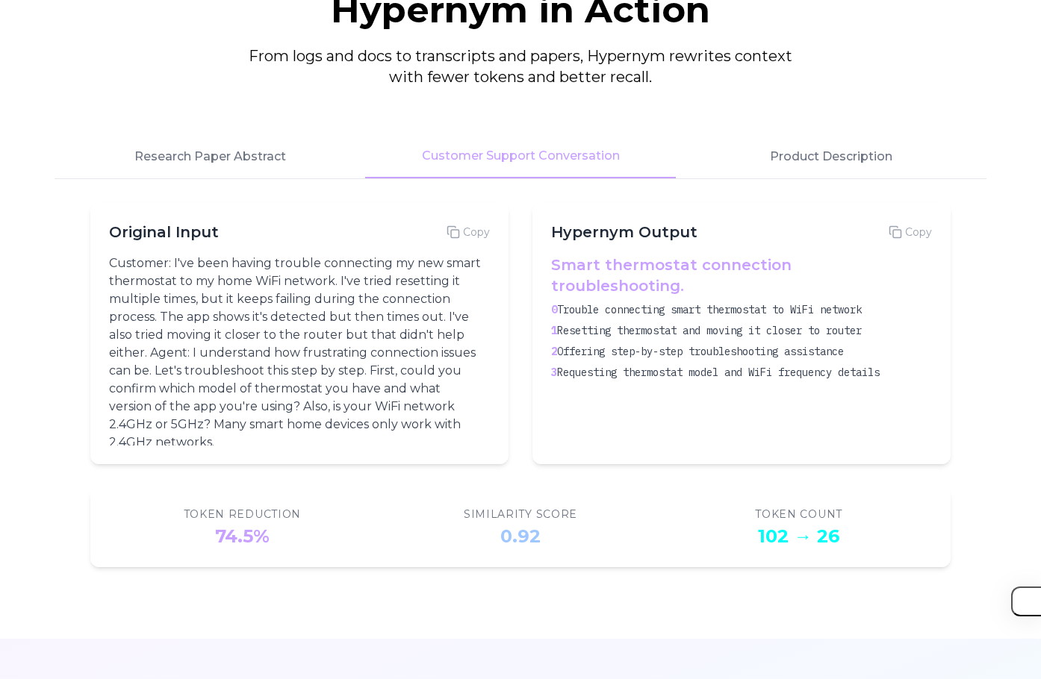
click at [864, 134] on div "Hypernym in Action From logs and docs to transcripts and papers, Hypernym rewri…" at bounding box center [520, 280] width 955 height 576
click at [840, 169] on button "Product Description" at bounding box center [831, 156] width 311 height 43
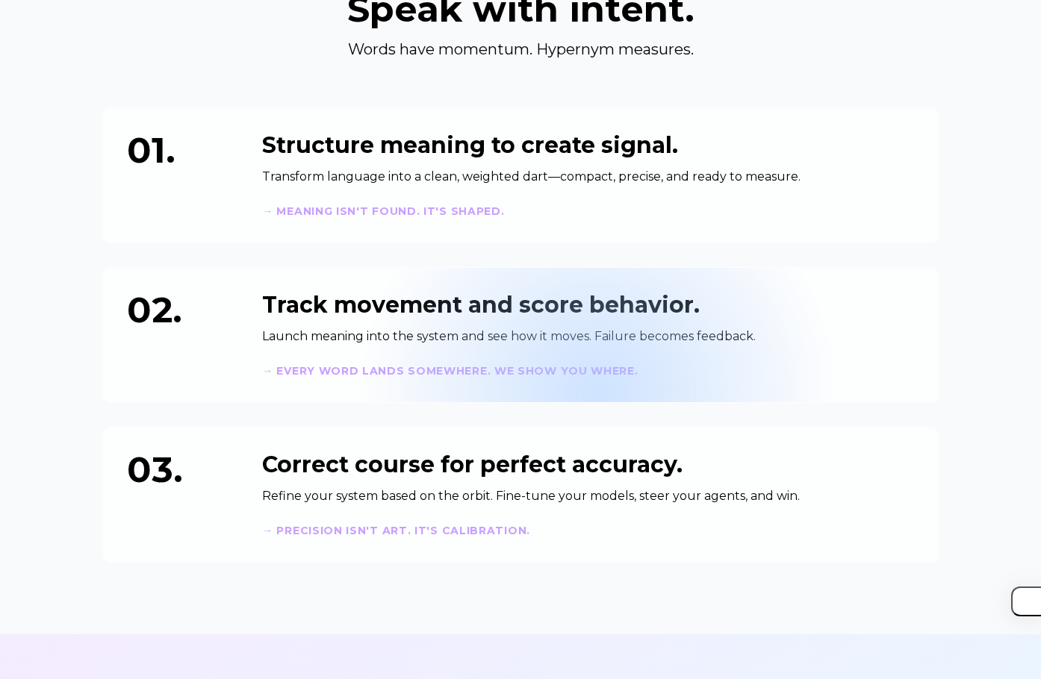
scroll to position [0, 0]
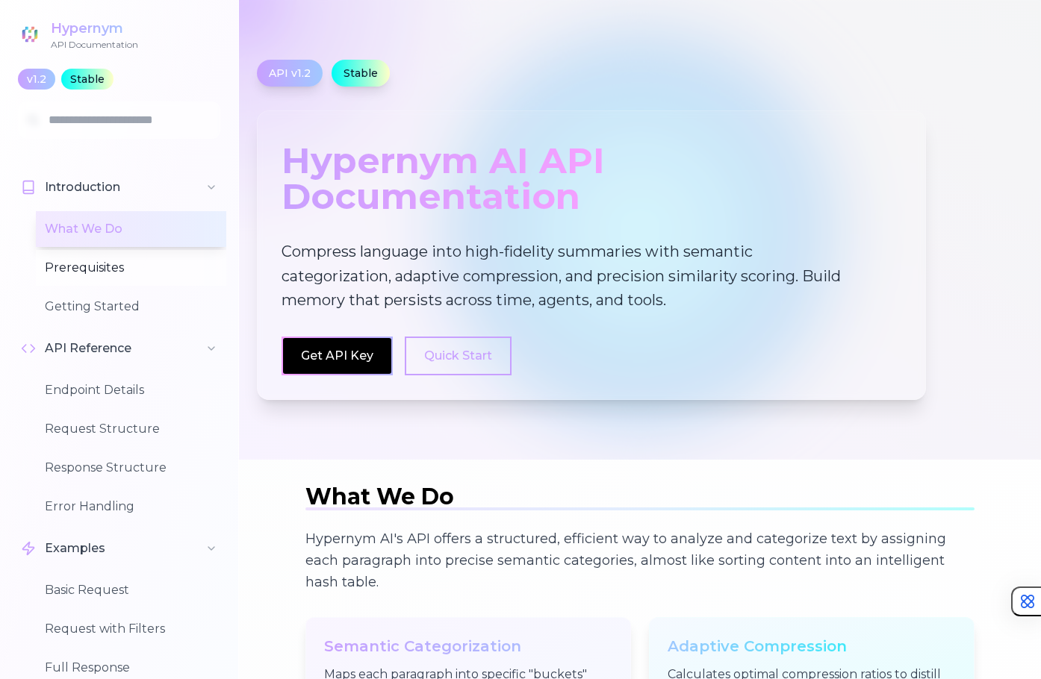
click at [101, 278] on button "Prerequisites" at bounding box center [131, 268] width 190 height 36
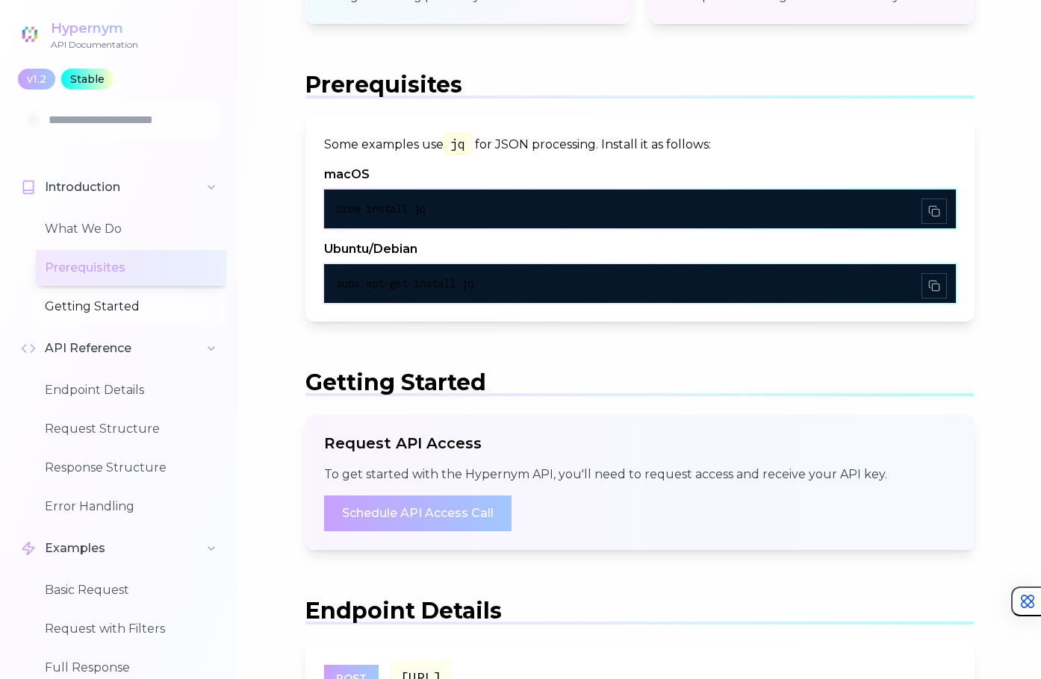
click at [107, 317] on button "Getting Started" at bounding box center [131, 307] width 190 height 36
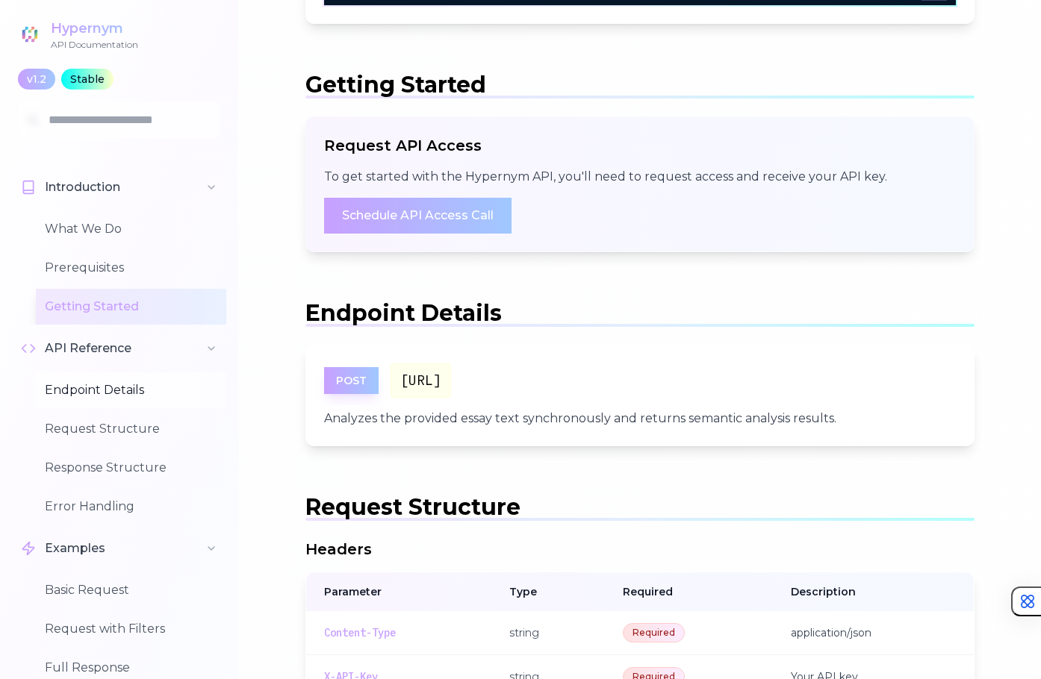
click at [100, 393] on button "Endpoint Details" at bounding box center [131, 390] width 190 height 36
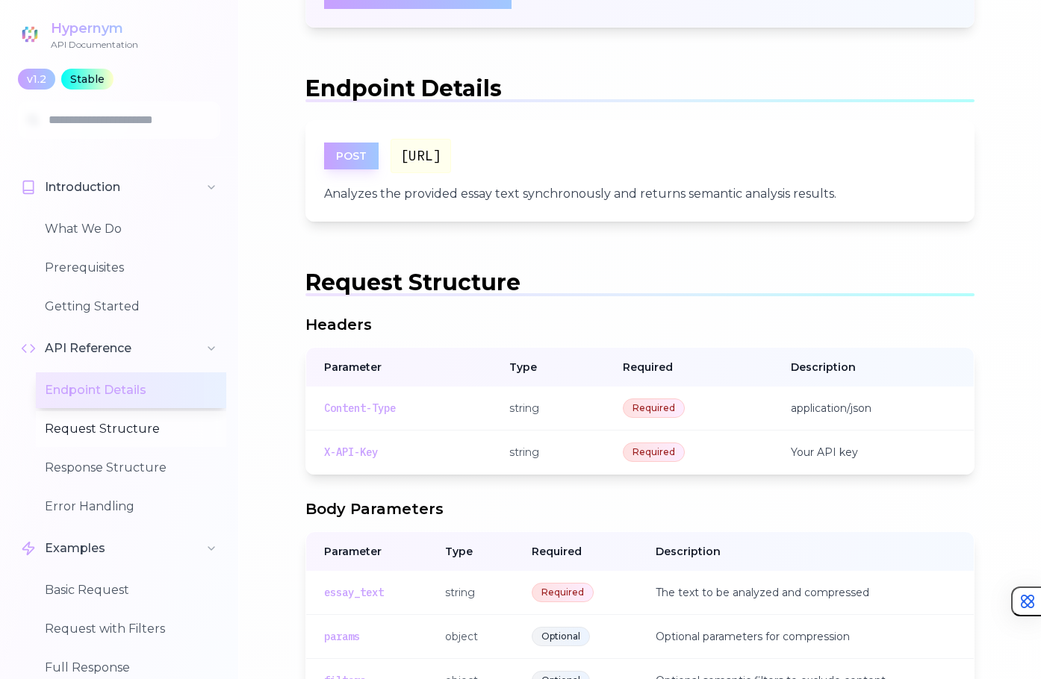
scroll to position [1362, 0]
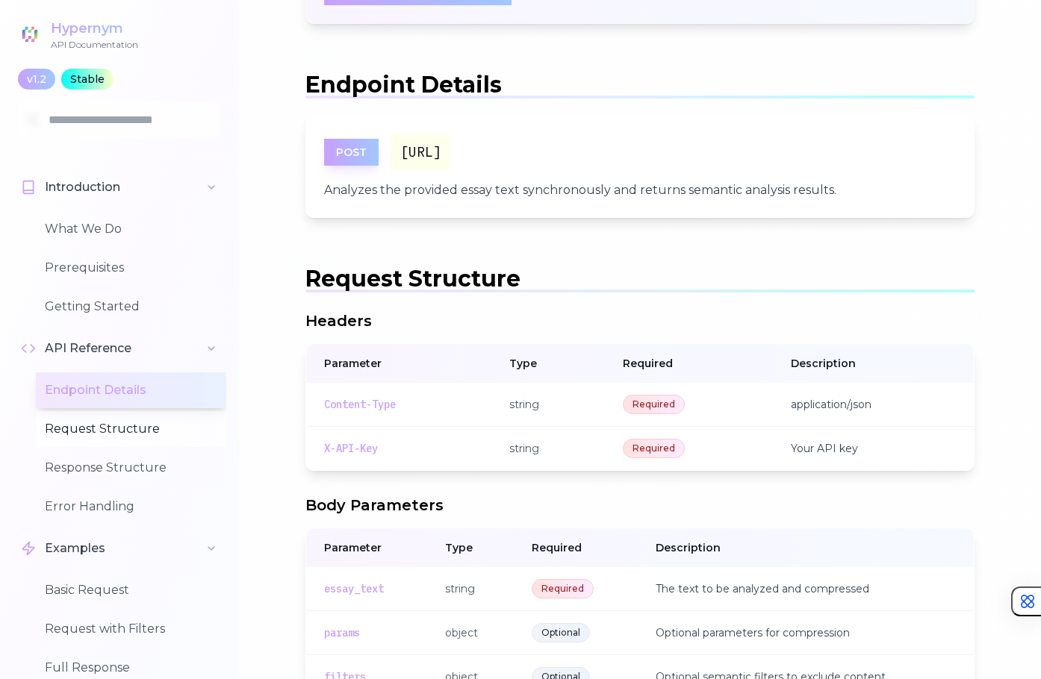
click at [93, 417] on button "Request Structure" at bounding box center [131, 429] width 190 height 36
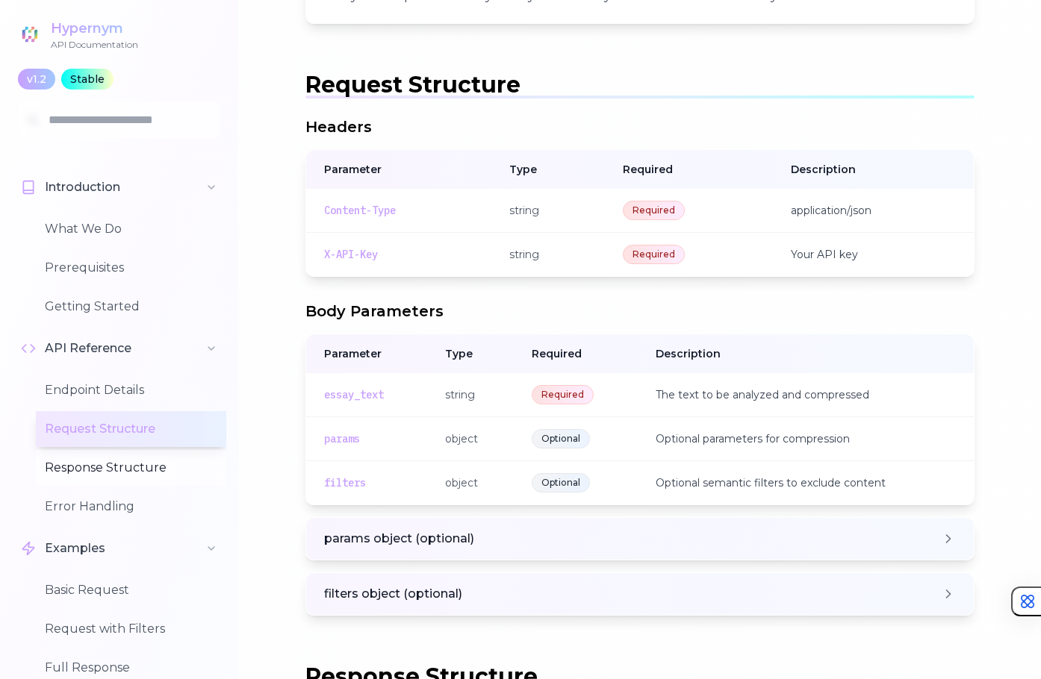
click at [93, 457] on button "Response Structure" at bounding box center [131, 468] width 190 height 36
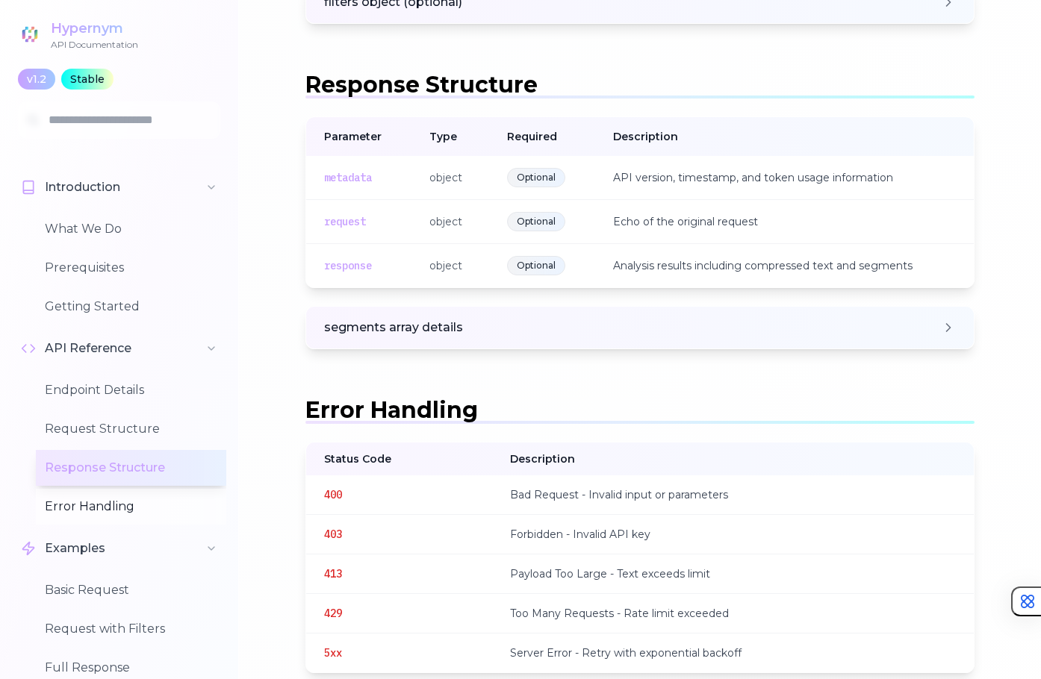
click at [100, 512] on button "Error Handling" at bounding box center [131, 507] width 190 height 36
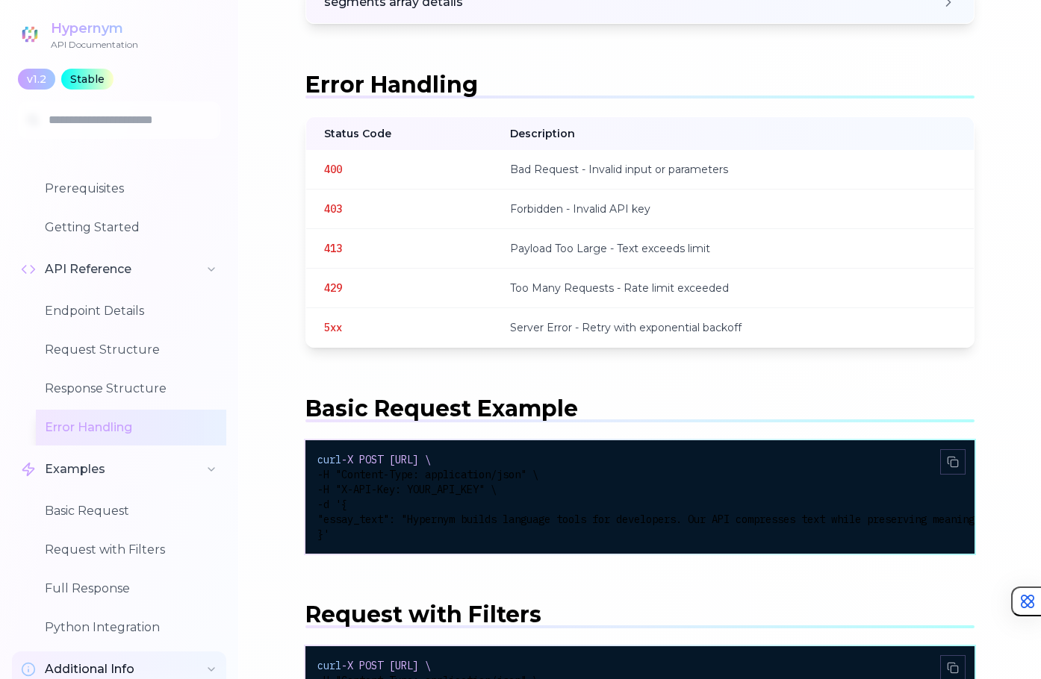
scroll to position [258, 0]
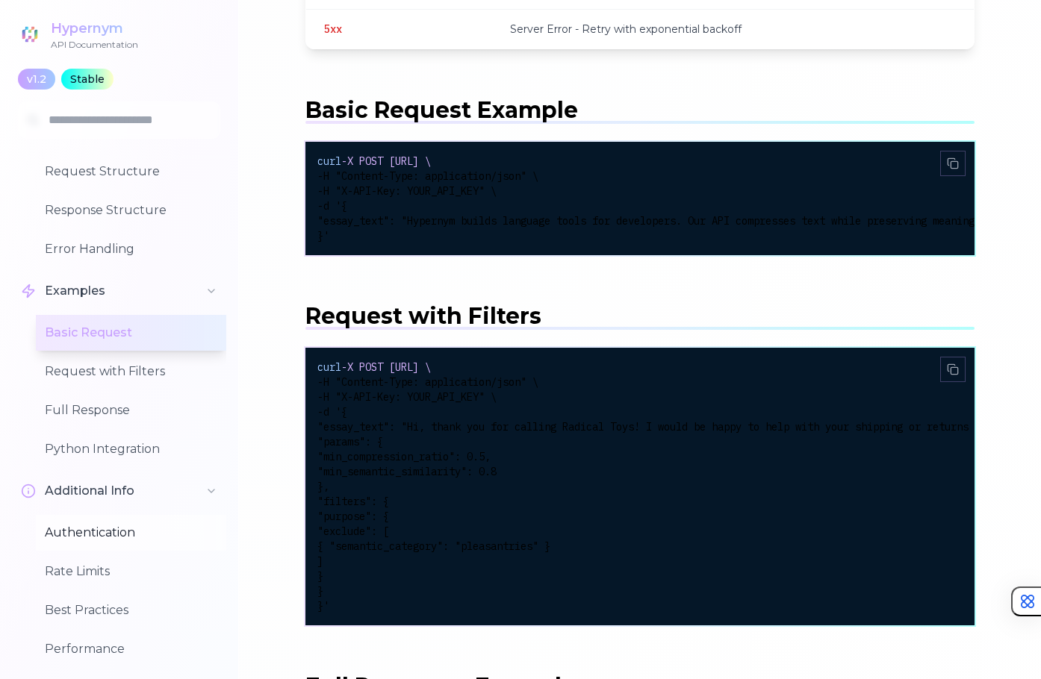
click at [90, 525] on button "Authentication" at bounding box center [131, 533] width 190 height 36
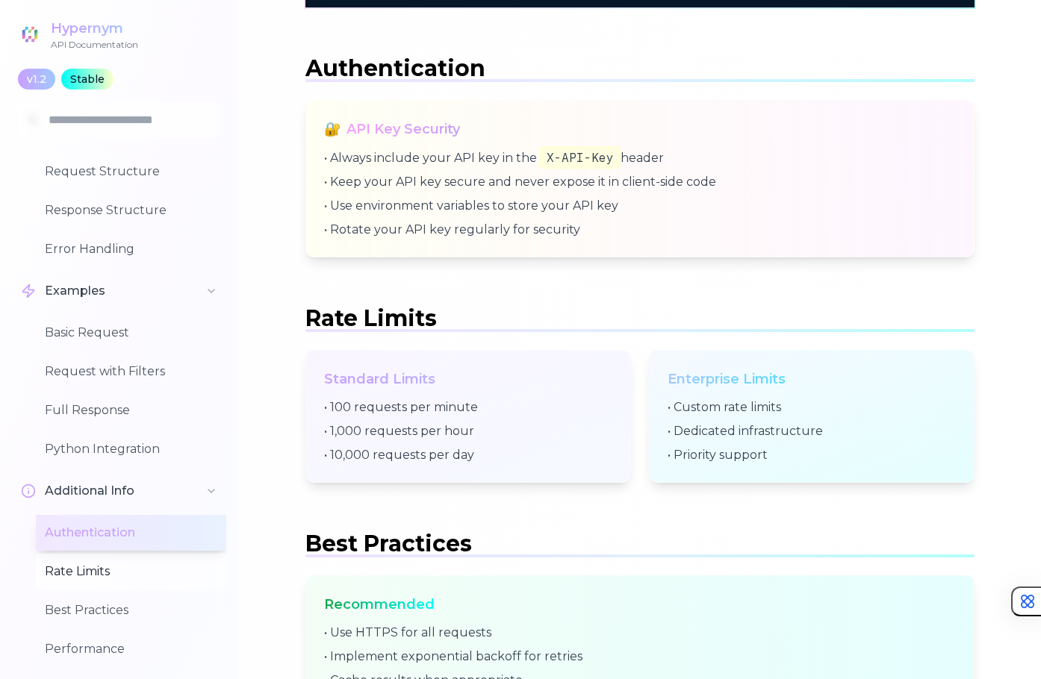
click at [103, 556] on button "Rate Limits" at bounding box center [131, 572] width 190 height 36
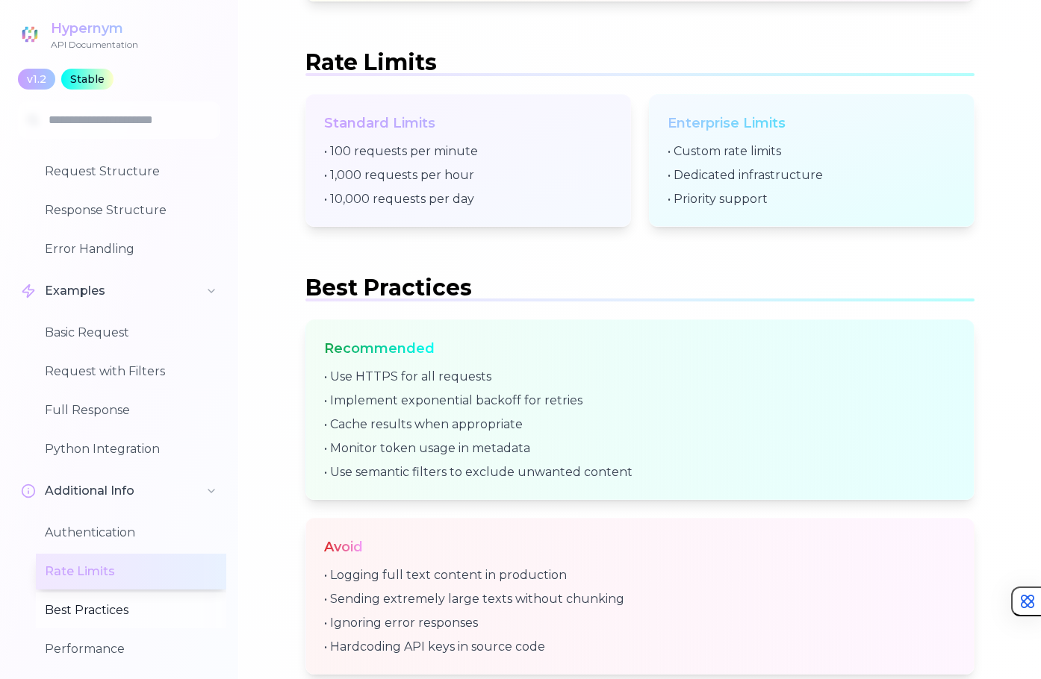
click at [93, 605] on button "Best Practices" at bounding box center [131, 611] width 190 height 36
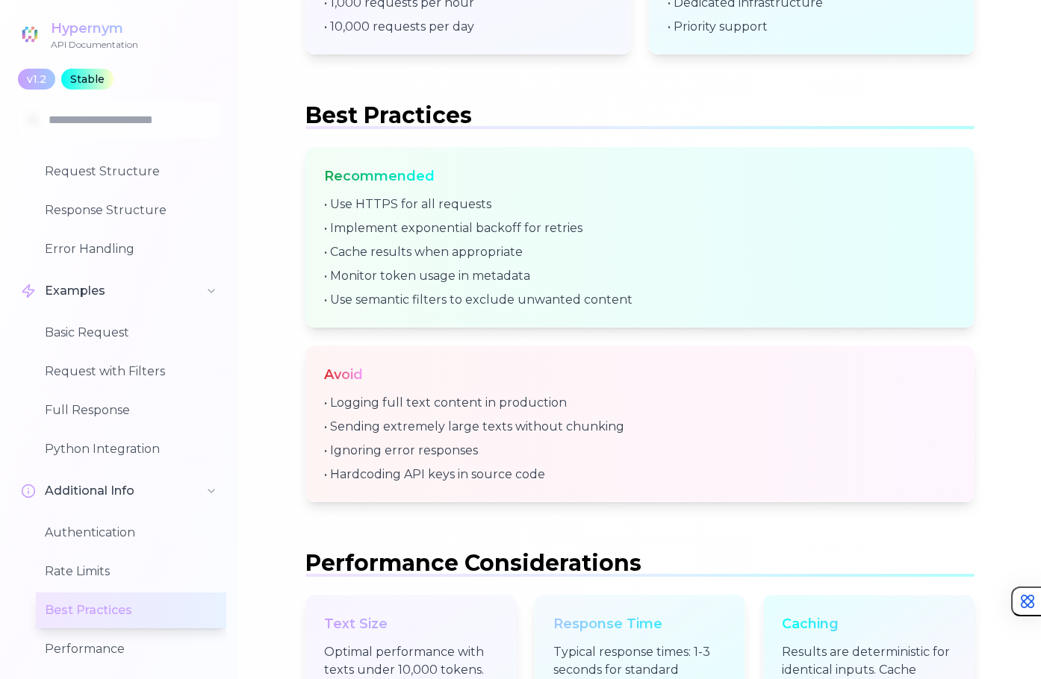
scroll to position [5492, 0]
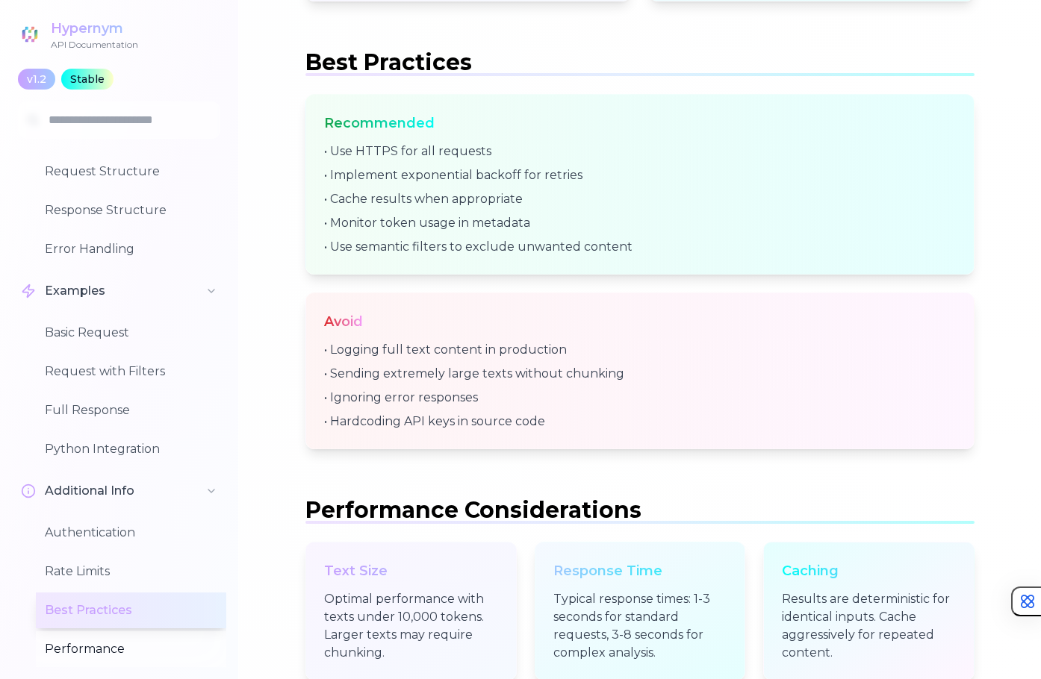
click at [104, 658] on button "Performance" at bounding box center [131, 649] width 190 height 36
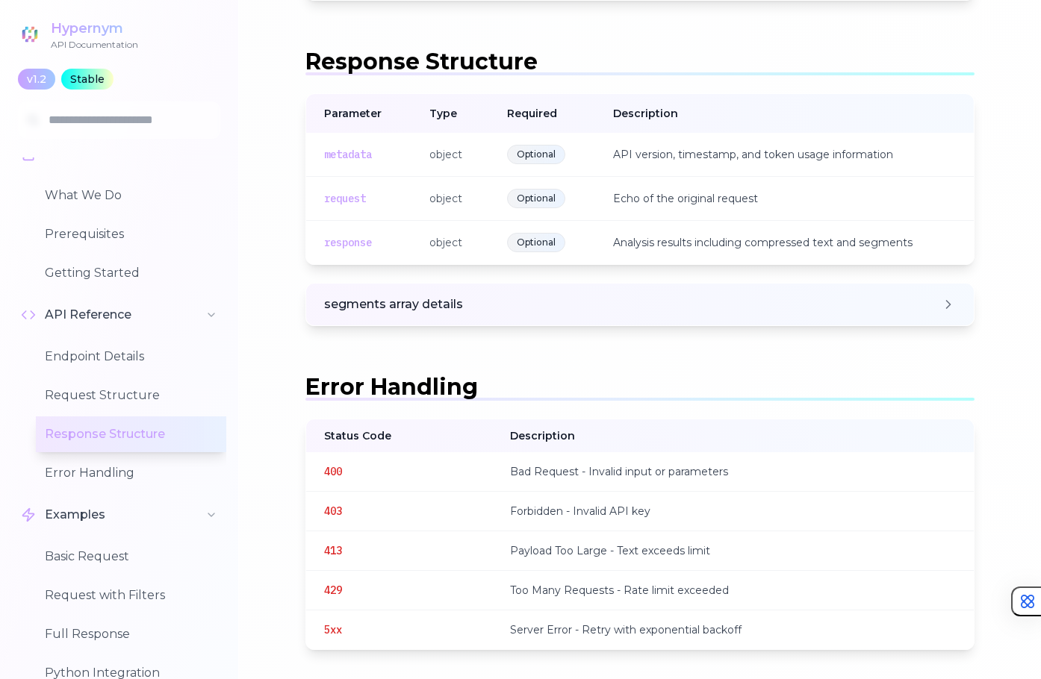
scroll to position [2096, 0]
